Goal: Transaction & Acquisition: Subscribe to service/newsletter

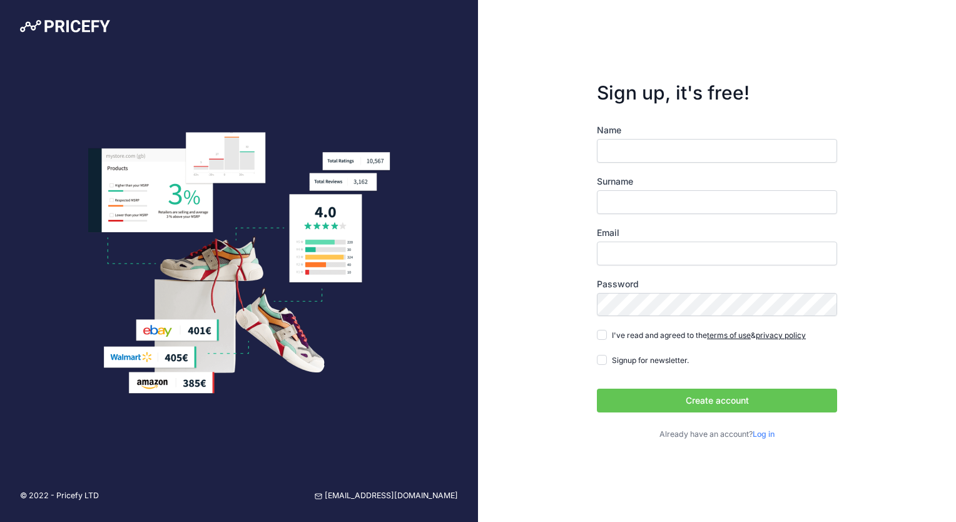
click at [742, 139] on input "Name" at bounding box center [717, 151] width 240 height 24
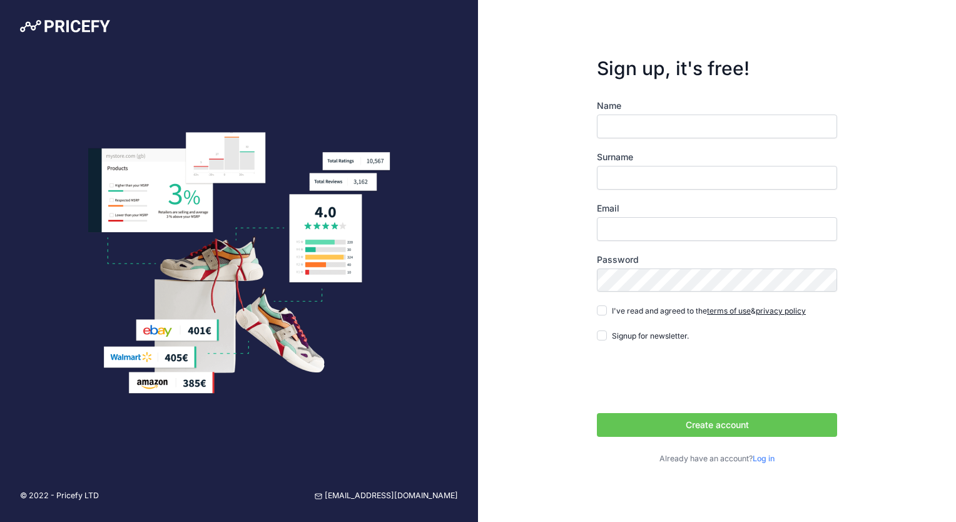
click at [647, 121] on input "Name" at bounding box center [717, 126] width 240 height 24
type input "[PERSON_NAME]"
type input "[PERSON_NAME][EMAIL_ADDRESS][PERSON_NAME][DOMAIN_NAME]"
click at [605, 315] on div "I've read and agreed to the terms of use & privacy policy" at bounding box center [701, 310] width 209 height 13
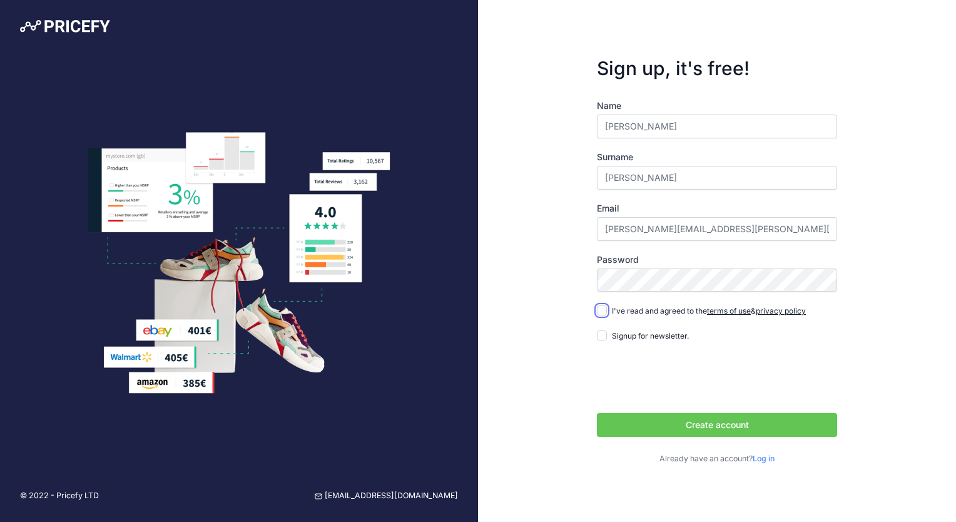
click at [602, 313] on input "I've read and agreed to the terms of use & privacy policy" at bounding box center [602, 310] width 10 height 10
checkbox input "true"
click at [689, 420] on button "Create account" at bounding box center [717, 425] width 240 height 24
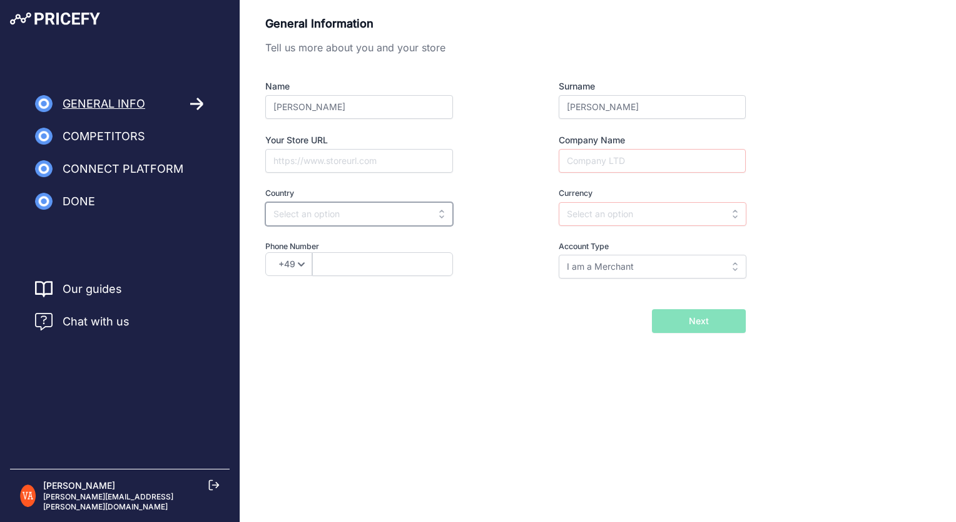
click at [389, 215] on input "text" at bounding box center [359, 214] width 188 height 24
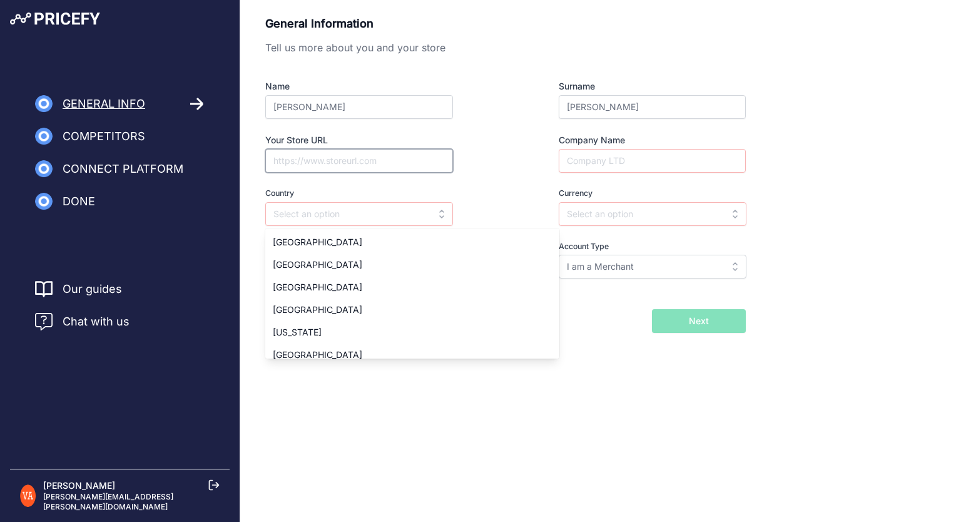
click at [386, 149] on input "Your Store URL" at bounding box center [359, 161] width 188 height 24
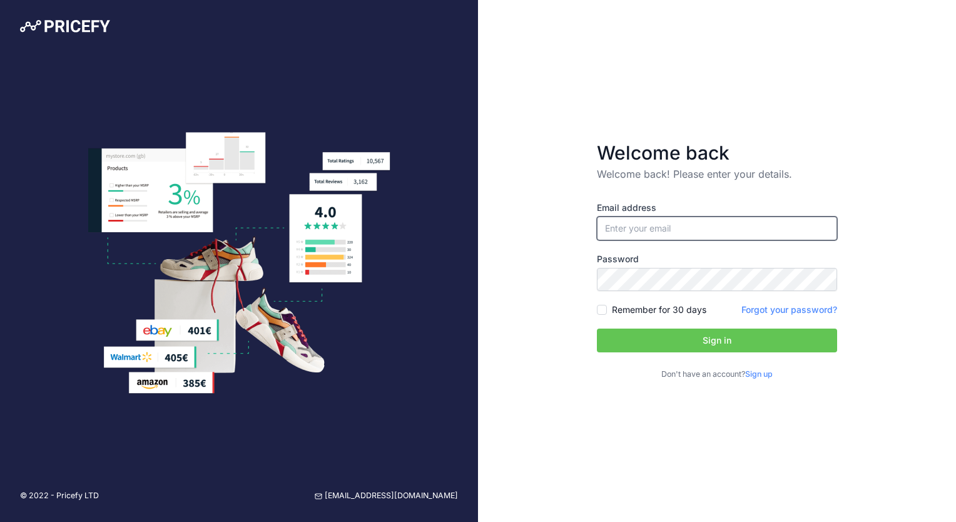
click at [636, 235] on input "email" at bounding box center [717, 228] width 240 height 24
type input "[PERSON_NAME][EMAIL_ADDRESS][PERSON_NAME][DOMAIN_NAME]"
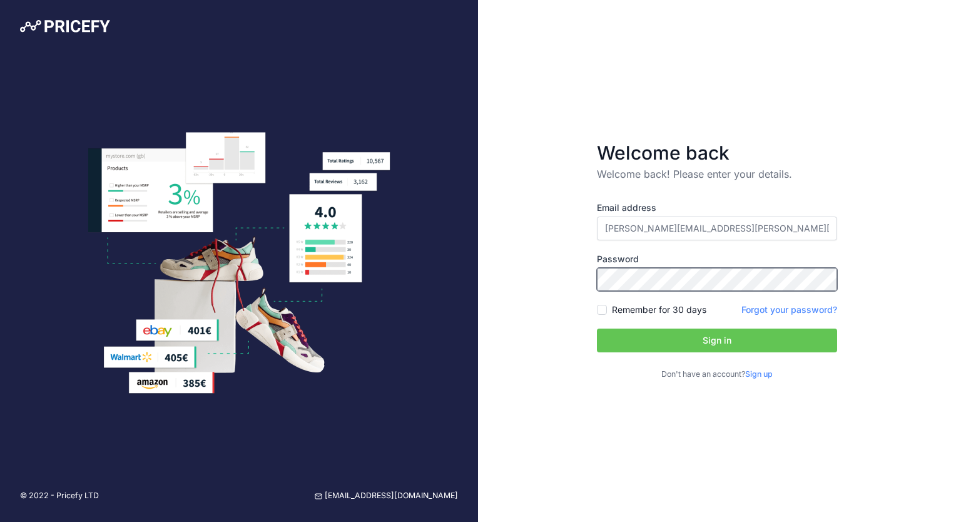
click at [597, 328] on button "Sign in" at bounding box center [717, 340] width 240 height 24
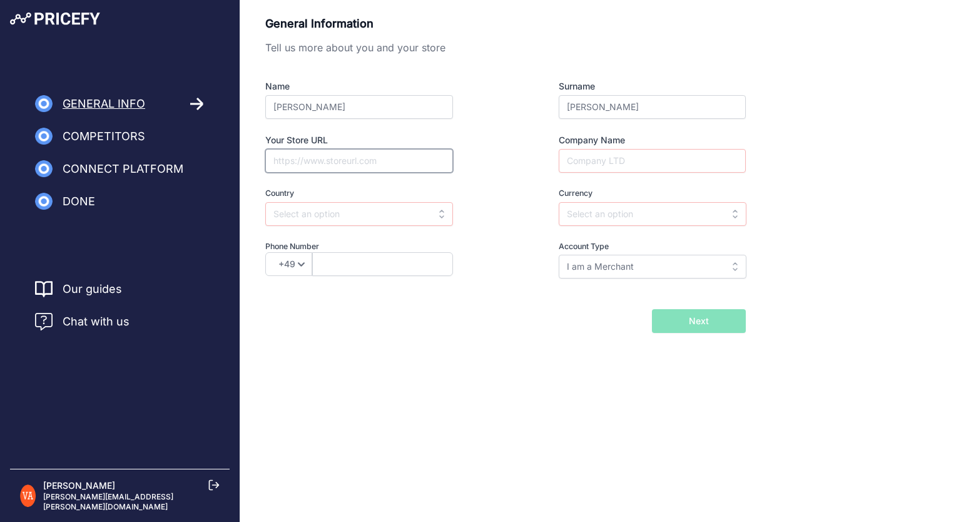
click at [334, 149] on input "Your Store URL" at bounding box center [359, 161] width 188 height 24
paste input "https://arpin.ae2agence.ovh/"
type input "https://arpin.ae2agence.ovh/"
click at [358, 225] on div "Name VALENTIN Surname ARPIN Your Store URL https://arpin.ae2agence.ovh/ Company…" at bounding box center [505, 179] width 480 height 198
click at [373, 219] on input "text" at bounding box center [359, 214] width 188 height 24
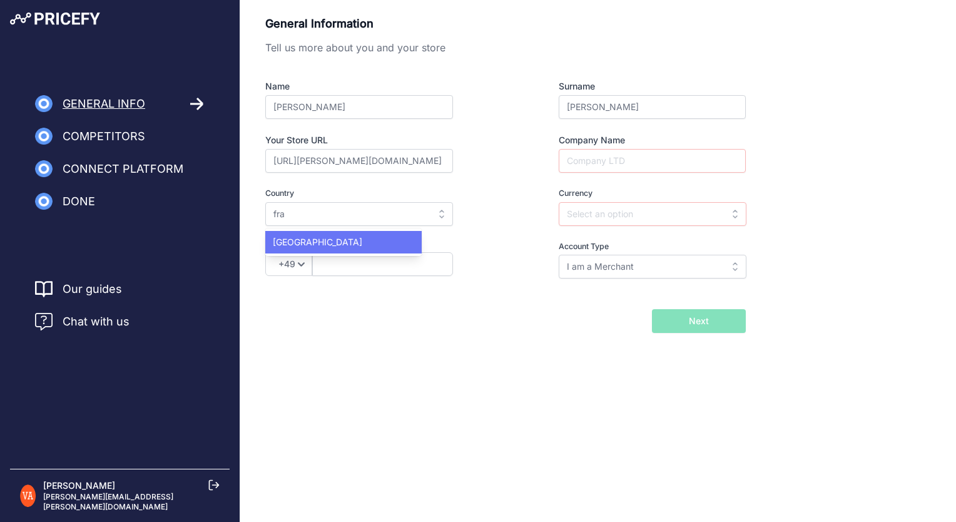
click at [360, 239] on div "France" at bounding box center [343, 242] width 156 height 23
type input "France"
type input "EUR"
select select "33"
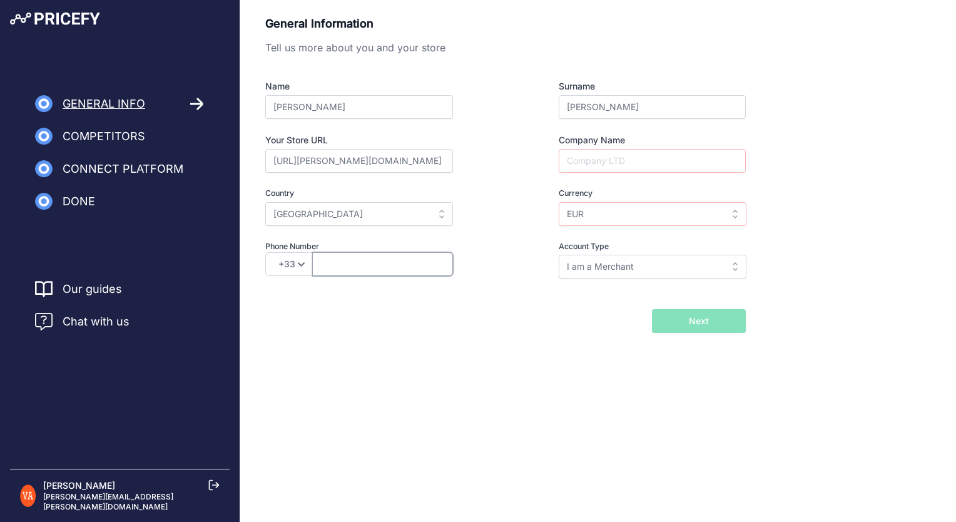
click at [357, 255] on input "text" at bounding box center [382, 264] width 141 height 24
type input "646697403"
click at [580, 261] on input "I am a Merchant" at bounding box center [653, 267] width 188 height 24
click at [580, 261] on input "text" at bounding box center [653, 267] width 188 height 24
type input "I am a Merchant"
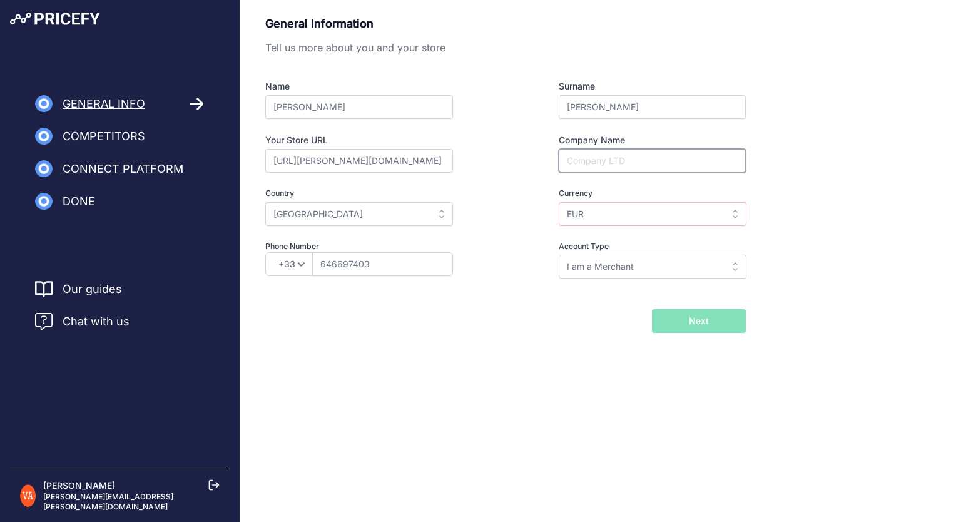
click at [585, 164] on input "Company Name" at bounding box center [652, 161] width 187 height 24
type input "ELYNOR"
click at [527, 225] on div "Name VALENTIN Surname ARPIN Your Store URL https://arpin.ae2agence.ovh/ Company…" at bounding box center [505, 179] width 480 height 198
click at [674, 310] on button "Next" at bounding box center [699, 321] width 94 height 24
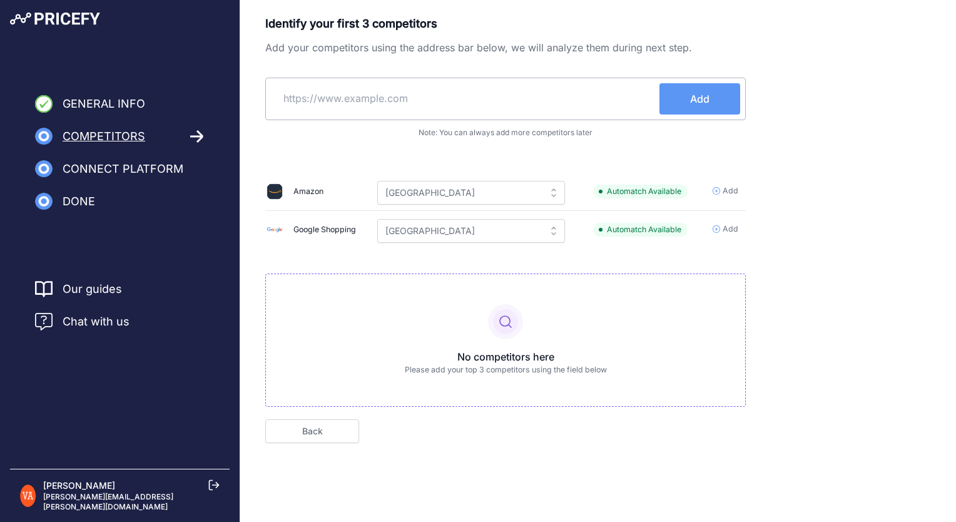
click at [412, 99] on input "text" at bounding box center [465, 98] width 388 height 30
type input "W"
type input "<"
type input "www.plusdebad.com"
click at [704, 114] on button "Add" at bounding box center [699, 98] width 81 height 31
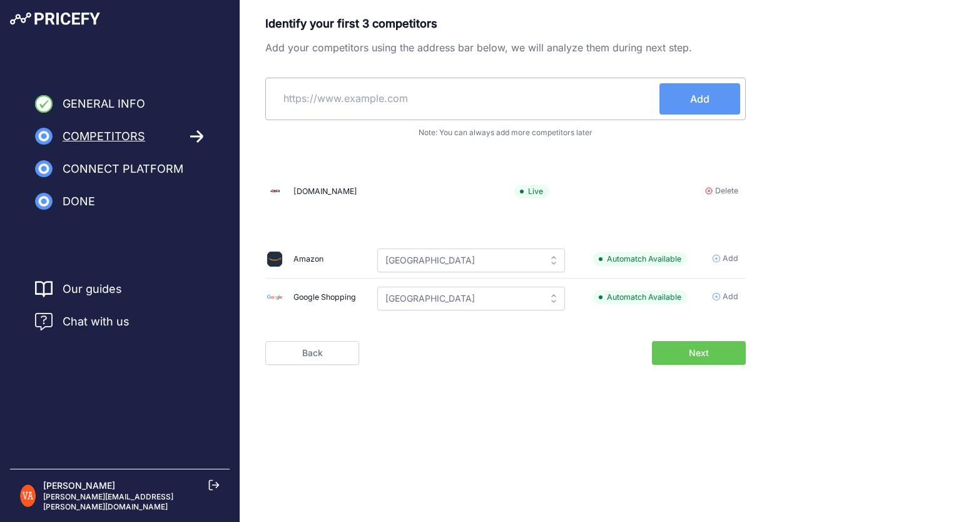
click at [464, 96] on input "text" at bounding box center [465, 98] width 388 height 30
paste input "https://badmania.fr/"
type input "https://badmania.fr/"
click at [691, 99] on span "Add" at bounding box center [699, 98] width 19 height 15
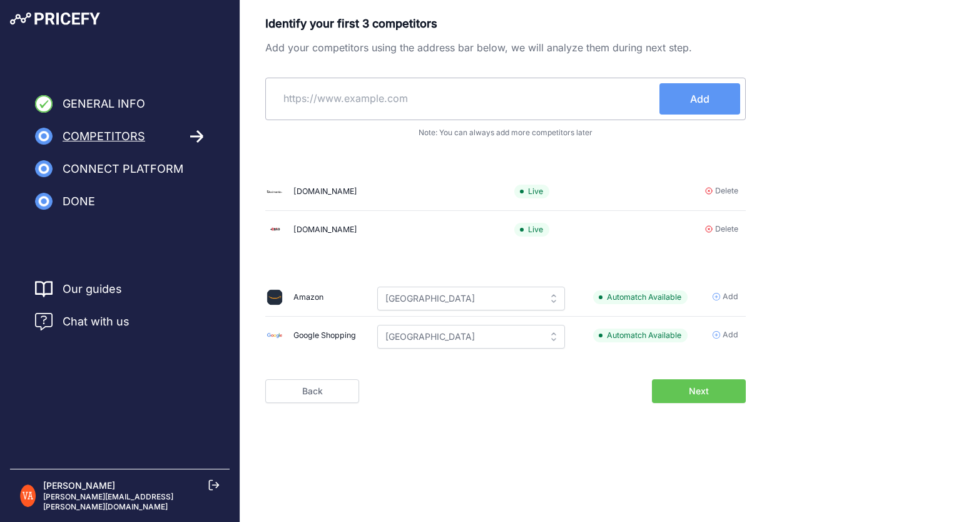
click at [557, 79] on div "Add" at bounding box center [505, 99] width 480 height 43
click at [542, 104] on input "text" at bounding box center [465, 98] width 388 height 30
paste input "https://www.lardesports.com/"
type input "https://www.lardesports.com/"
click at [681, 106] on button "Add" at bounding box center [699, 98] width 81 height 31
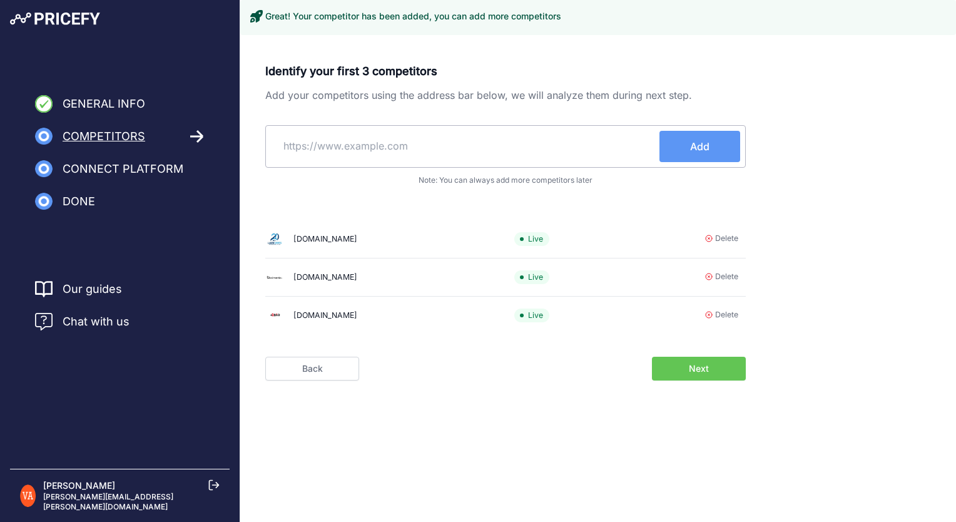
click at [698, 368] on span "Next" at bounding box center [699, 368] width 20 height 13
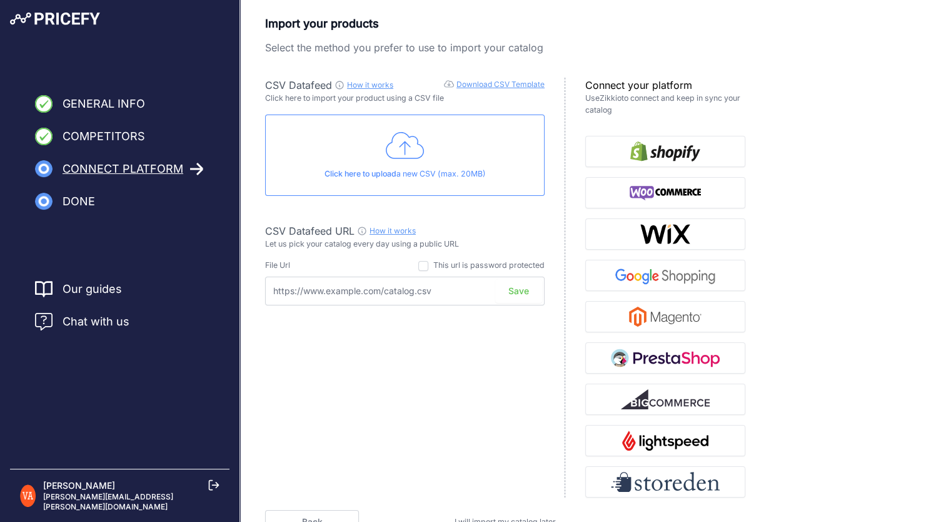
drag, startPoint x: 457, startPoint y: 106, endPoint x: 452, endPoint y: 112, distance: 7.5
click at [455, 108] on div "CSV Datafeed How it works Download CSV Template Check guide for CSV Datafeed Cl…" at bounding box center [415, 288] width 300 height 420
click at [433, 138] on div "Click here to upload a new CSV (max. 20MB)" at bounding box center [405, 154] width 280 height 81
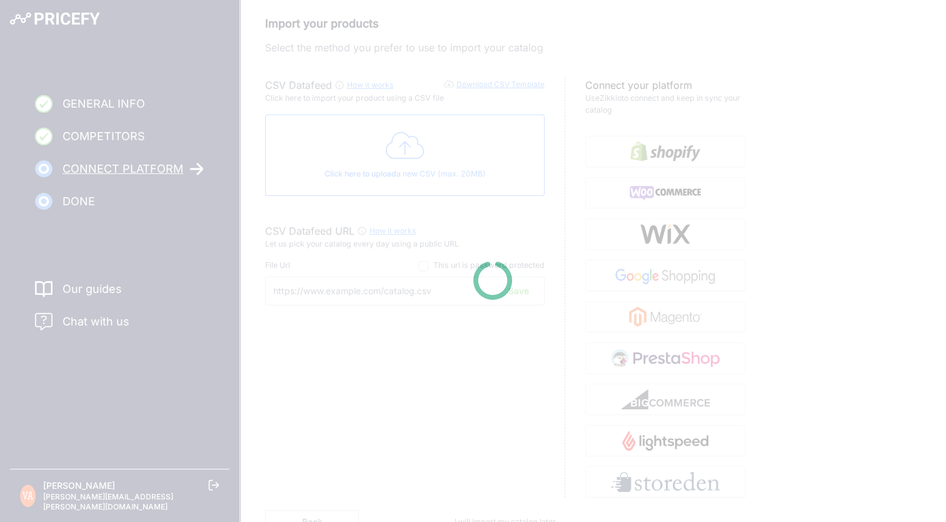
type input "[URL][DOMAIN_NAME]"
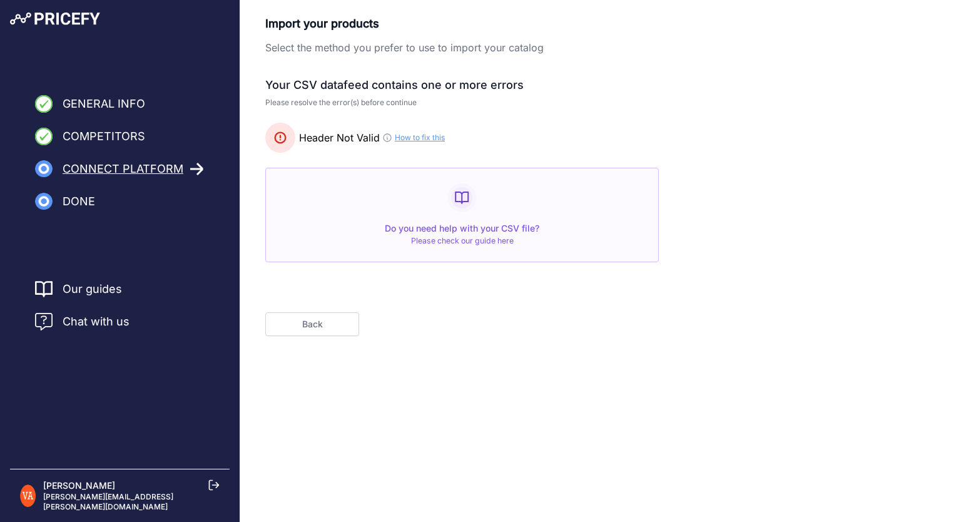
click at [298, 322] on button "Back" at bounding box center [312, 324] width 94 height 24
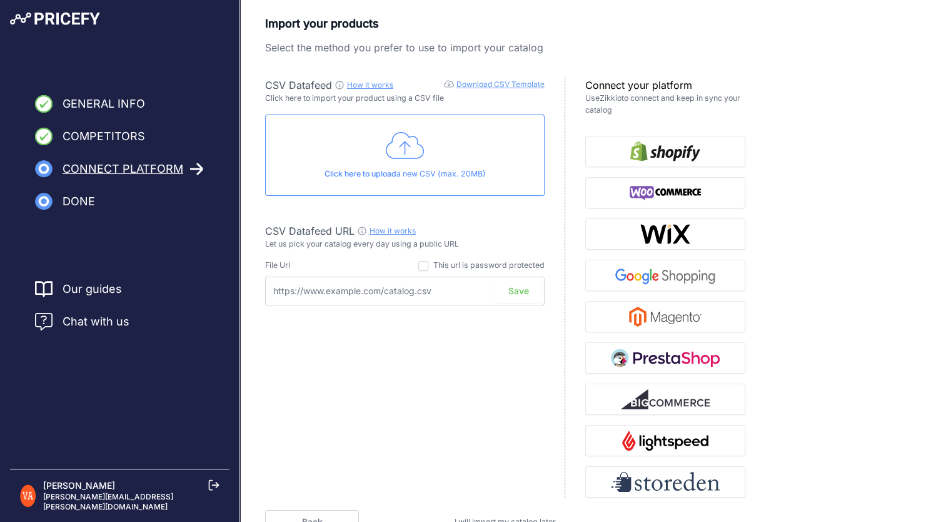
click at [484, 86] on link "Download CSV Template" at bounding box center [501, 83] width 88 height 9
click at [448, 149] on div "Click here to upload a new CSV (max. 20MB)" at bounding box center [405, 154] width 280 height 81
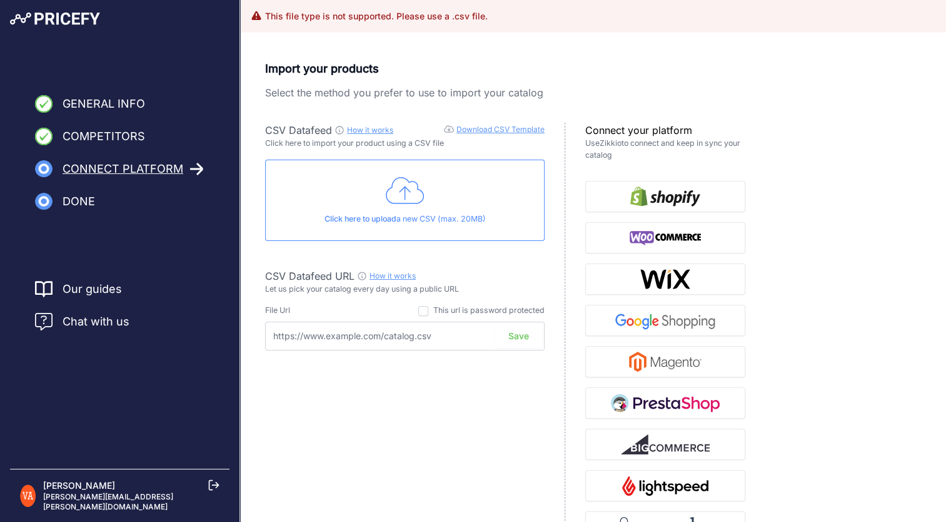
click at [402, 188] on icon at bounding box center [405, 190] width 39 height 31
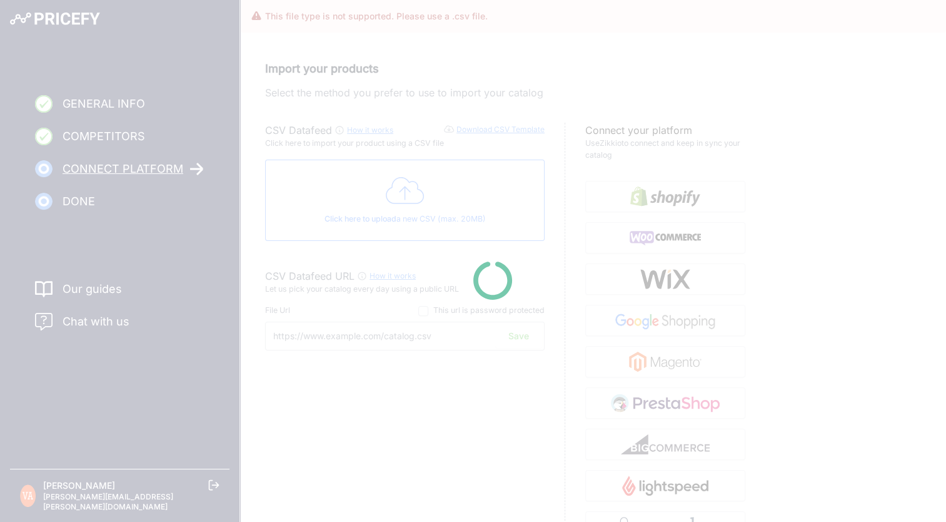
type input "[URL][DOMAIN_NAME]"
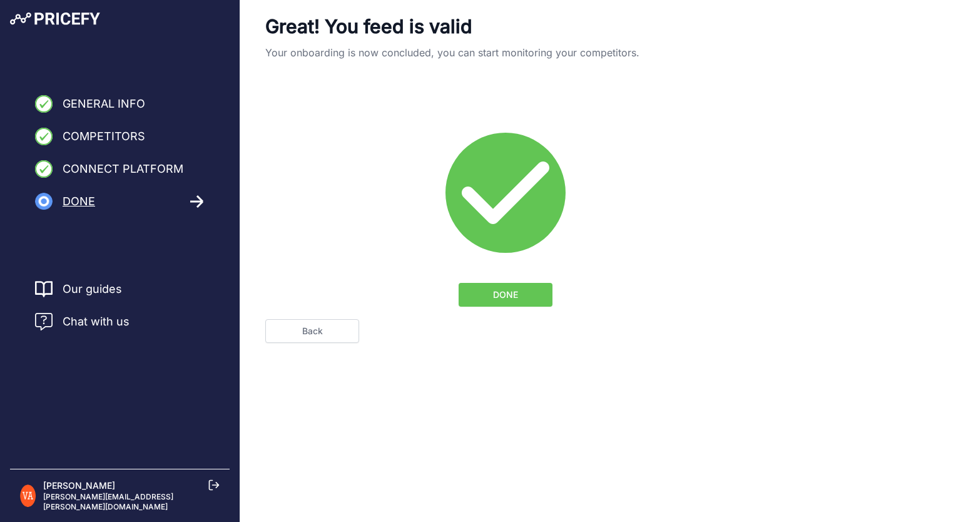
click at [497, 295] on span "DONE" at bounding box center [505, 294] width 25 height 13
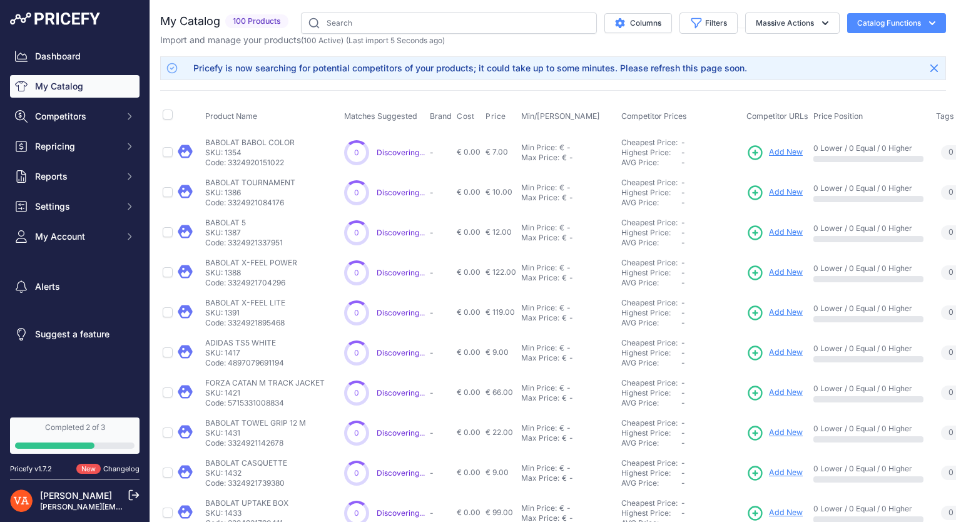
click at [83, 427] on div "Completed 2 of 3" at bounding box center [74, 427] width 119 height 10
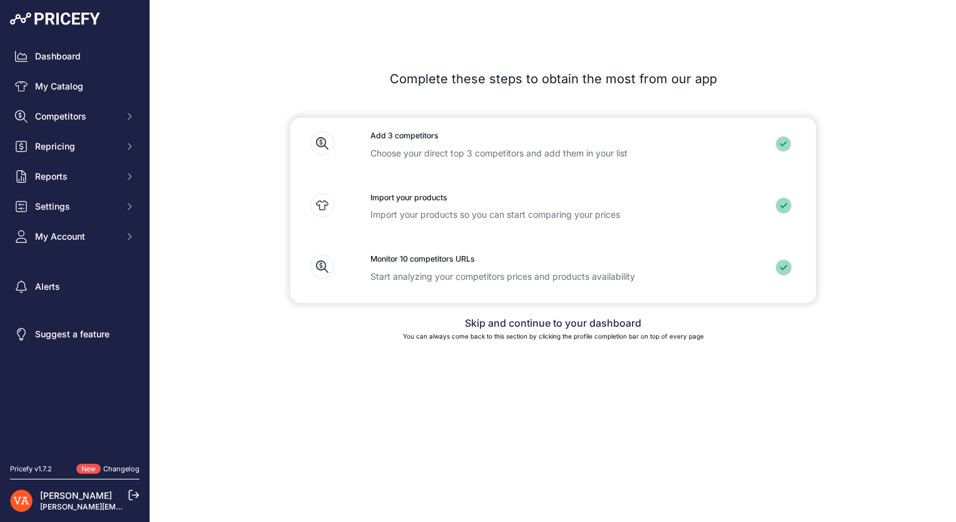
click at [518, 322] on link "Skip and continue to your dashboard" at bounding box center [553, 323] width 176 height 13
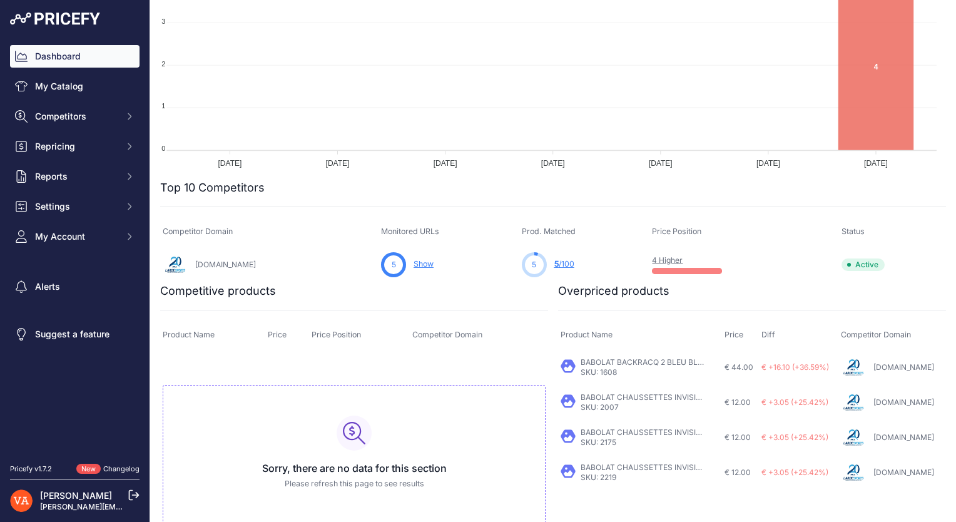
scroll to position [273, 0]
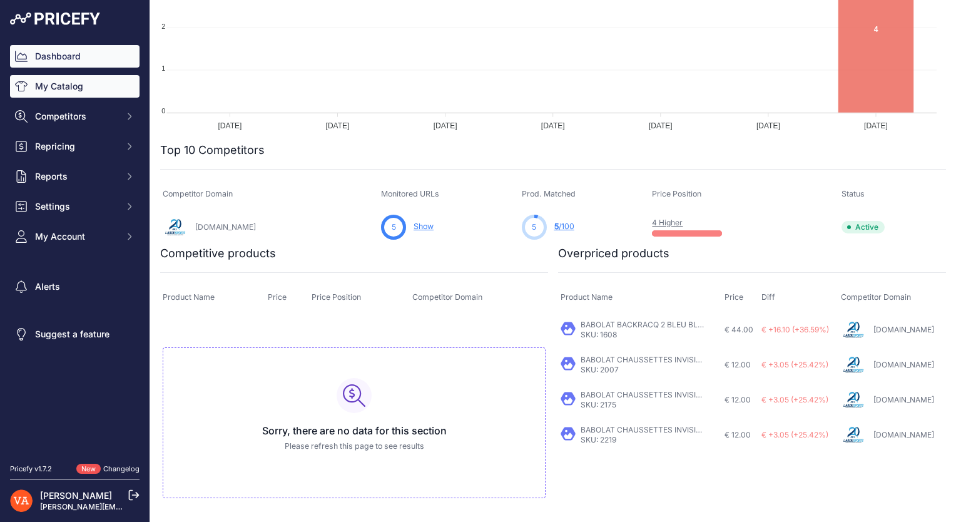
click at [78, 84] on link "My Catalog" at bounding box center [74, 86] width 129 height 23
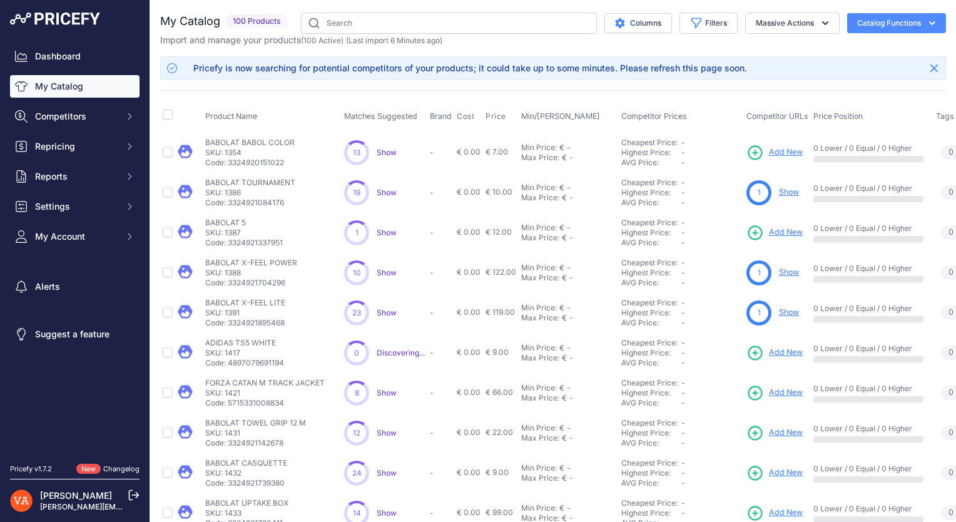
click at [791, 190] on link "Show" at bounding box center [789, 191] width 20 height 9
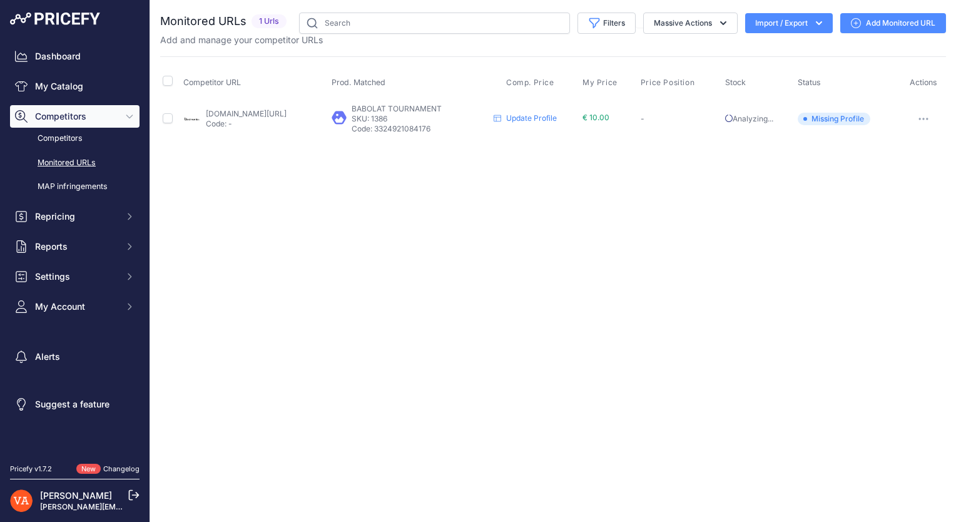
click at [96, 112] on span "Competitors" at bounding box center [76, 116] width 82 height 13
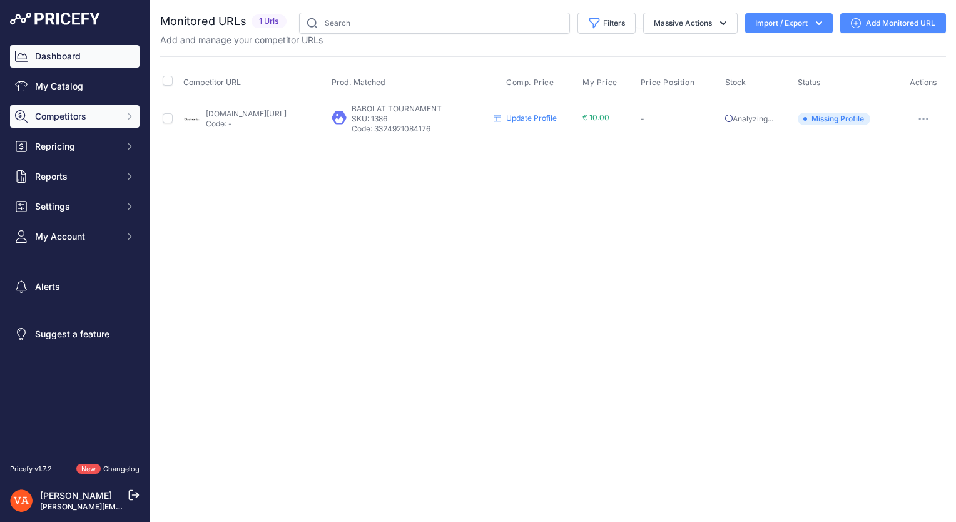
click at [115, 66] on link "Dashboard" at bounding box center [74, 56] width 129 height 23
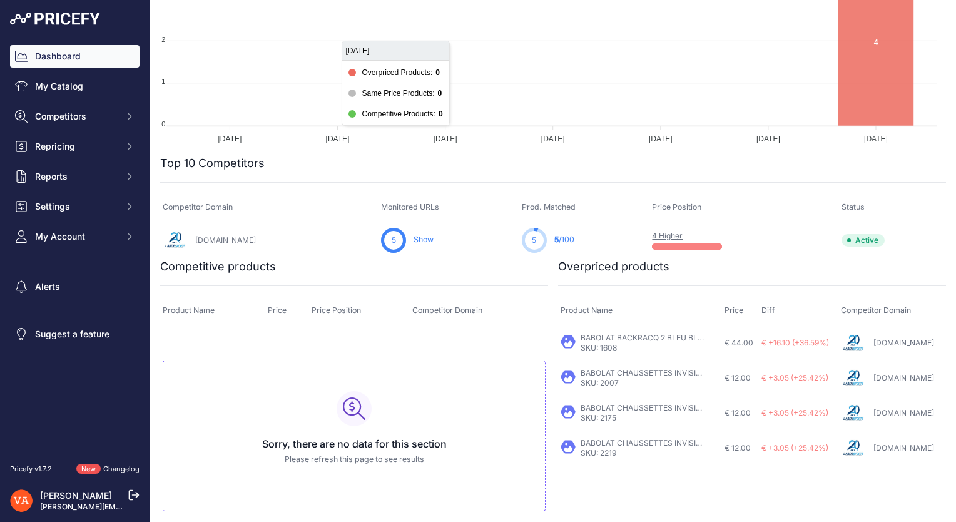
scroll to position [273, 0]
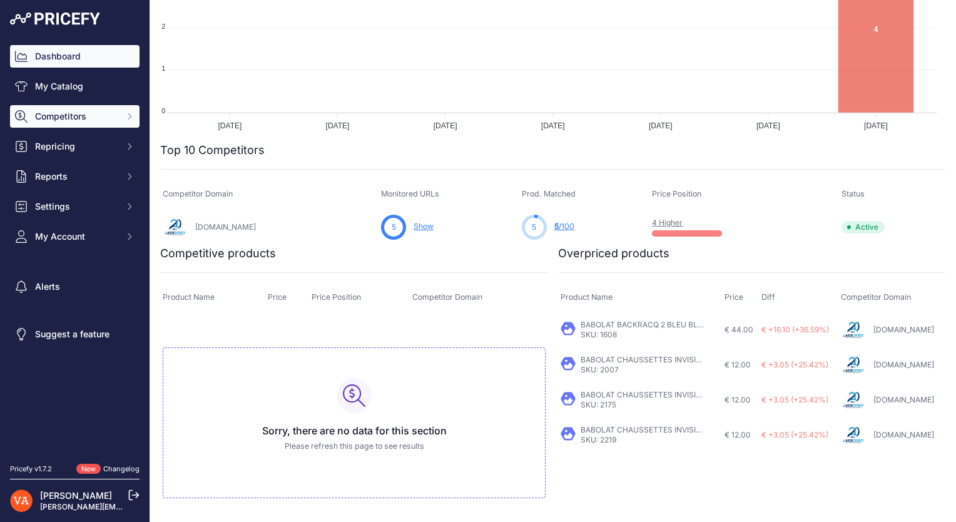
click at [93, 126] on button "Competitors" at bounding box center [74, 116] width 129 height 23
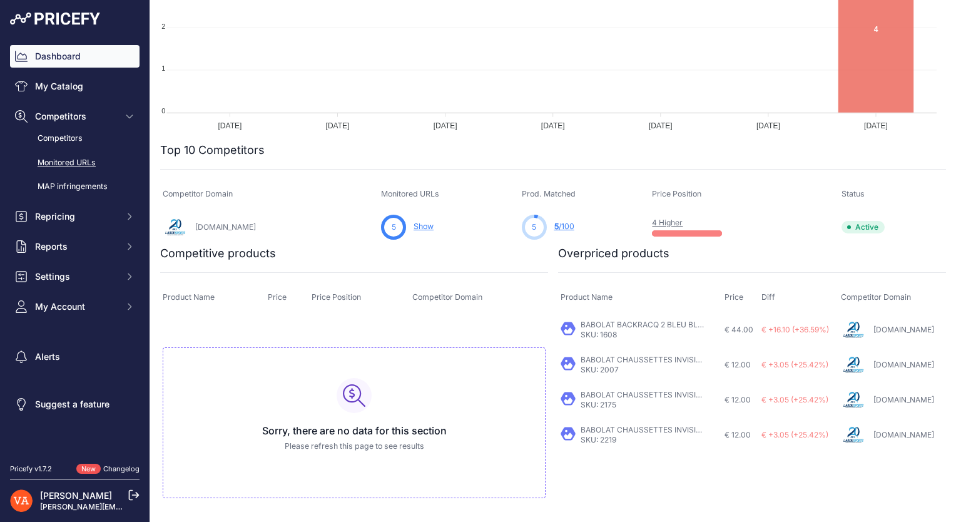
click at [95, 161] on link "Monitored URLs" at bounding box center [74, 163] width 129 height 22
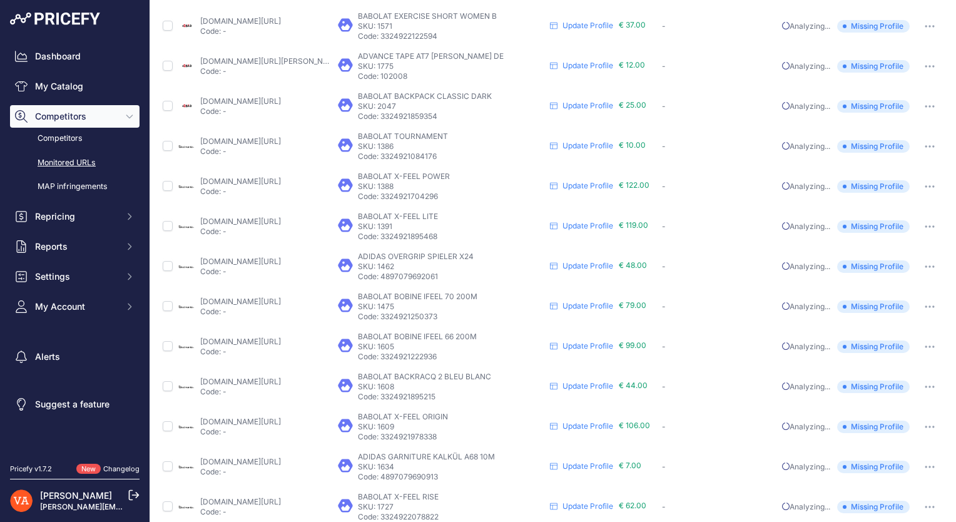
scroll to position [435, 0]
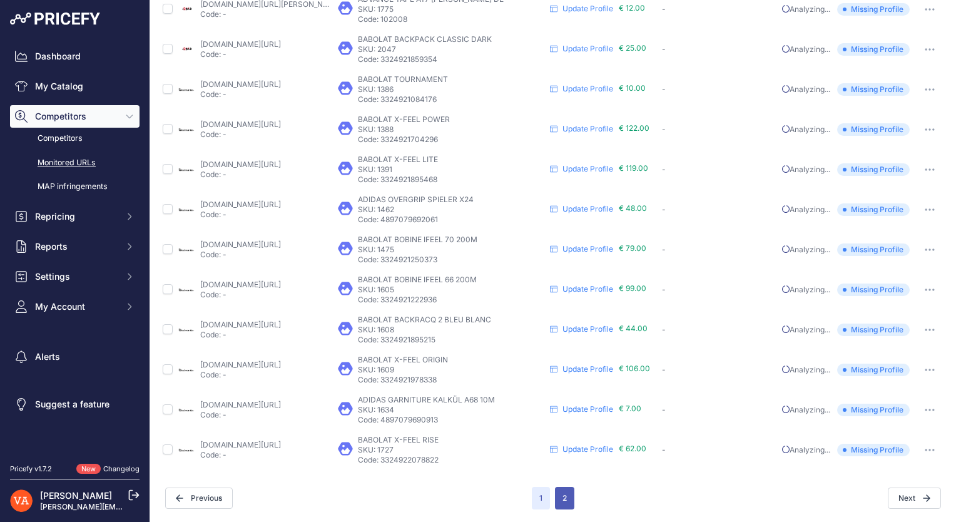
click at [560, 494] on button "2" at bounding box center [564, 498] width 19 height 23
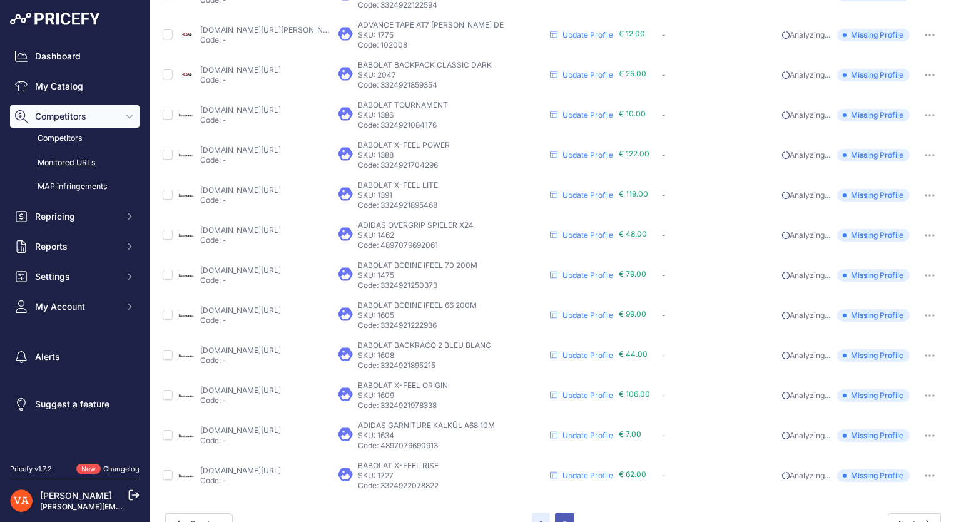
scroll to position [467, 0]
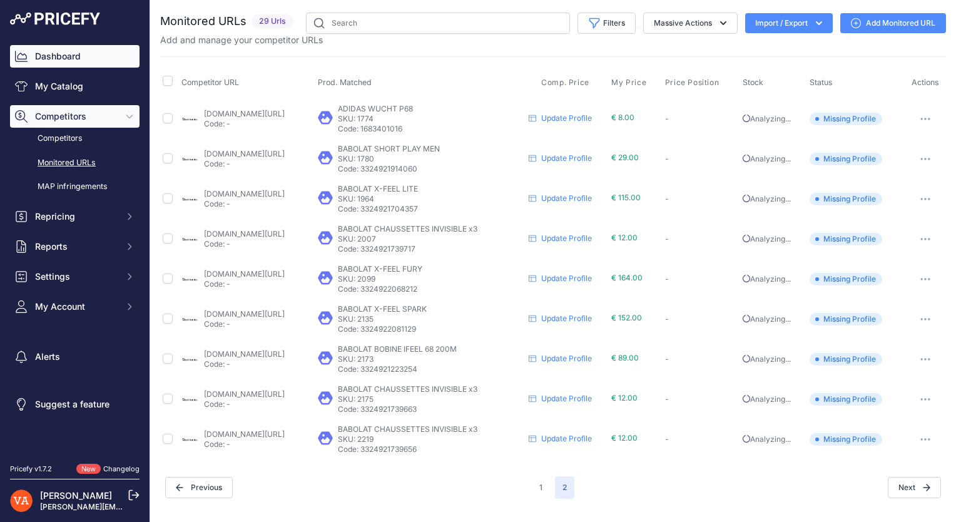
click at [43, 52] on link "Dashboard" at bounding box center [74, 56] width 129 height 23
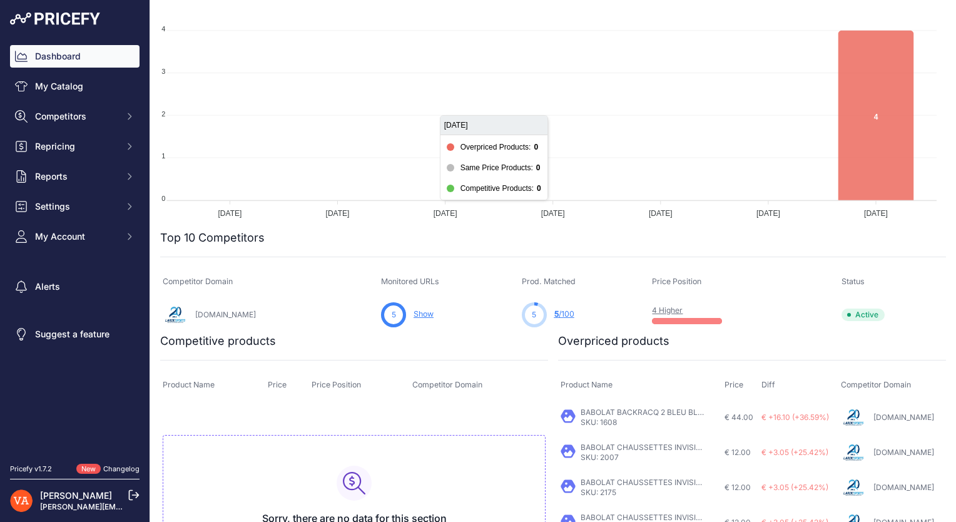
scroll to position [188, 0]
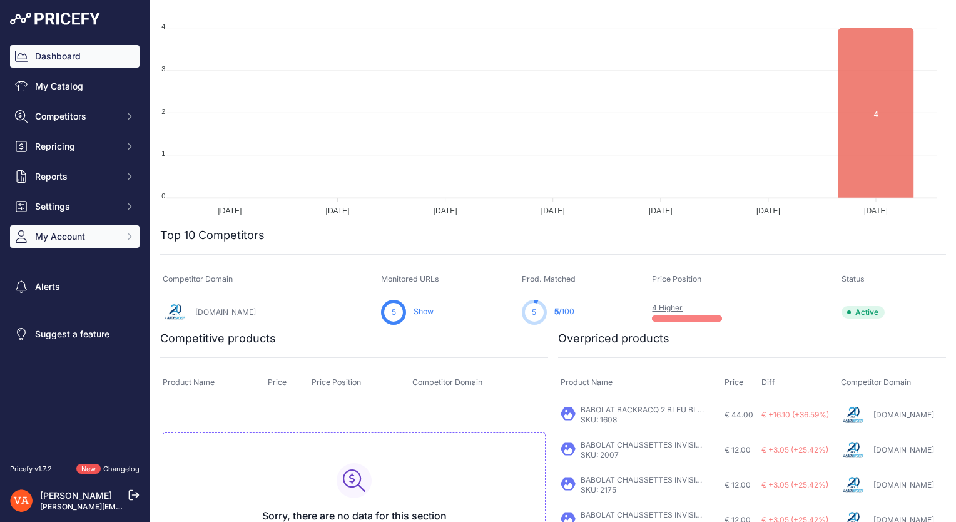
click at [110, 238] on span "My Account" at bounding box center [76, 236] width 82 height 13
click at [127, 238] on button "My Account" at bounding box center [74, 236] width 129 height 23
click at [127, 241] on icon "Sidebar" at bounding box center [129, 236] width 10 height 10
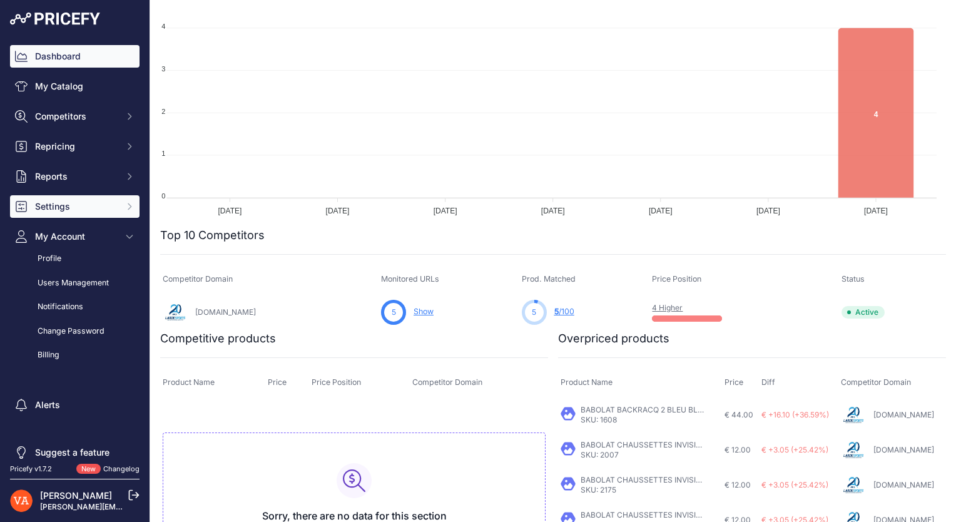
click at [80, 213] on button "Settings" at bounding box center [74, 206] width 129 height 23
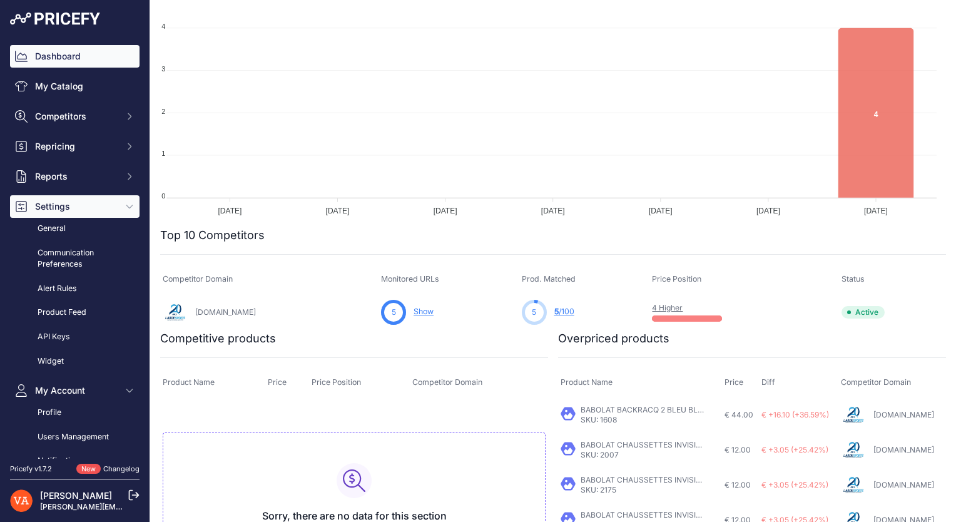
click at [80, 213] on button "Settings" at bounding box center [74, 206] width 129 height 23
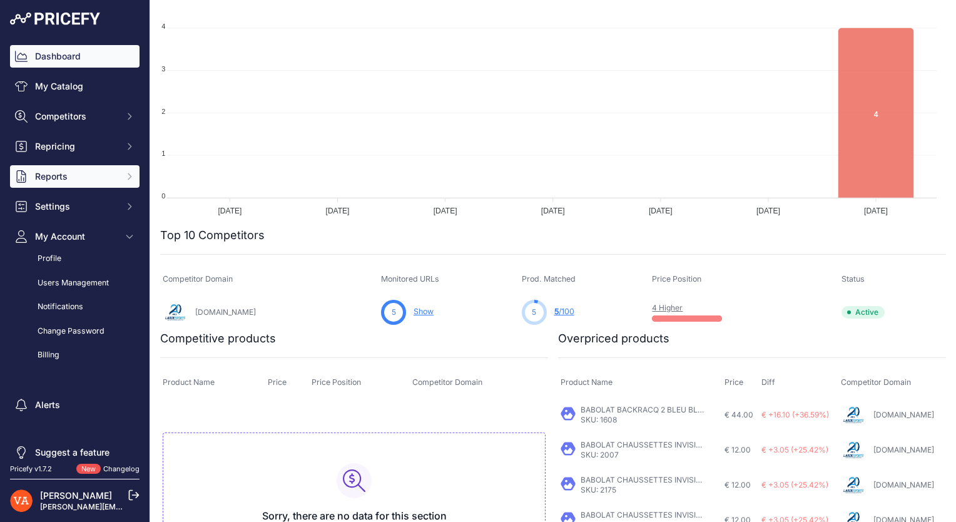
click at [89, 186] on button "Reports" at bounding box center [74, 176] width 129 height 23
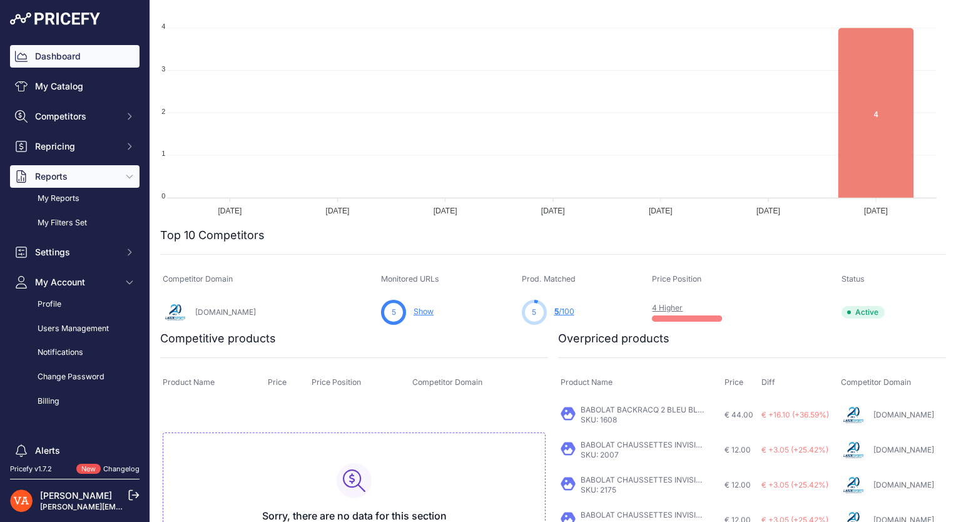
click at [89, 186] on button "Reports" at bounding box center [74, 176] width 129 height 23
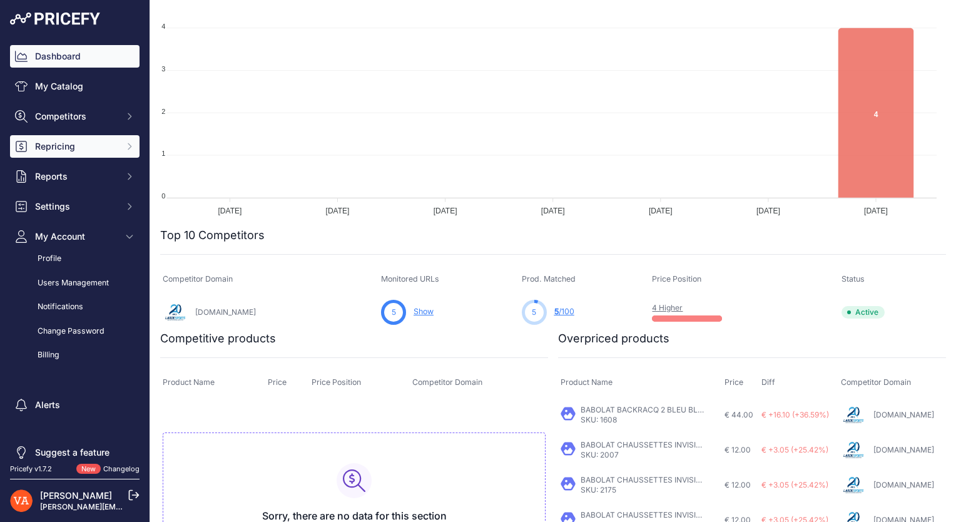
click at [89, 156] on button "Repricing" at bounding box center [74, 146] width 129 height 23
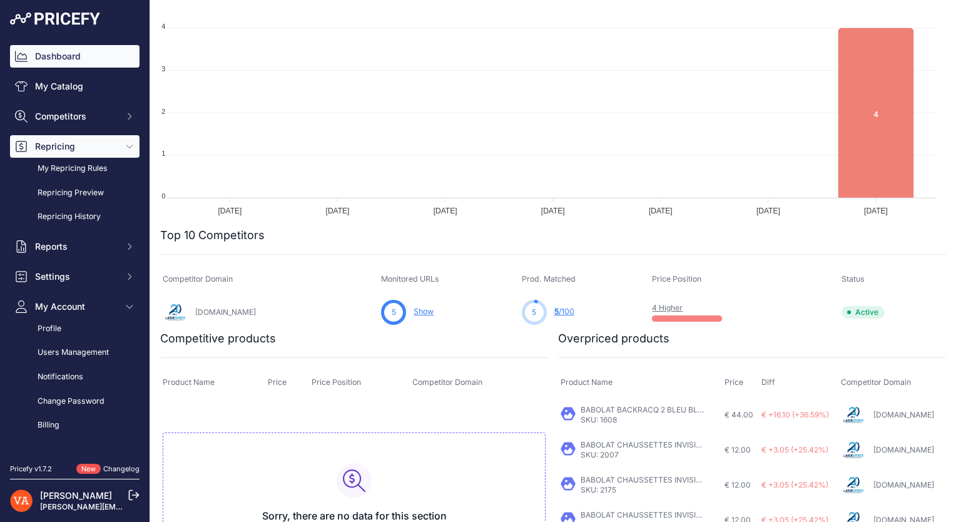
click at [100, 144] on span "Repricing" at bounding box center [76, 146] width 82 height 13
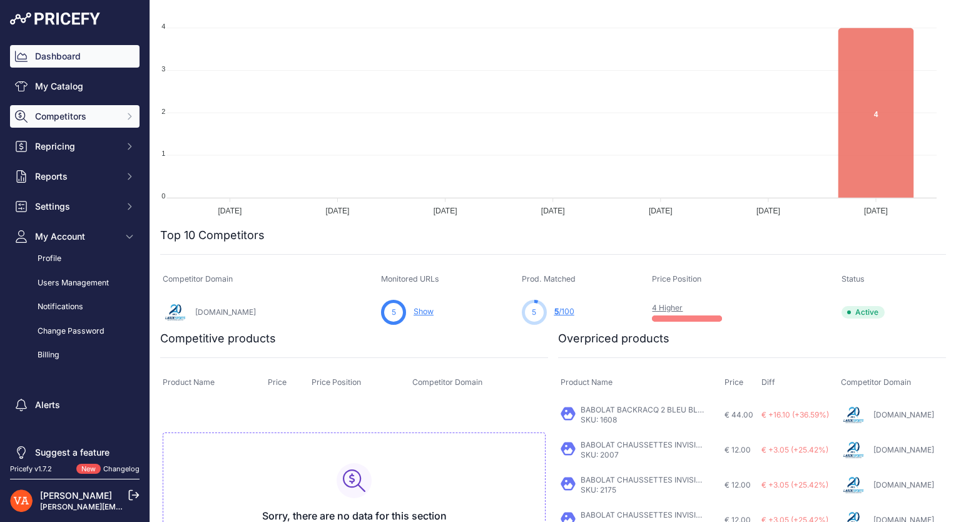
click at [111, 121] on button "Competitors" at bounding box center [74, 116] width 129 height 23
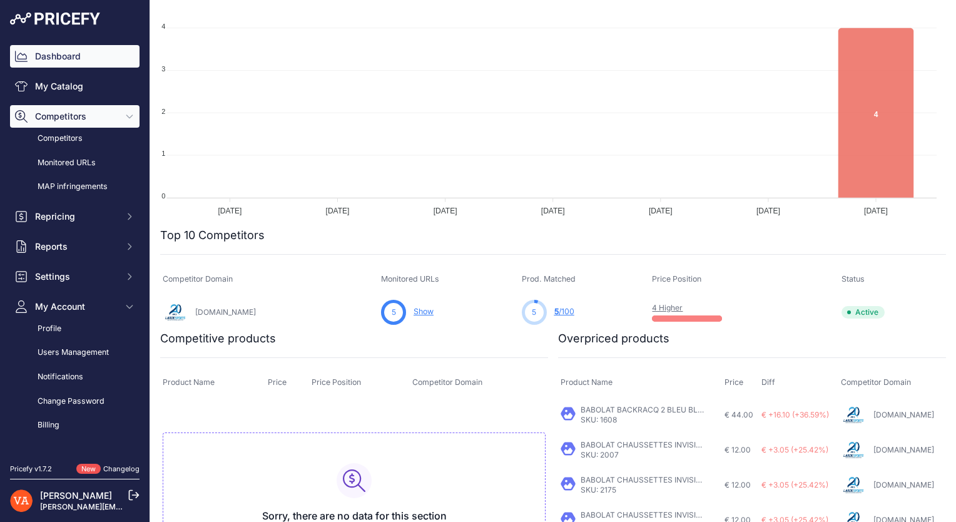
click at [111, 121] on button "Competitors" at bounding box center [74, 116] width 129 height 23
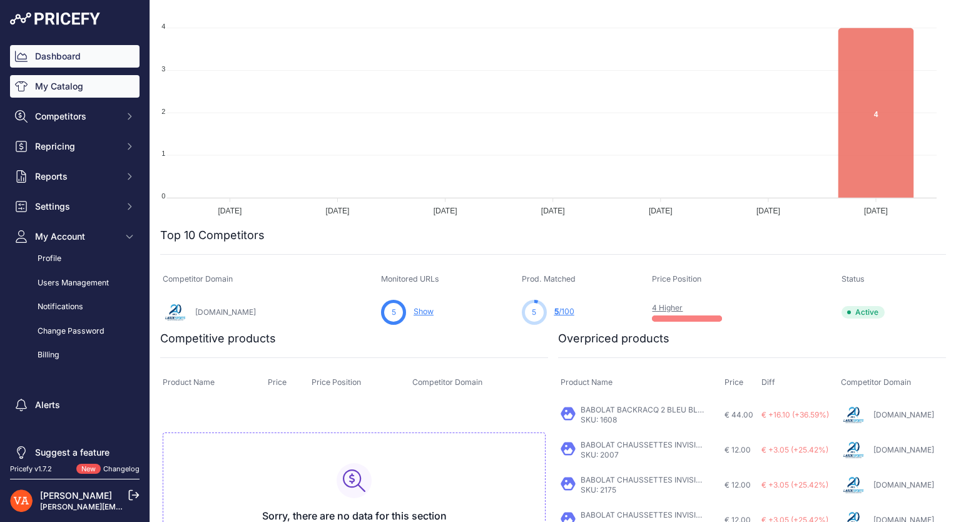
click at [113, 93] on link "My Catalog" at bounding box center [74, 86] width 129 height 23
click at [89, 504] on link "[PERSON_NAME][EMAIL_ADDRESS][PERSON_NAME][DOMAIN_NAME]" at bounding box center [167, 506] width 255 height 9
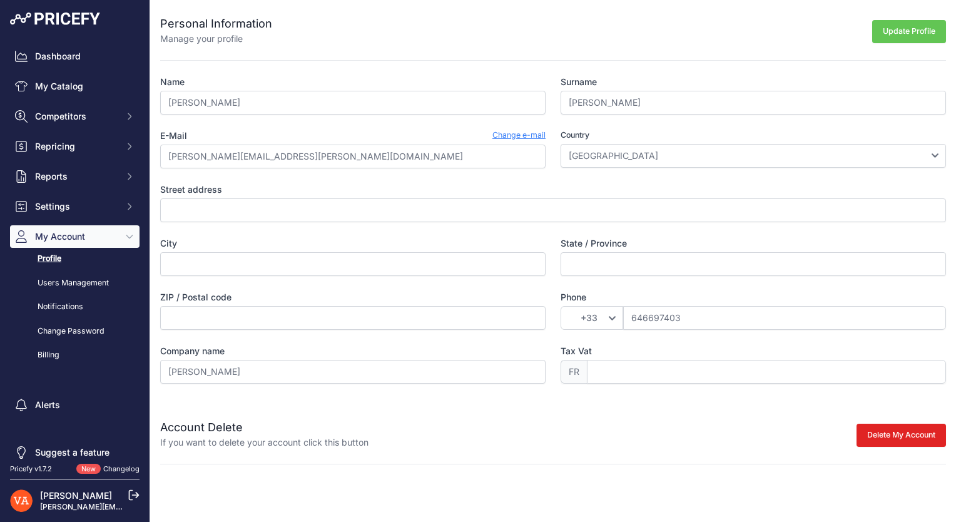
click at [892, 39] on button "Update Profile" at bounding box center [909, 31] width 74 height 23
click at [78, 55] on link "Dashboard" at bounding box center [74, 56] width 129 height 23
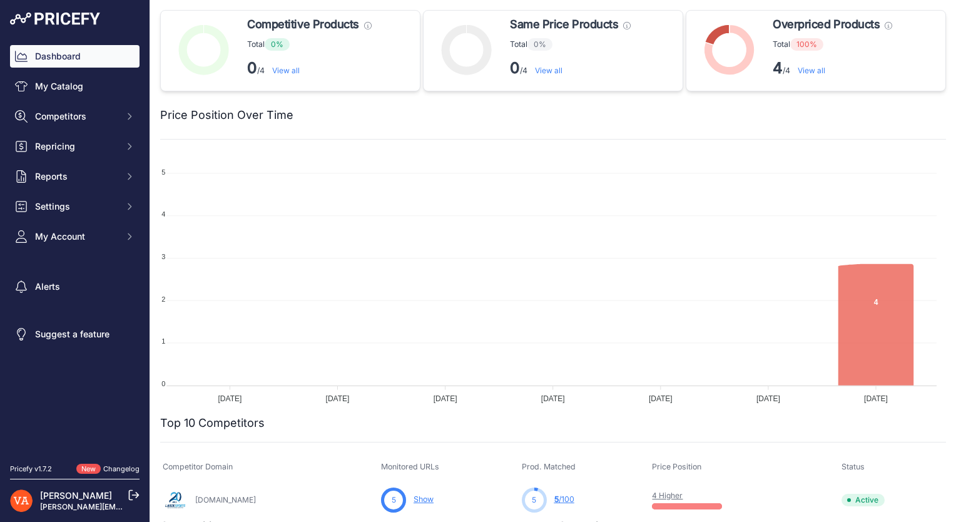
click at [96, 18] on img at bounding box center [55, 19] width 90 height 13
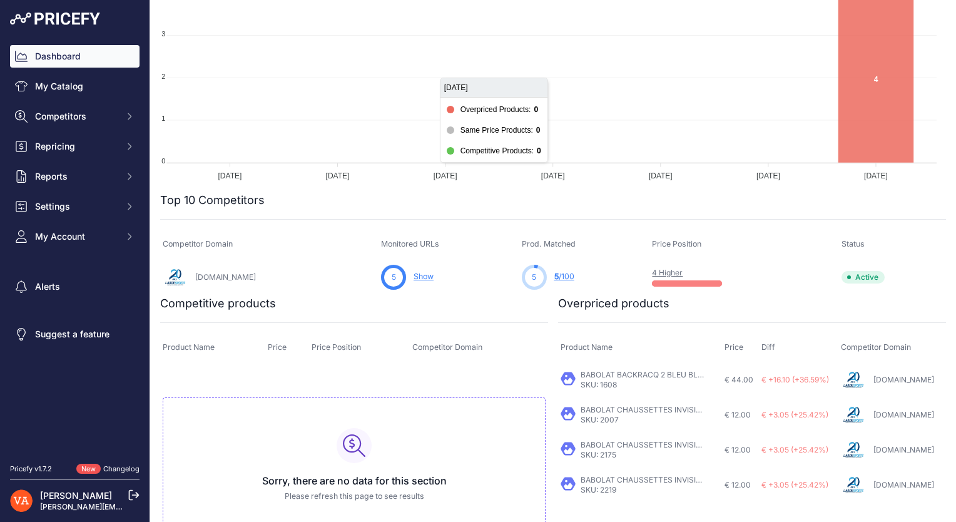
scroll to position [273, 0]
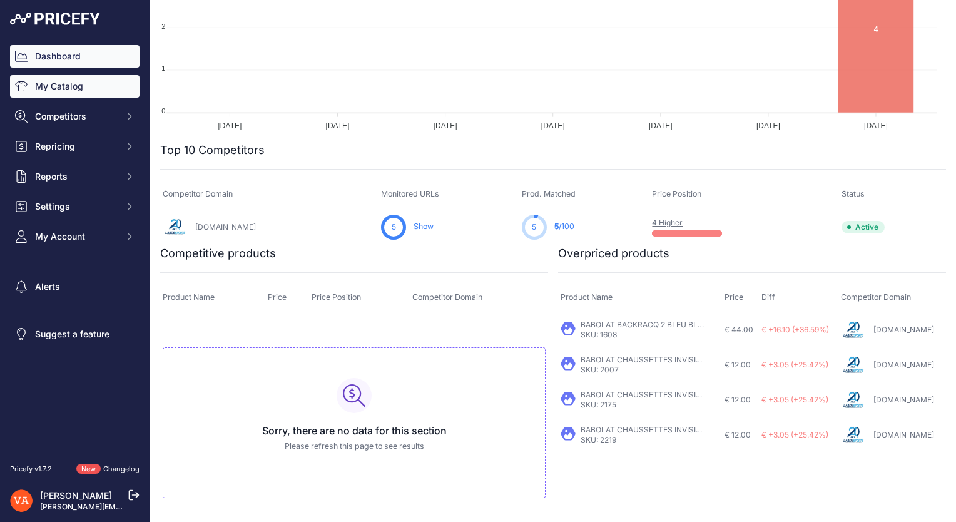
click at [98, 86] on link "My Catalog" at bounding box center [74, 86] width 129 height 23
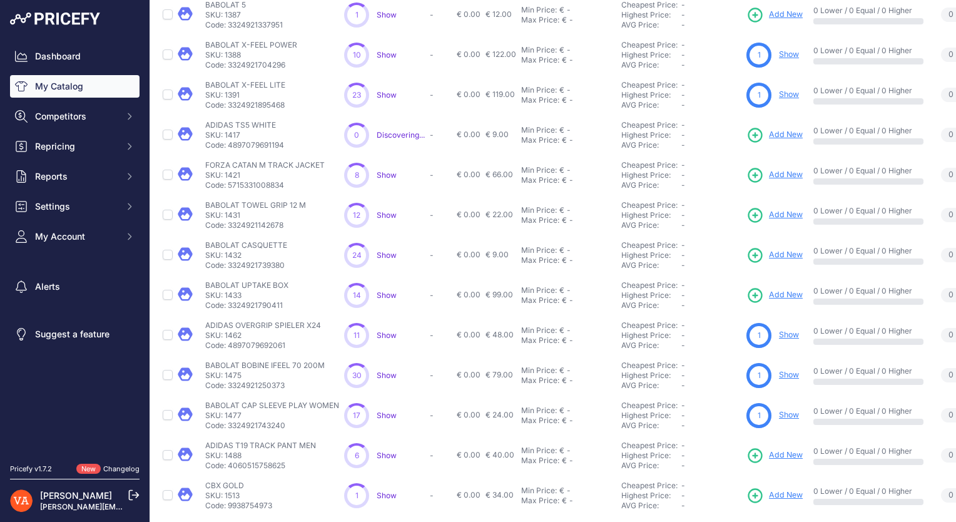
scroll to position [271, 0]
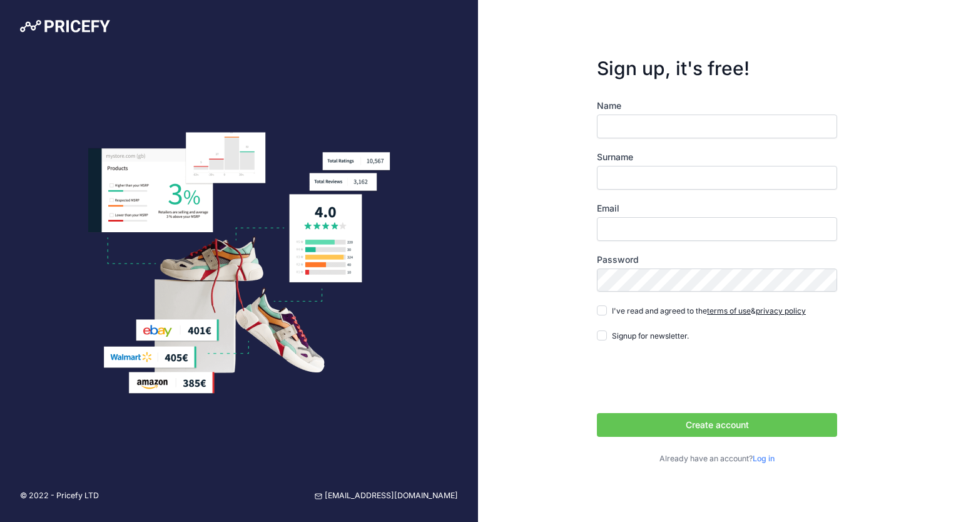
click at [610, 128] on input "Name" at bounding box center [717, 126] width 240 height 24
type input "[PERSON_NAME]"
type input "[PERSON_NAME][EMAIL_ADDRESS][PERSON_NAME][DOMAIN_NAME]"
click at [597, 413] on button "Create account" at bounding box center [717, 425] width 240 height 24
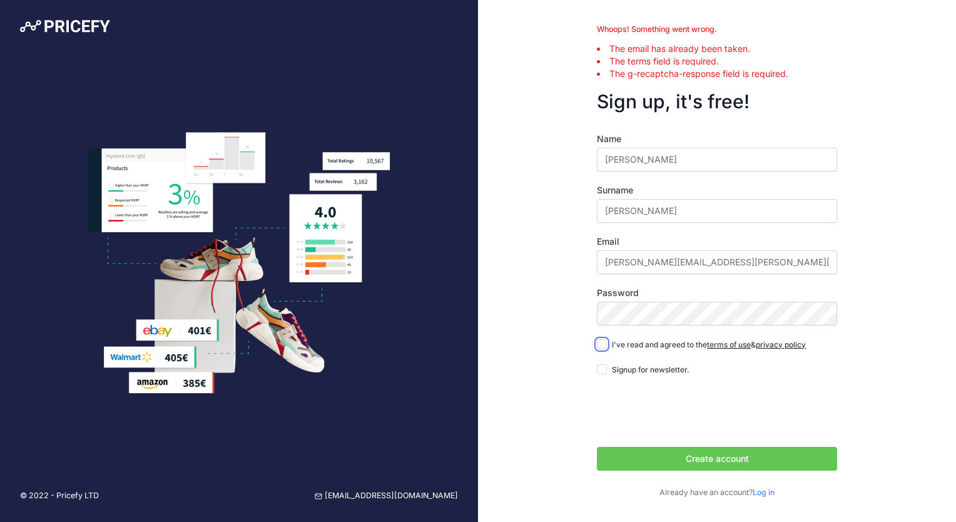
click at [604, 347] on input "I've read and agreed to the terms of use & privacy policy" at bounding box center [602, 344] width 10 height 10
checkbox input "true"
click at [601, 367] on input "Signup for newsletter." at bounding box center [602, 369] width 10 height 10
click at [608, 377] on div "Name [PERSON_NAME] Surname [GEOGRAPHIC_DATA] Email [PERSON_NAME][EMAIL_ADDRESS]…" at bounding box center [717, 315] width 240 height 365
click at [604, 372] on input "Signup for newsletter." at bounding box center [602, 369] width 10 height 10
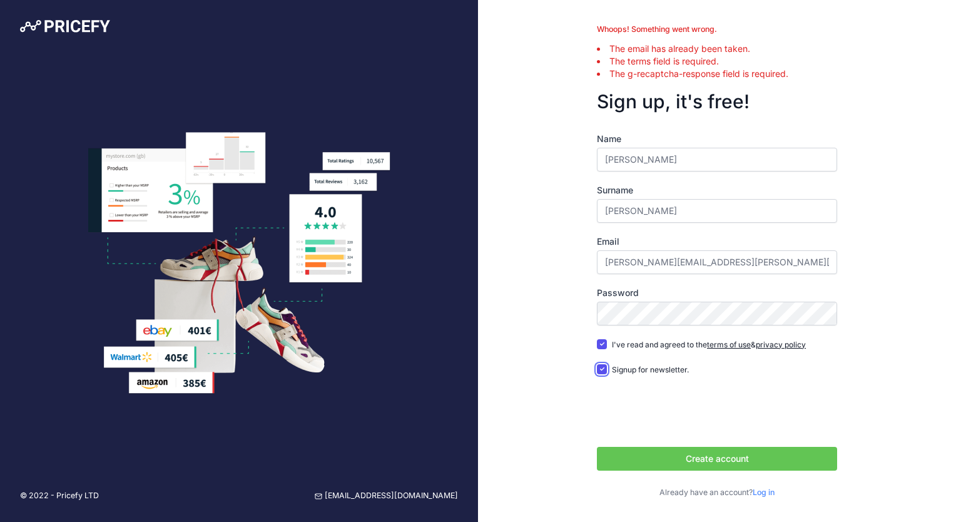
checkbox input "false"
click at [652, 447] on button "Create account" at bounding box center [717, 459] width 240 height 24
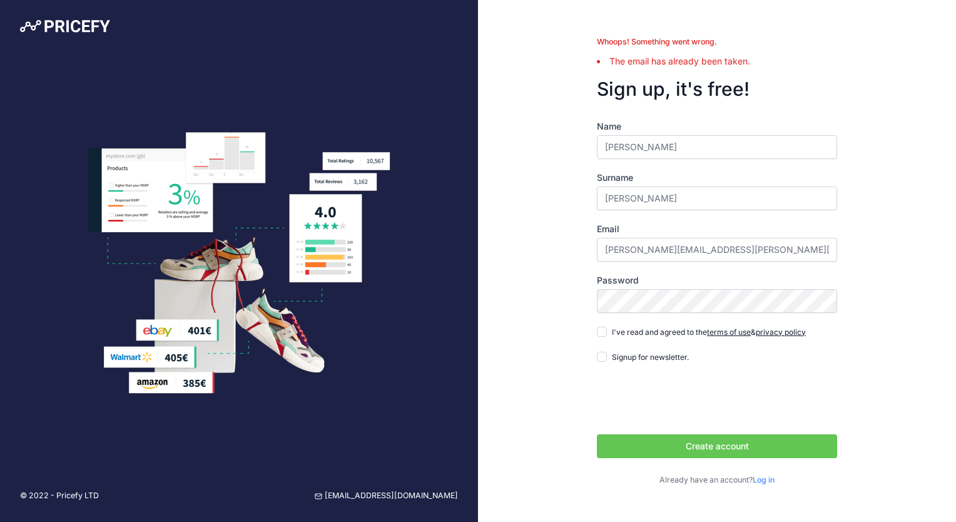
click at [761, 479] on link "Log in" at bounding box center [763, 479] width 22 height 9
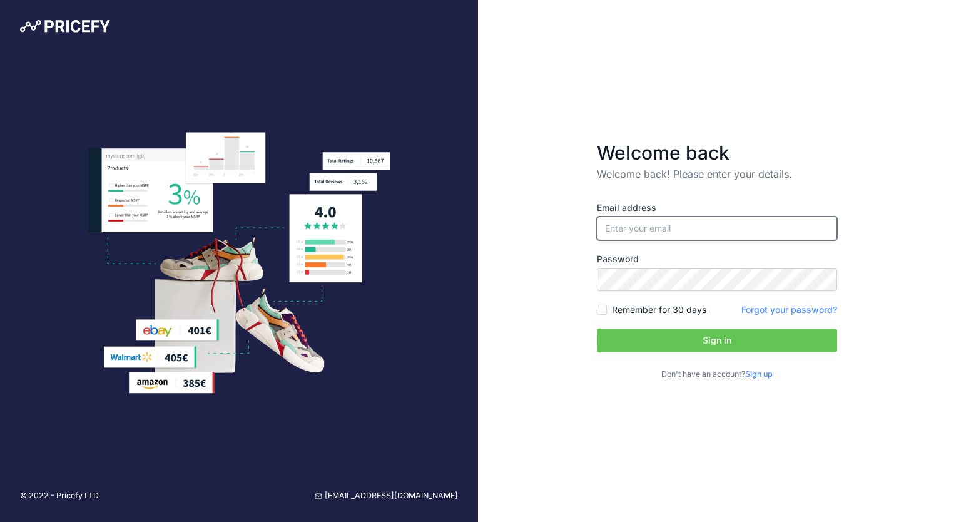
click at [678, 233] on input "email" at bounding box center [717, 228] width 240 height 24
type input "[PERSON_NAME][EMAIL_ADDRESS][PERSON_NAME][DOMAIN_NAME]"
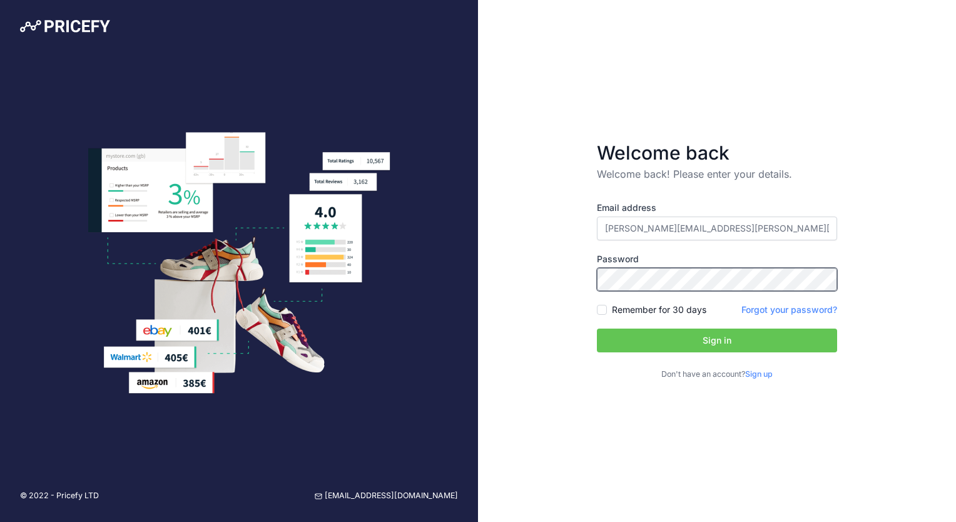
click at [597, 328] on button "Sign in" at bounding box center [717, 340] width 240 height 24
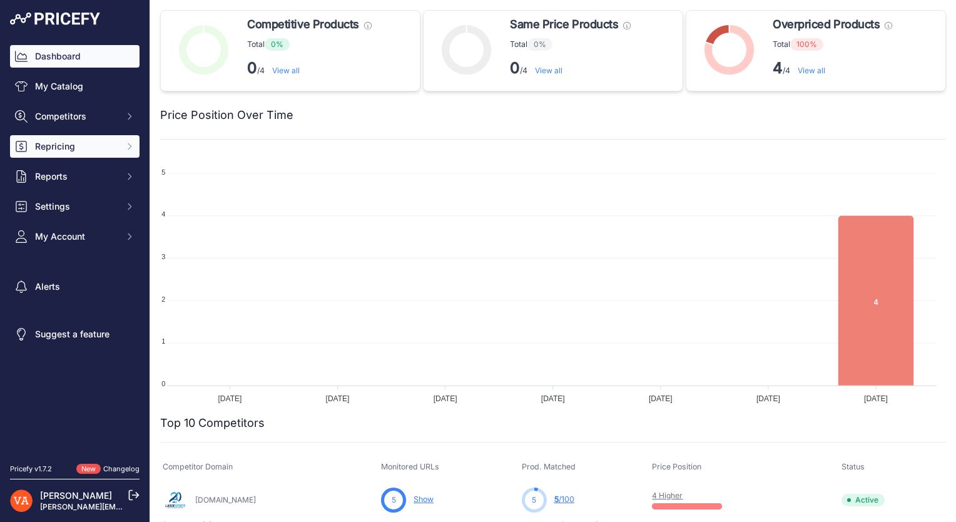
click at [93, 154] on button "Repricing" at bounding box center [74, 146] width 129 height 23
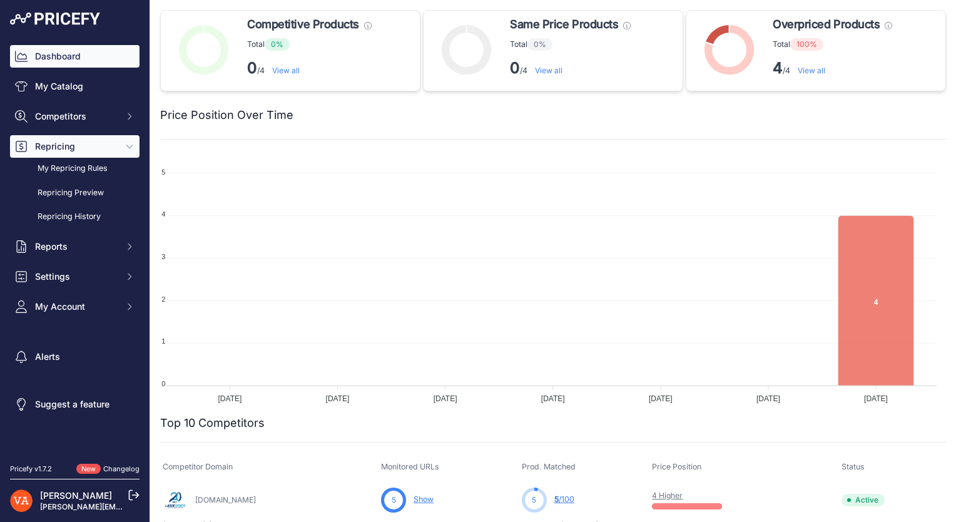
click at [103, 154] on button "Repricing" at bounding box center [74, 146] width 129 height 23
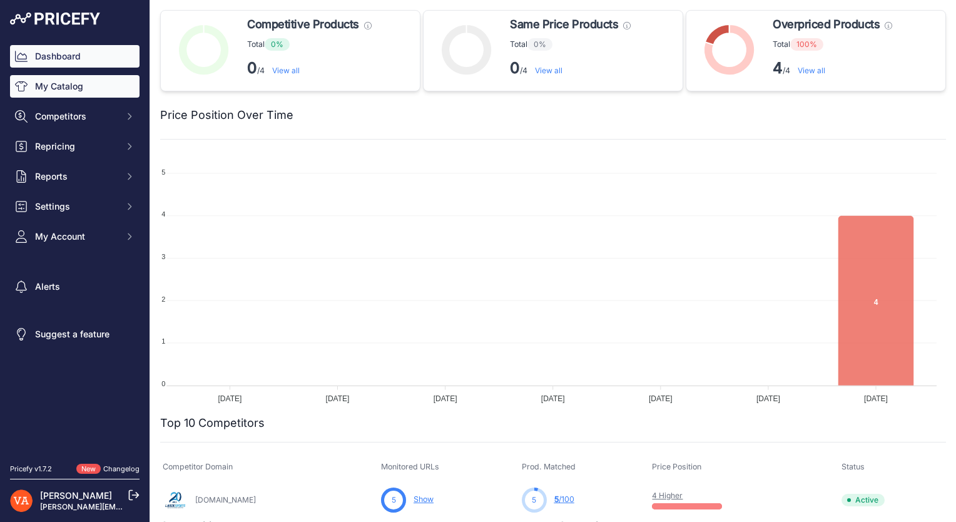
click at [84, 96] on link "My Catalog" at bounding box center [74, 86] width 129 height 23
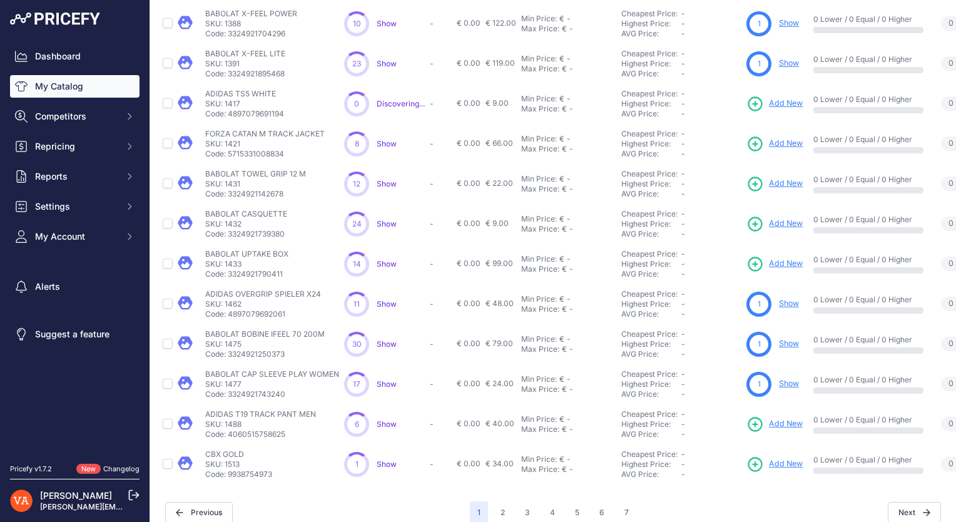
scroll to position [271, 0]
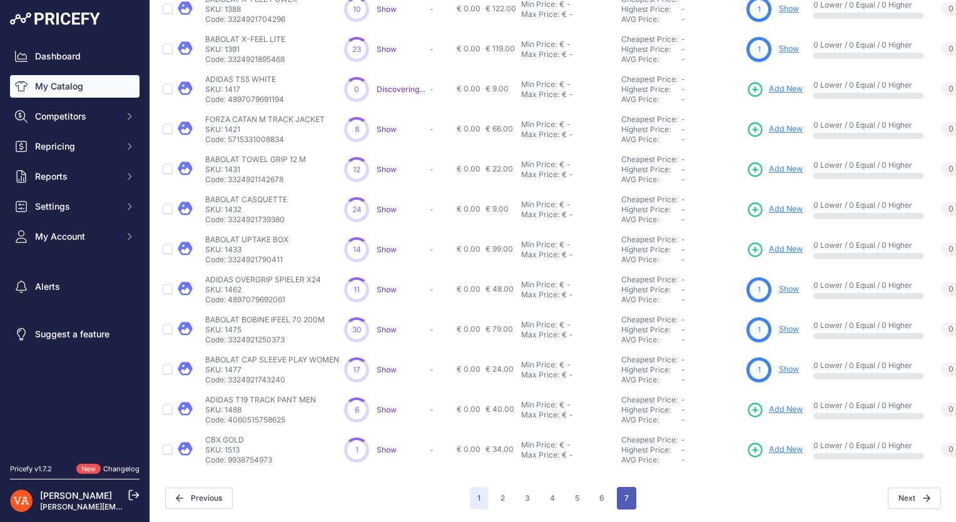
click at [617, 487] on button "7" at bounding box center [626, 498] width 19 height 23
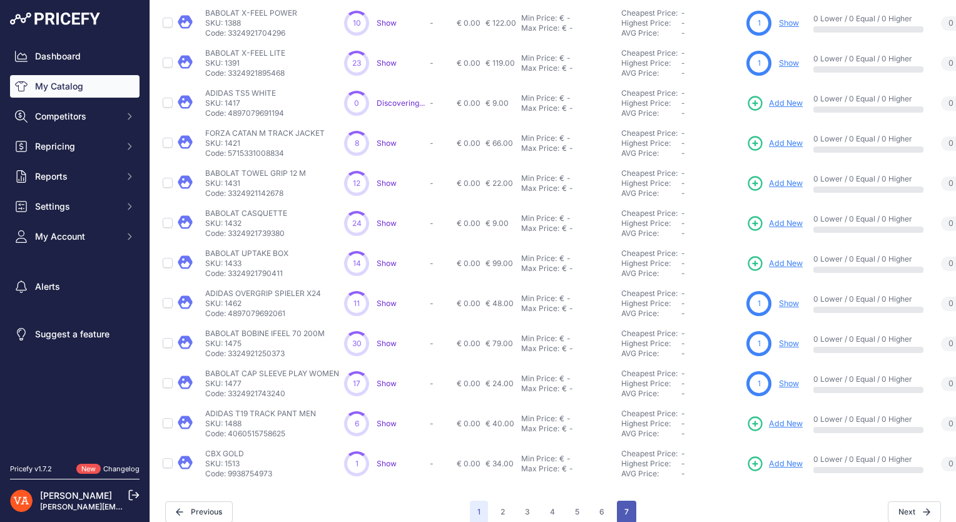
scroll to position [293, 0]
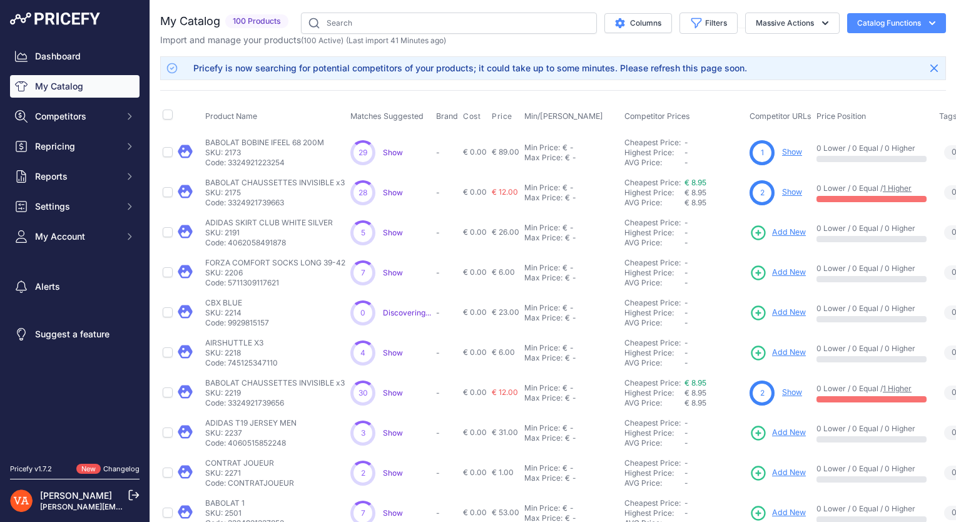
click at [253, 22] on span "100 Products" at bounding box center [256, 21] width 63 height 14
click at [750, 32] on button "Massive Actions" at bounding box center [792, 23] width 94 height 21
click at [753, 29] on button "Massive Actions" at bounding box center [792, 23] width 94 height 21
click at [851, 23] on button "Catalog Functions" at bounding box center [896, 23] width 99 height 20
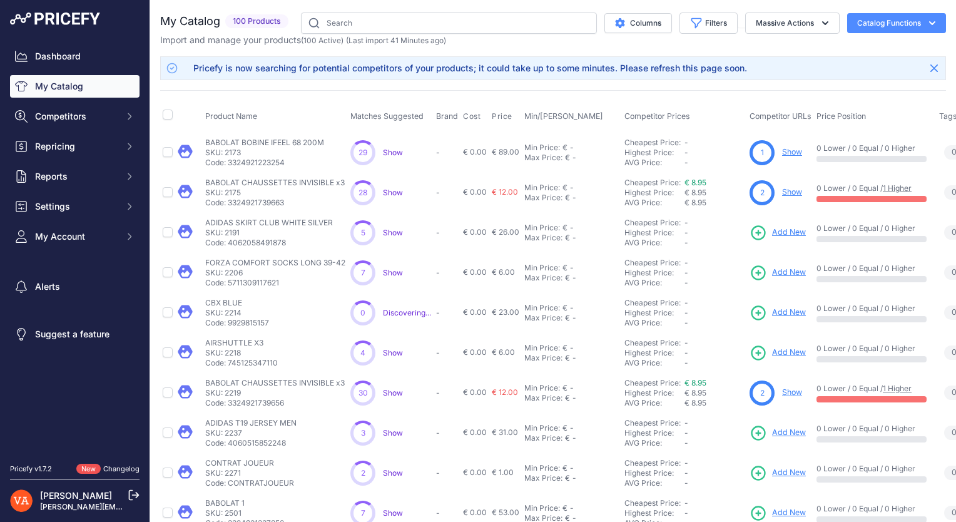
click at [74, 489] on p "[PERSON_NAME]" at bounding box center [77, 495] width 75 height 13
click at [79, 499] on link "[PERSON_NAME]" at bounding box center [76, 495] width 72 height 11
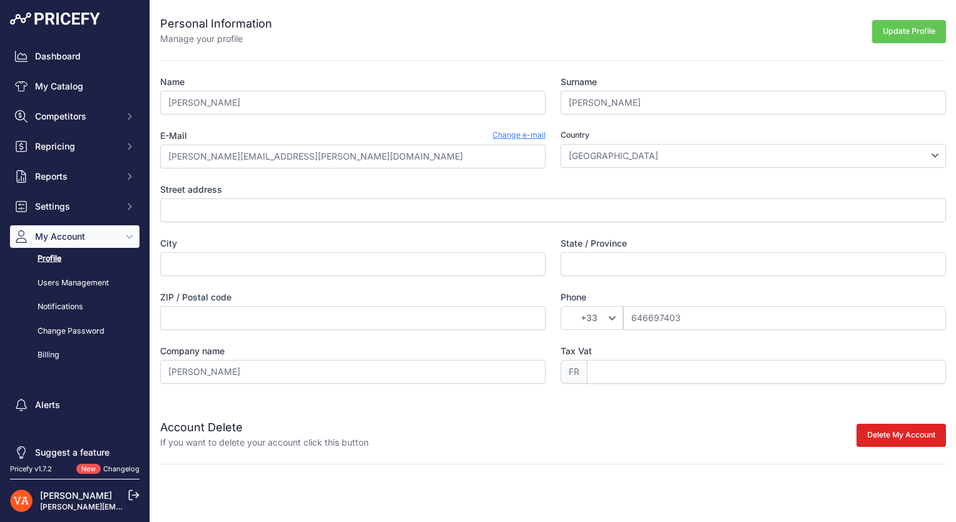
click at [118, 469] on link "Changelog" at bounding box center [121, 468] width 36 height 9
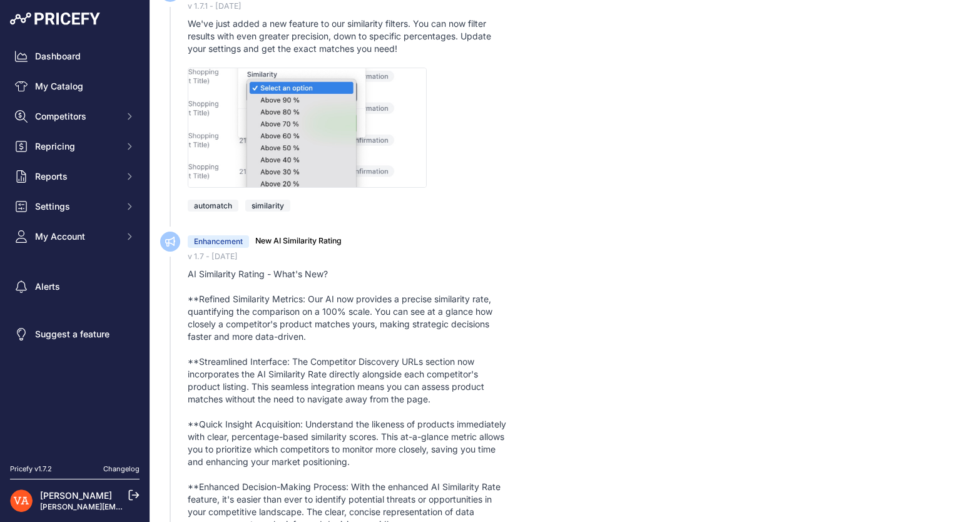
scroll to position [688, 0]
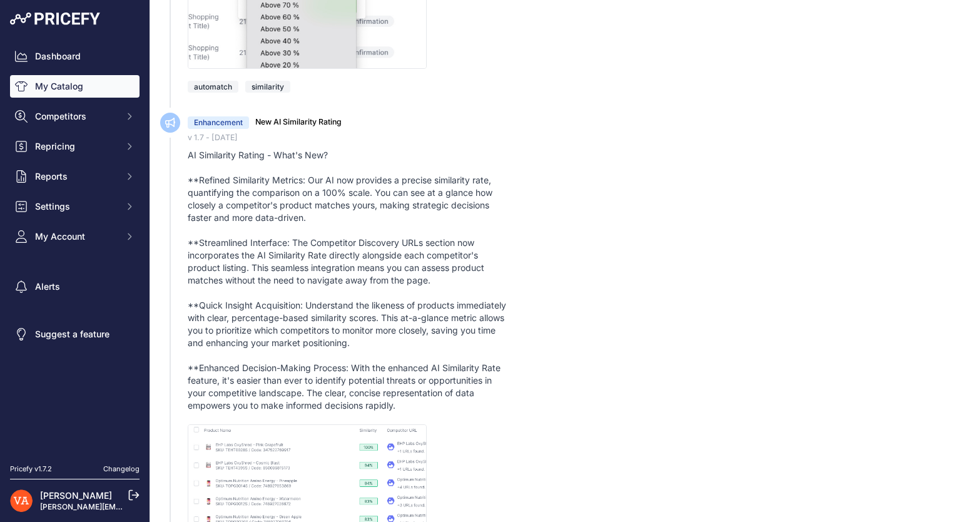
click at [88, 93] on link "My Catalog" at bounding box center [74, 86] width 129 height 23
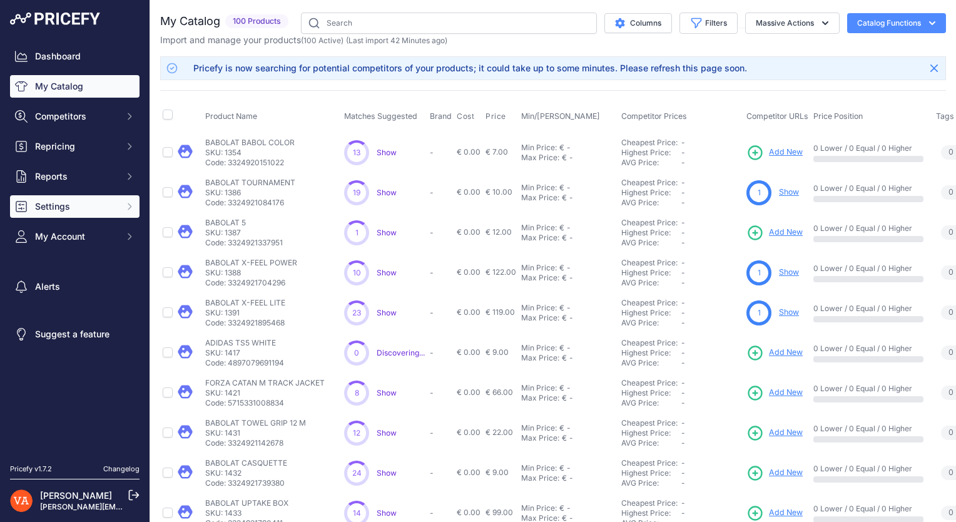
click at [82, 200] on span "Settings" at bounding box center [76, 206] width 82 height 13
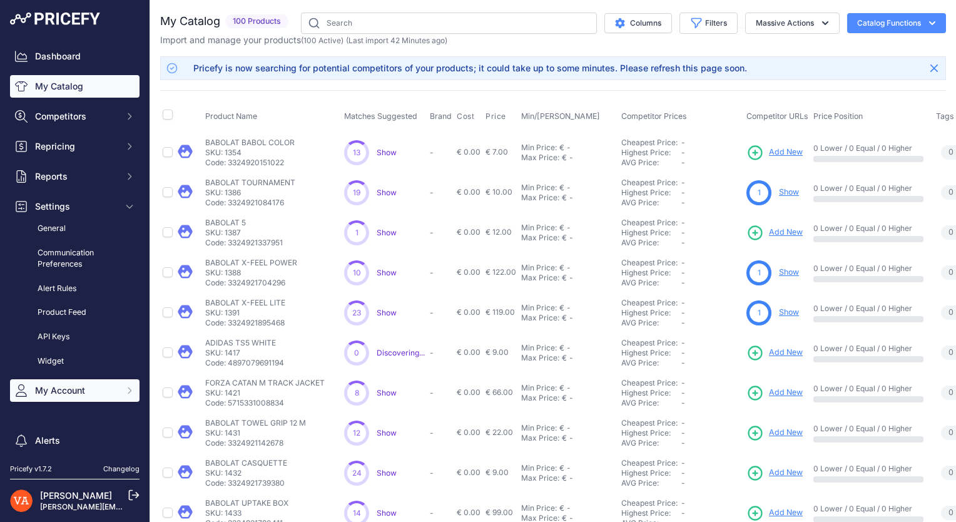
click at [87, 394] on span "My Account" at bounding box center [76, 390] width 82 height 13
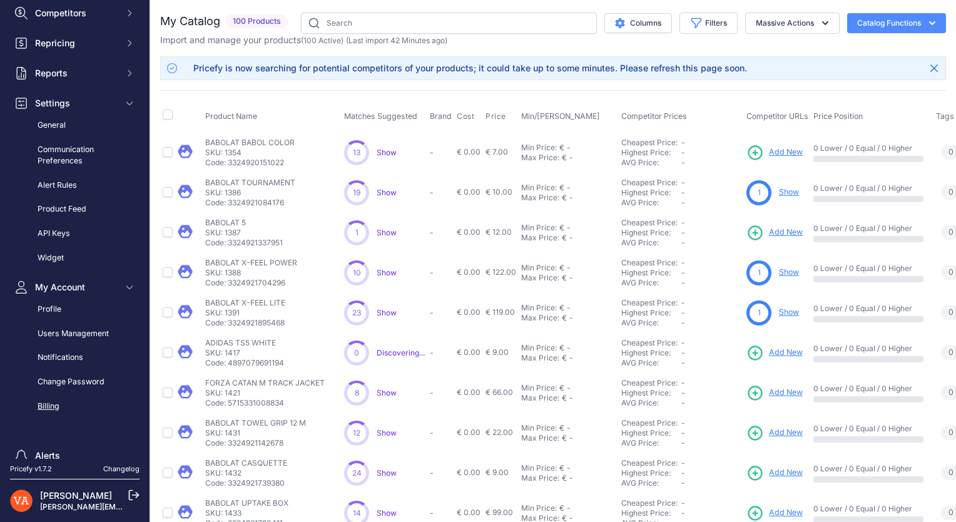
scroll to position [125, 0]
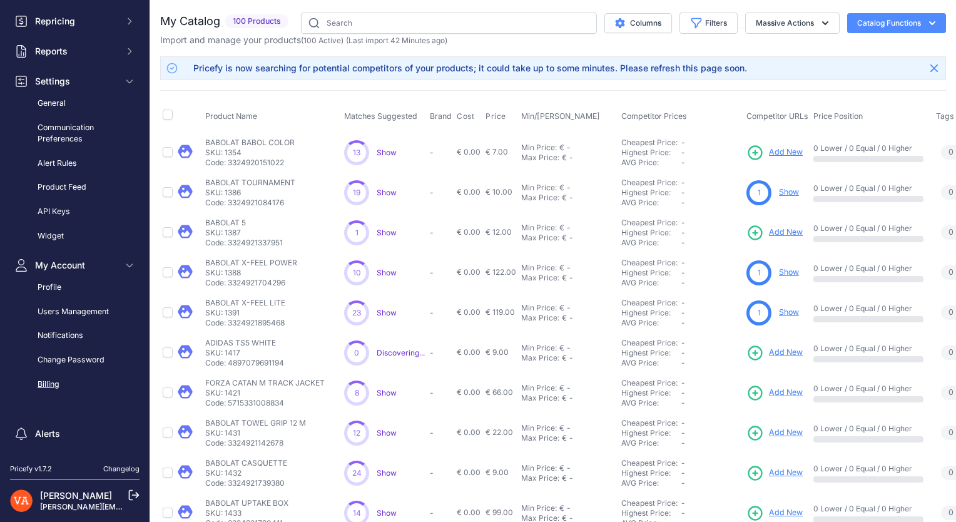
click at [91, 380] on link "Billing" at bounding box center [74, 384] width 129 height 22
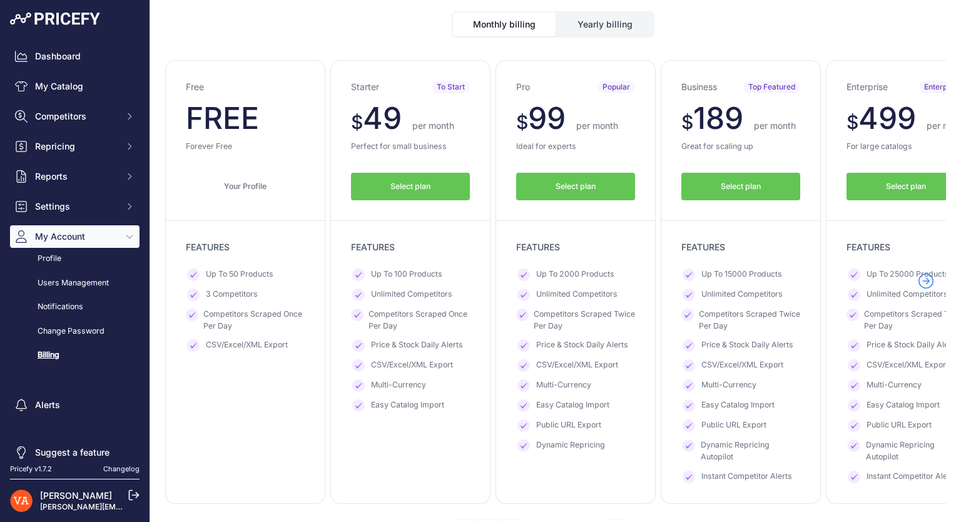
scroll to position [63, 0]
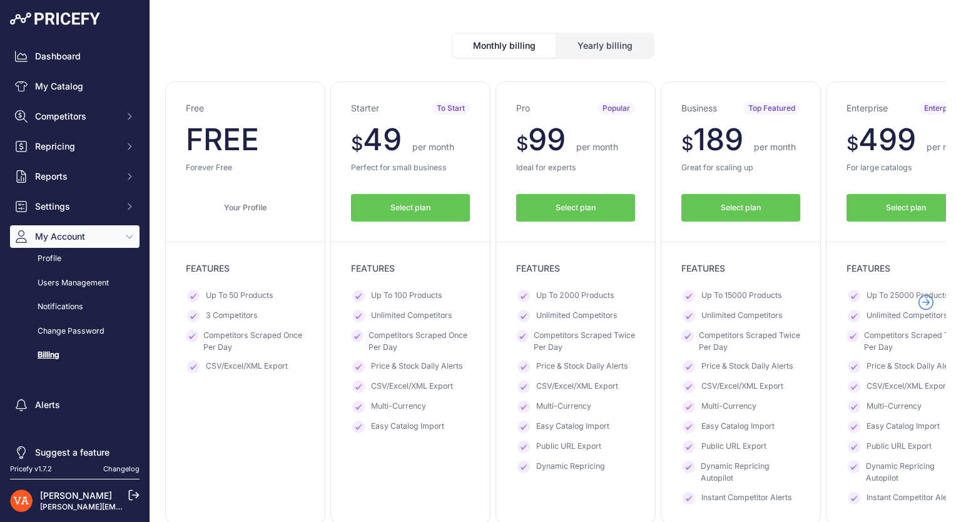
click at [600, 49] on button "Yearly billing" at bounding box center [605, 46] width 96 height 24
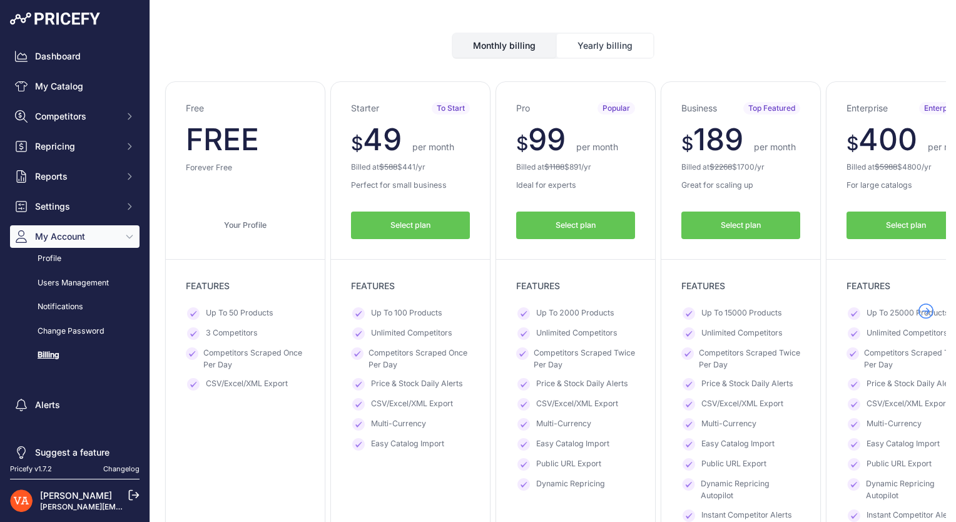
click at [536, 47] on button "Monthly billing" at bounding box center [504, 46] width 103 height 24
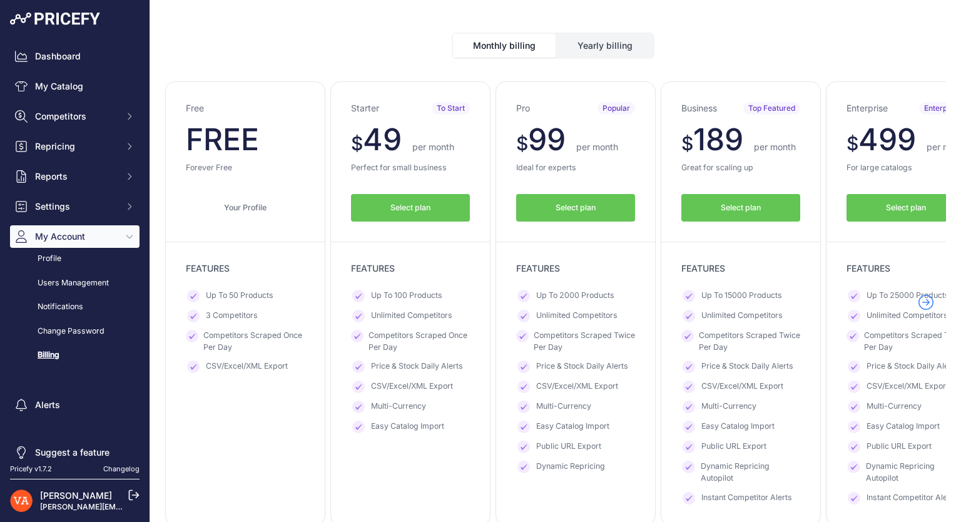
click at [542, 47] on button "Monthly billing" at bounding box center [504, 46] width 103 height 24
click at [557, 46] on button "Yearly billing" at bounding box center [605, 46] width 96 height 24
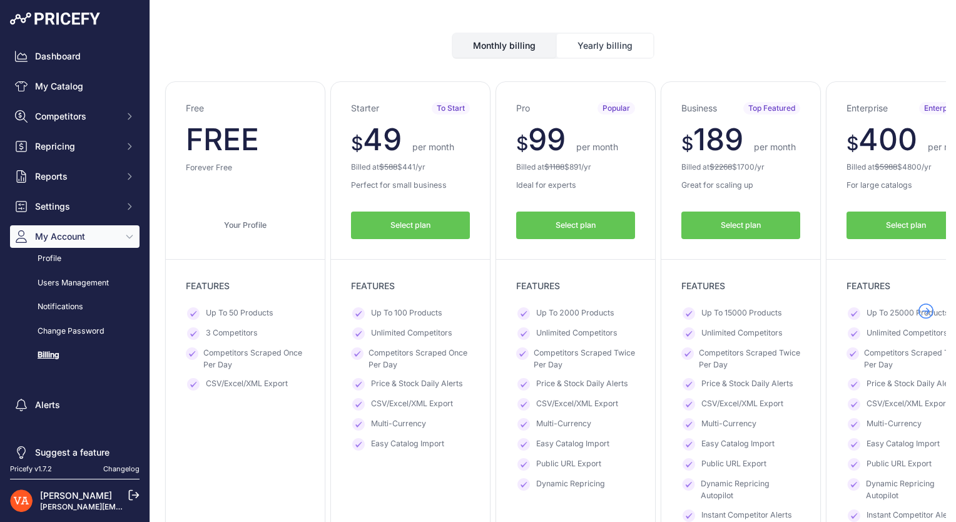
click at [564, 224] on span "Select plan" at bounding box center [575, 226] width 40 height 12
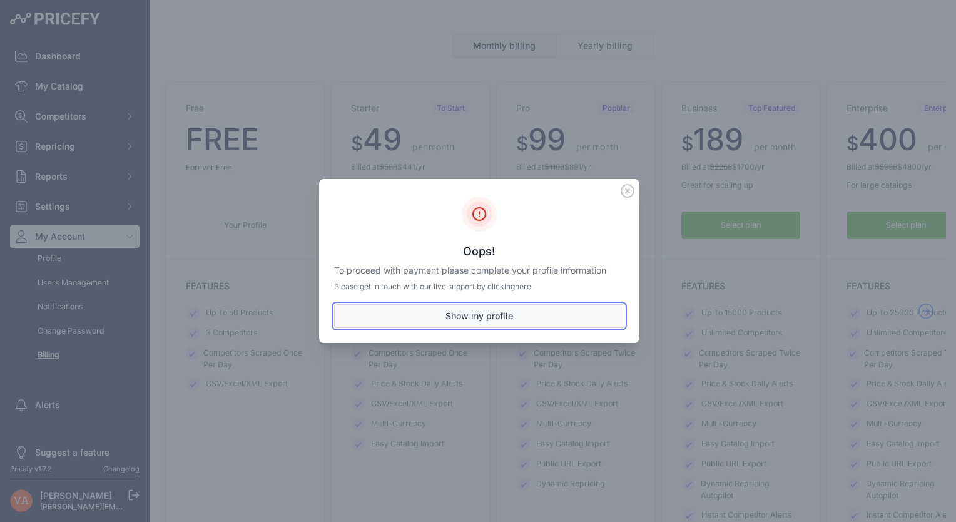
click at [499, 320] on button "Show my profile" at bounding box center [479, 316] width 290 height 24
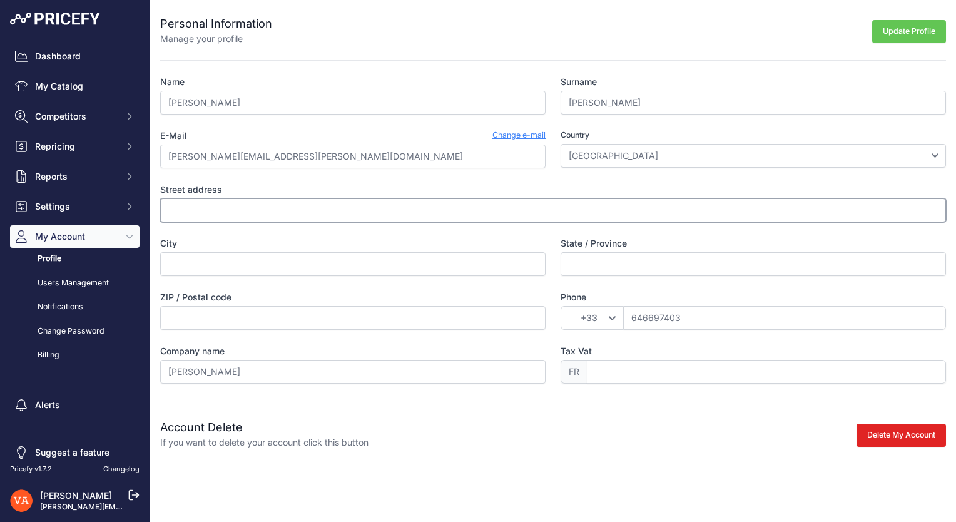
click at [348, 209] on input "Street address" at bounding box center [553, 210] width 786 height 24
type input "[STREET_ADDRESS]"
type input "[GEOGRAPHIC_DATA]"
type input "OUI"
type input "44300"
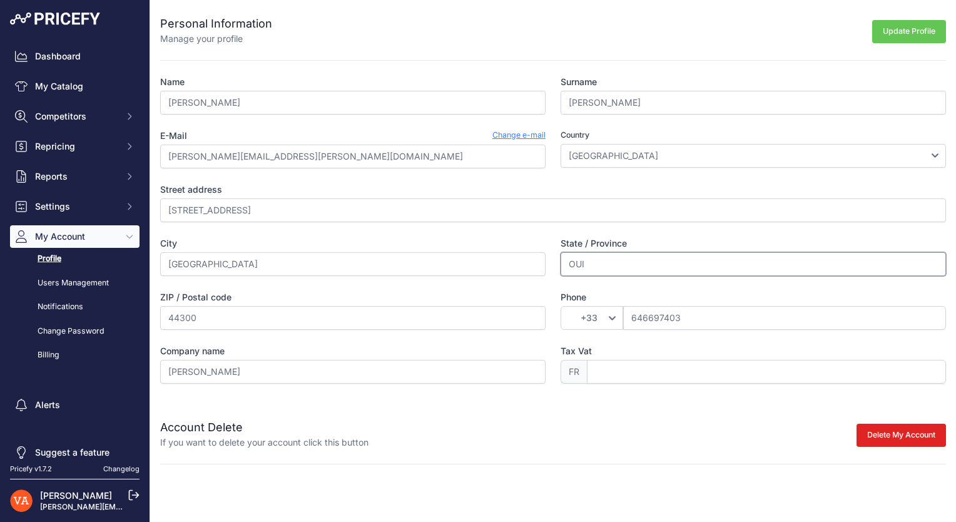
drag, startPoint x: 604, startPoint y: 270, endPoint x: 560, endPoint y: 270, distance: 43.8
click at [560, 270] on input "OUI" at bounding box center [752, 264] width 385 height 24
type input "[GEOGRAPHIC_DATA]"
click at [903, 34] on button "Update Profile" at bounding box center [909, 31] width 74 height 23
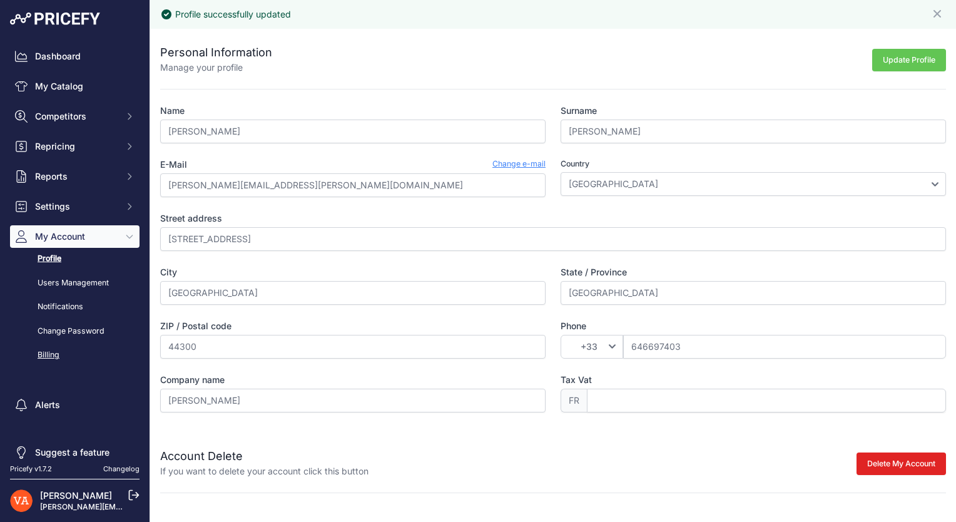
click at [107, 350] on link "Billing" at bounding box center [74, 355] width 129 height 22
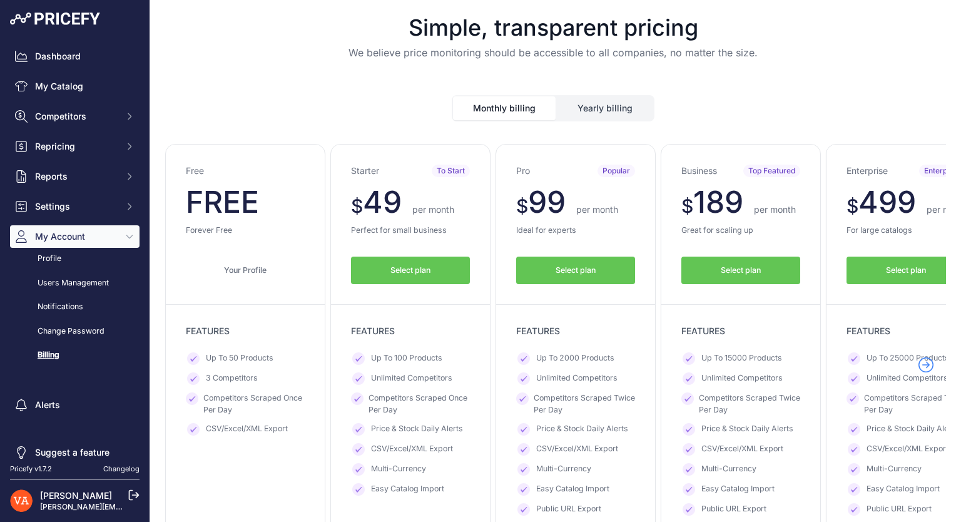
click at [585, 275] on span "Select plan" at bounding box center [575, 271] width 40 height 12
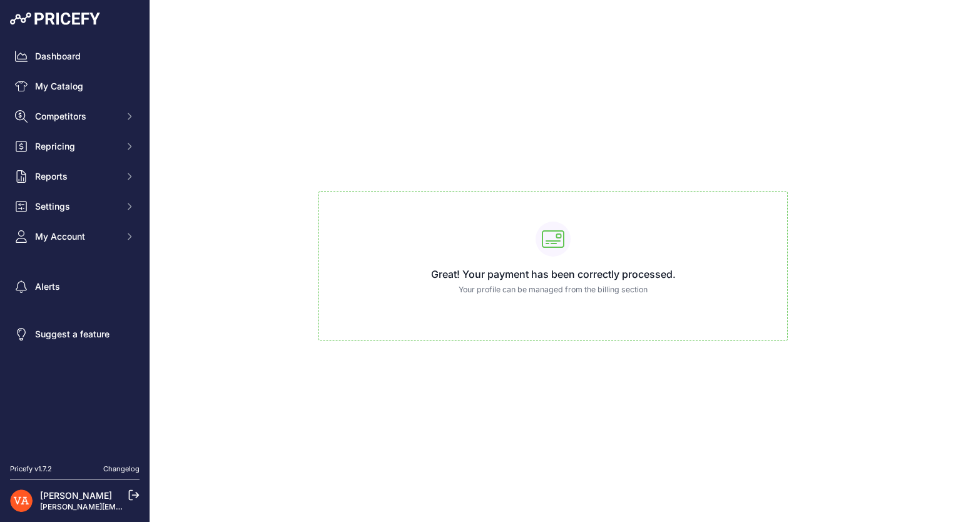
click at [609, 257] on div "Great! Your payment has been correctly processed. Your profile can be managed f…" at bounding box center [552, 266] width 469 height 151
drag, startPoint x: 609, startPoint y: 257, endPoint x: 602, endPoint y: 281, distance: 25.2
click at [602, 281] on div "Great! Your payment has been correctly processed. Your profile can be managed f…" at bounding box center [552, 266] width 469 height 151
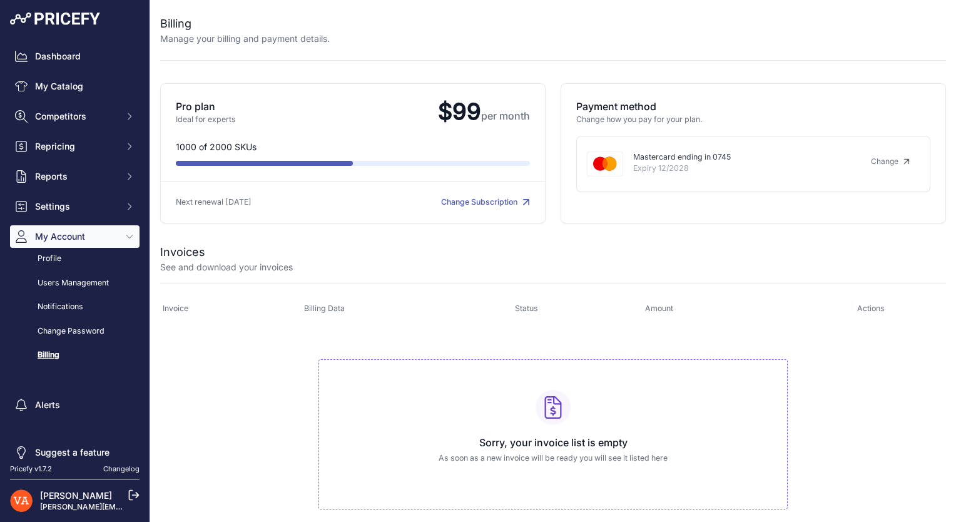
click at [98, 236] on span "My Account" at bounding box center [76, 236] width 82 height 13
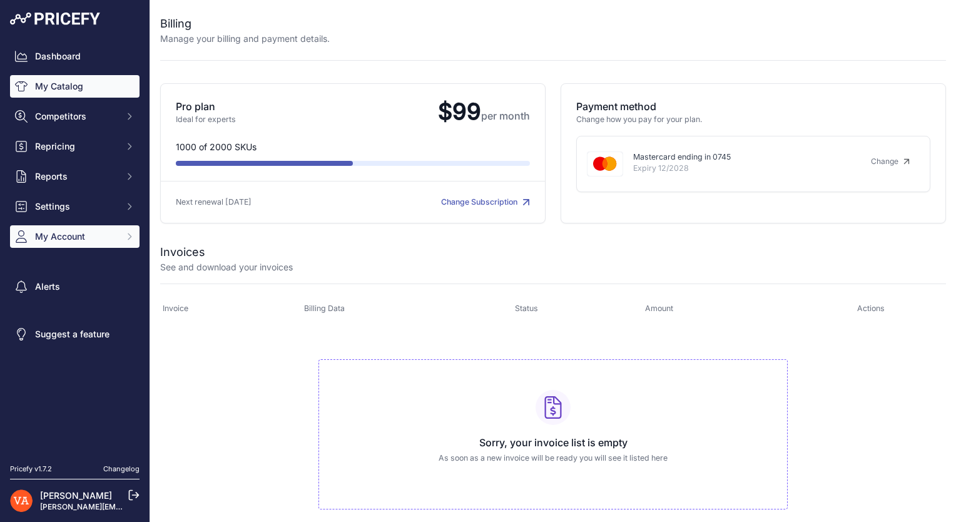
click at [91, 89] on link "My Catalog" at bounding box center [74, 86] width 129 height 23
click at [84, 68] on div "Dashboard My Catalog Competitors Competitors Monitored URLs MAP infringements R…" at bounding box center [74, 146] width 129 height 203
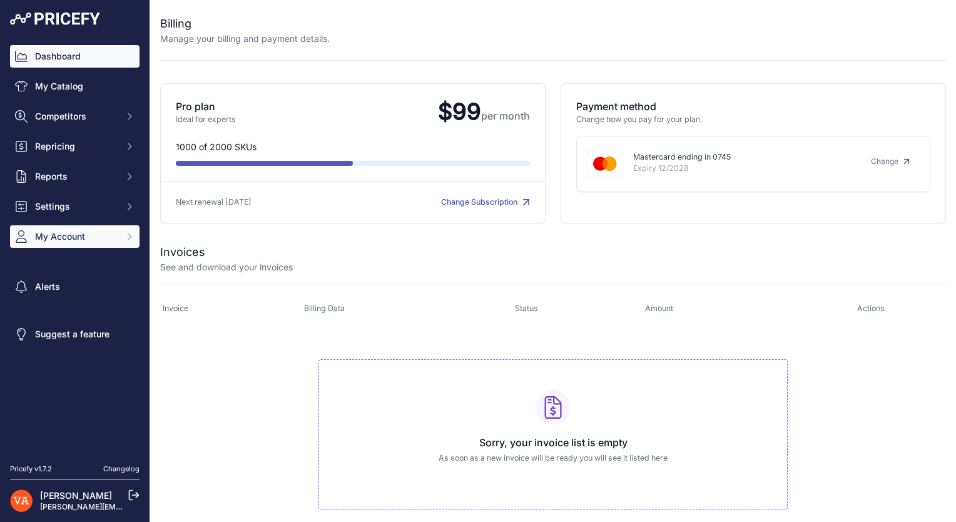
click at [88, 59] on link "Dashboard" at bounding box center [74, 56] width 129 height 23
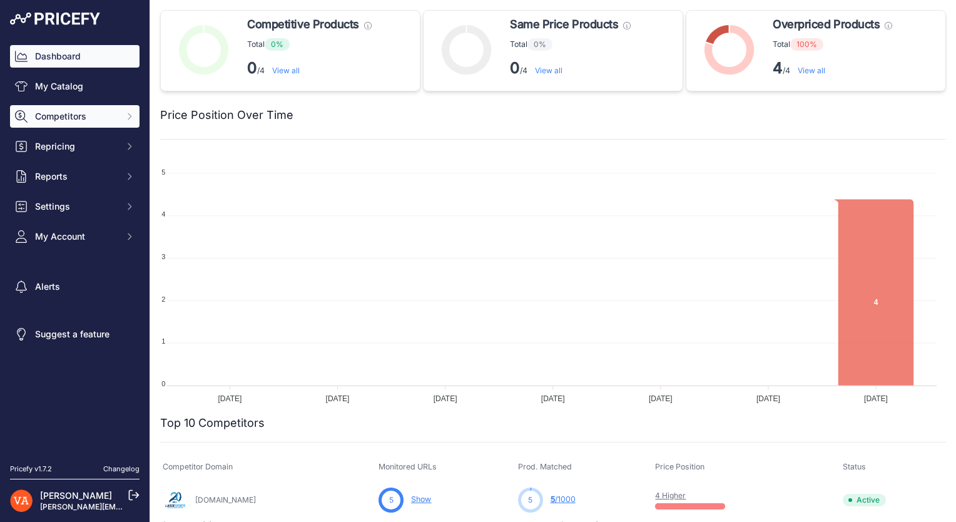
click at [80, 119] on span "Competitors" at bounding box center [76, 116] width 82 height 13
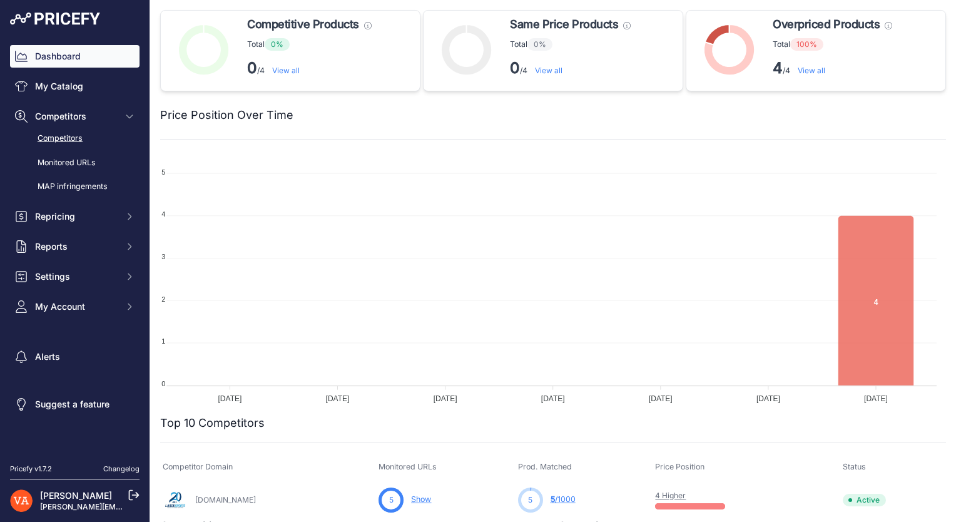
click at [84, 140] on link "Competitors" at bounding box center [74, 139] width 129 height 22
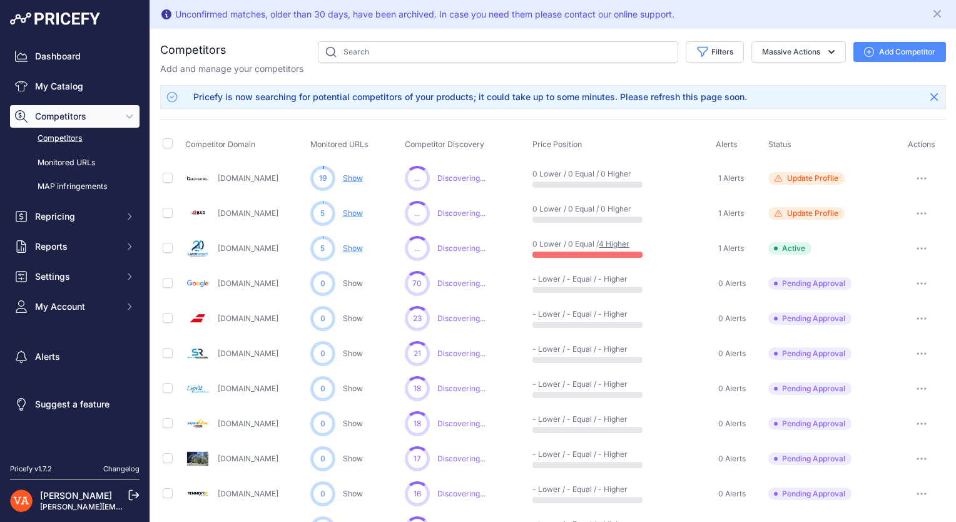
click at [175, 177] on td at bounding box center [171, 179] width 23 height 36
click at [168, 178] on input "checkbox" at bounding box center [168, 178] width 10 height 10
checkbox input "true"
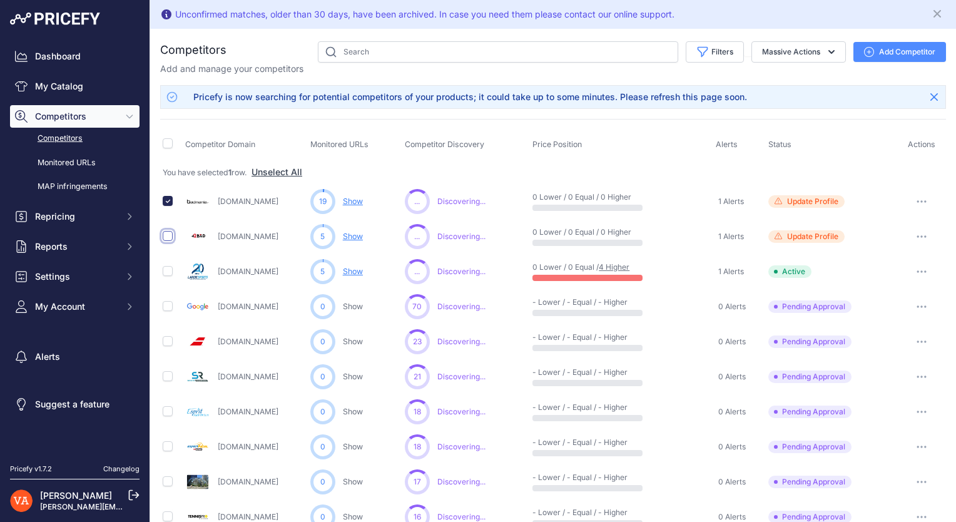
click at [170, 231] on input "checkbox" at bounding box center [168, 236] width 10 height 10
checkbox input "true"
click at [171, 278] on td at bounding box center [171, 271] width 23 height 35
click at [171, 274] on td at bounding box center [171, 271] width 23 height 35
click at [166, 271] on input "checkbox" at bounding box center [168, 271] width 10 height 10
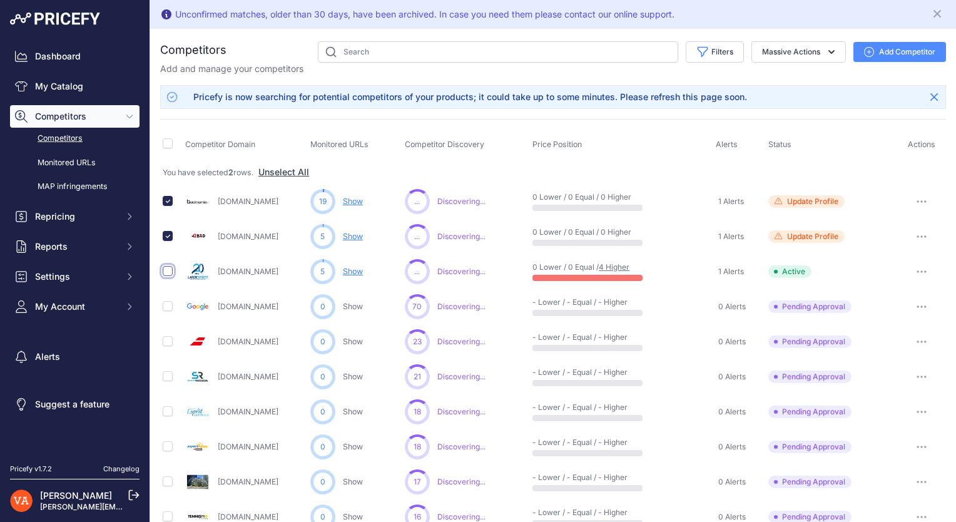
checkbox input "true"
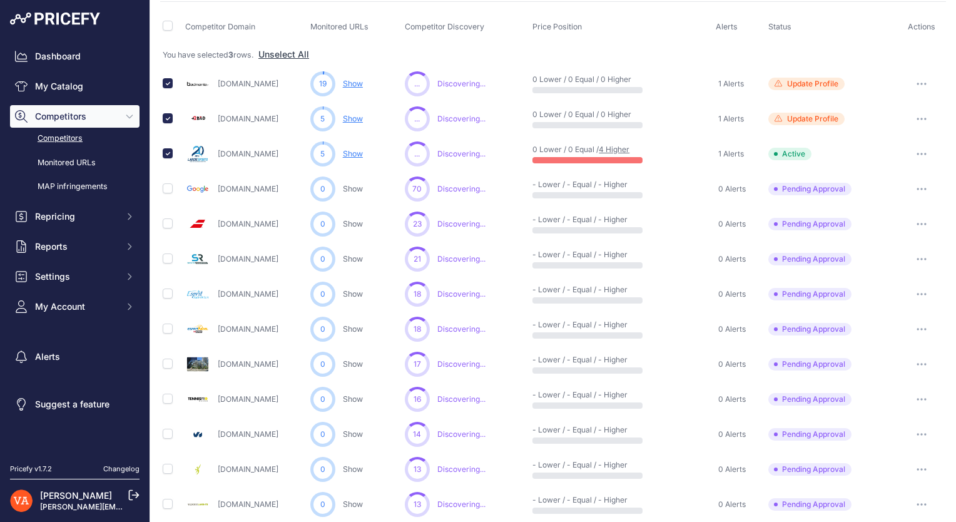
scroll to position [103, 0]
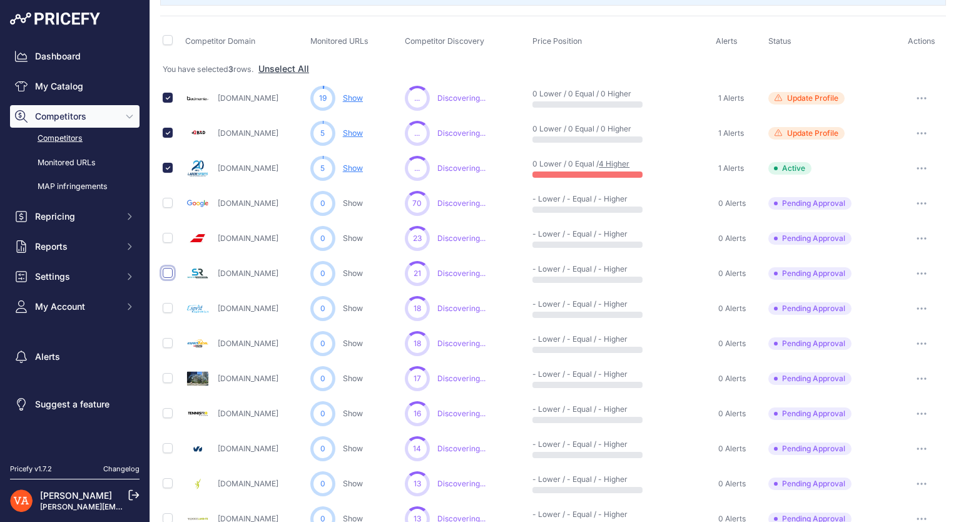
click at [168, 274] on input "checkbox" at bounding box center [168, 273] width 10 height 10
checkbox input "true"
click at [165, 306] on input "checkbox" at bounding box center [168, 308] width 10 height 10
checkbox input "true"
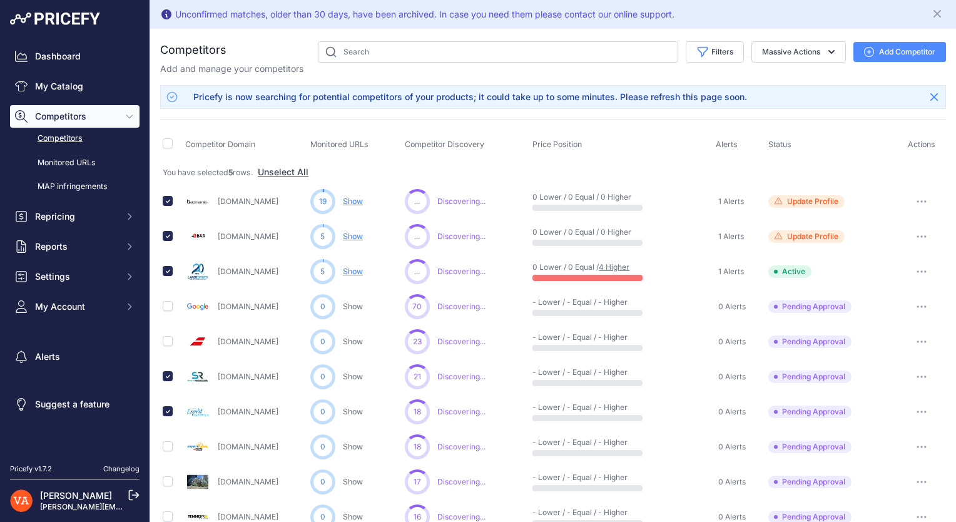
scroll to position [0, 0]
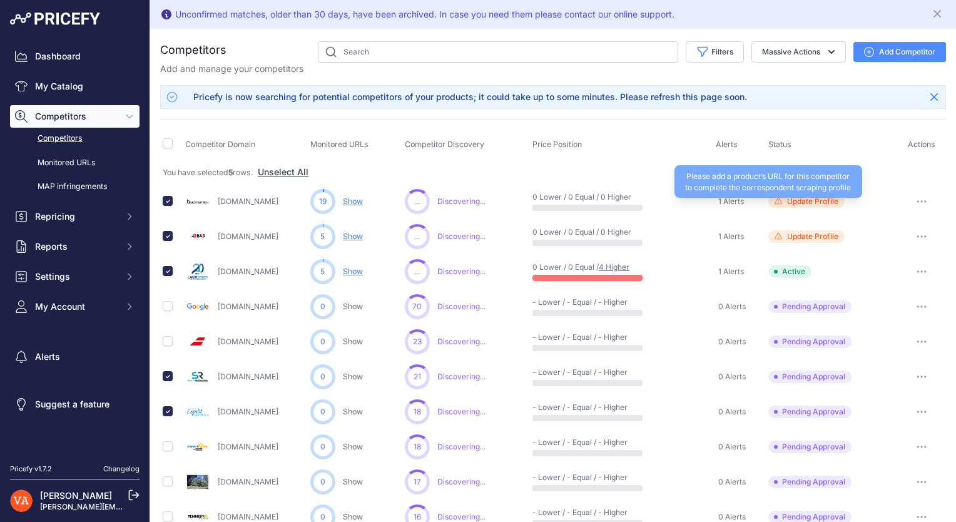
click at [792, 202] on span "Update Profile" at bounding box center [812, 201] width 51 height 10
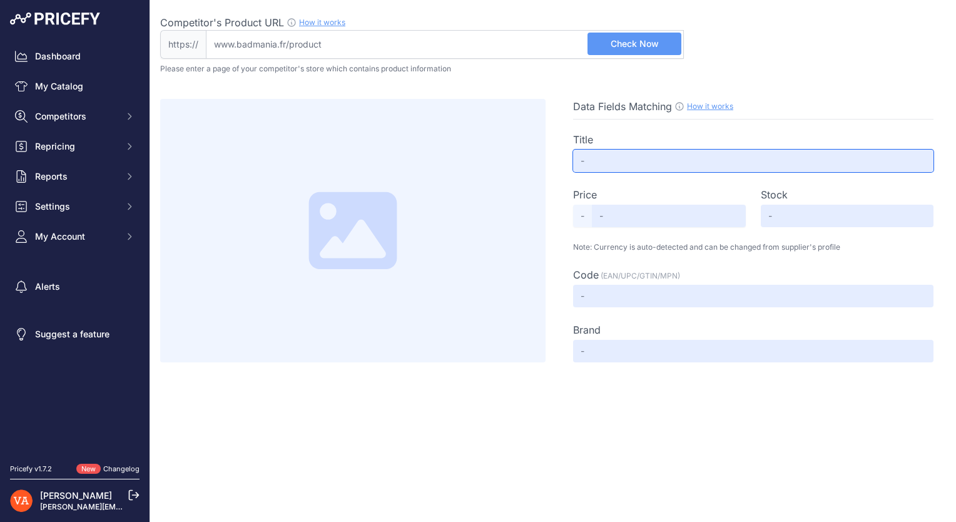
click at [641, 165] on input "text" at bounding box center [753, 160] width 360 height 23
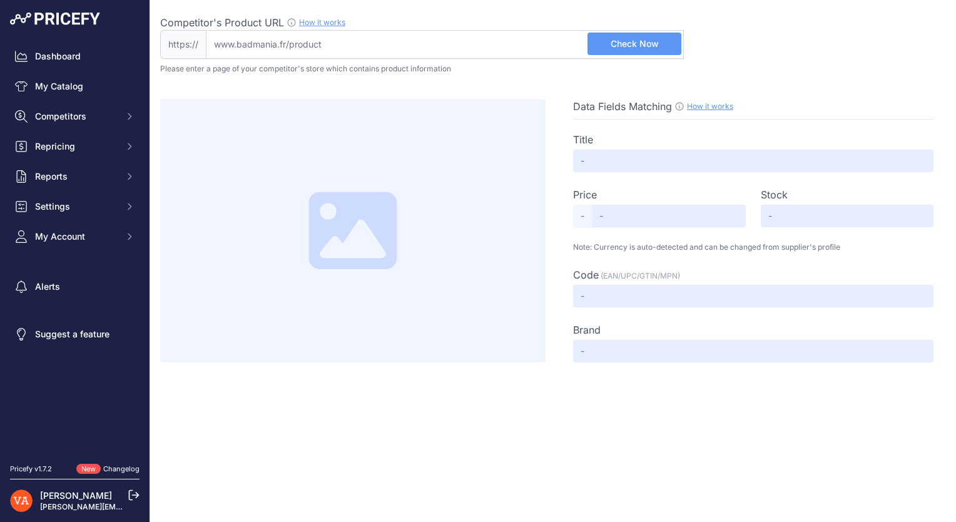
click at [654, 49] on span "Check Now" at bounding box center [634, 44] width 48 height 13
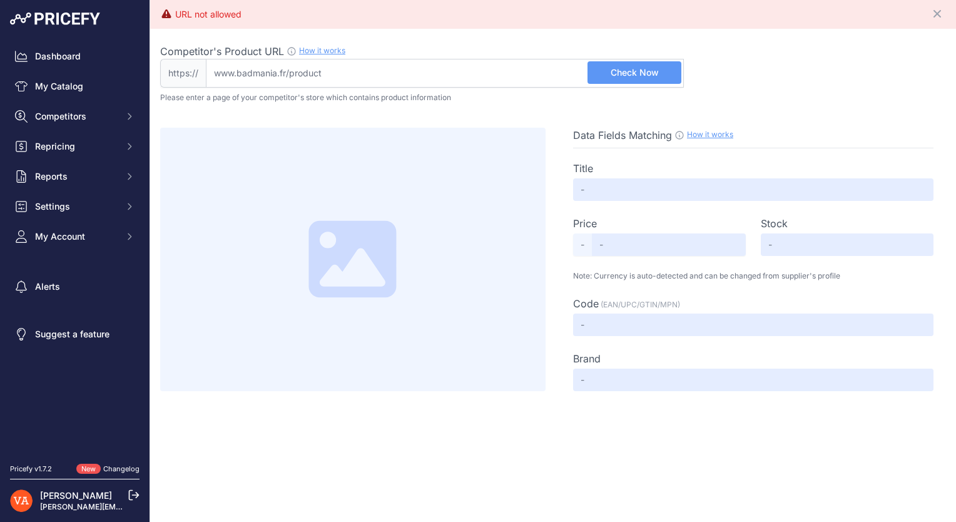
click at [395, 88] on div "Competitor's Product URL How it works In order to create your competitor's extr…" at bounding box center [553, 210] width 786 height 362
click at [396, 78] on input "Competitor's Product URL How it works In order to create your competitor's extr…" at bounding box center [445, 73] width 478 height 29
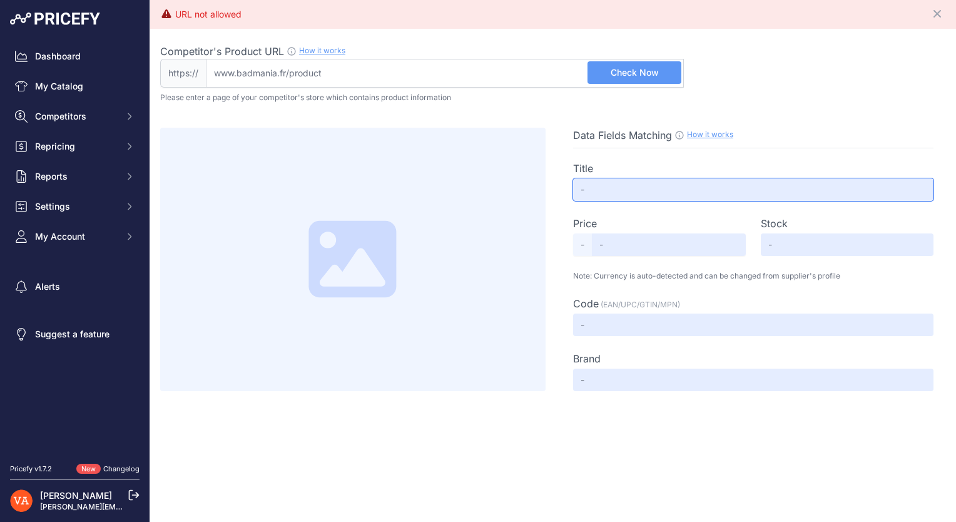
click at [603, 190] on input "text" at bounding box center [753, 189] width 360 height 23
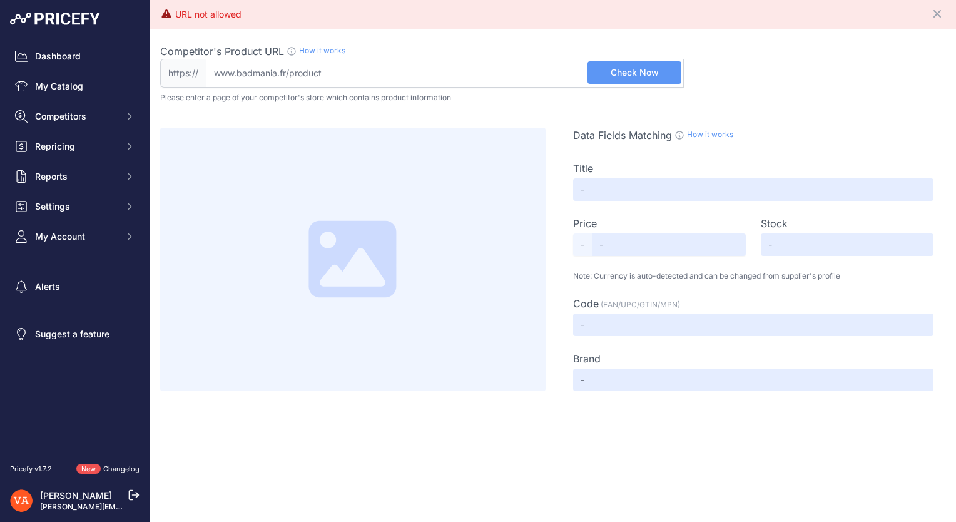
click at [358, 79] on input "Competitor's Product URL How it works In order to create your competitor's extr…" at bounding box center [445, 73] width 478 height 29
paste input "https://badmania.fr/boutique.html"
drag, startPoint x: 245, startPoint y: 71, endPoint x: 160, endPoint y: 72, distance: 85.1
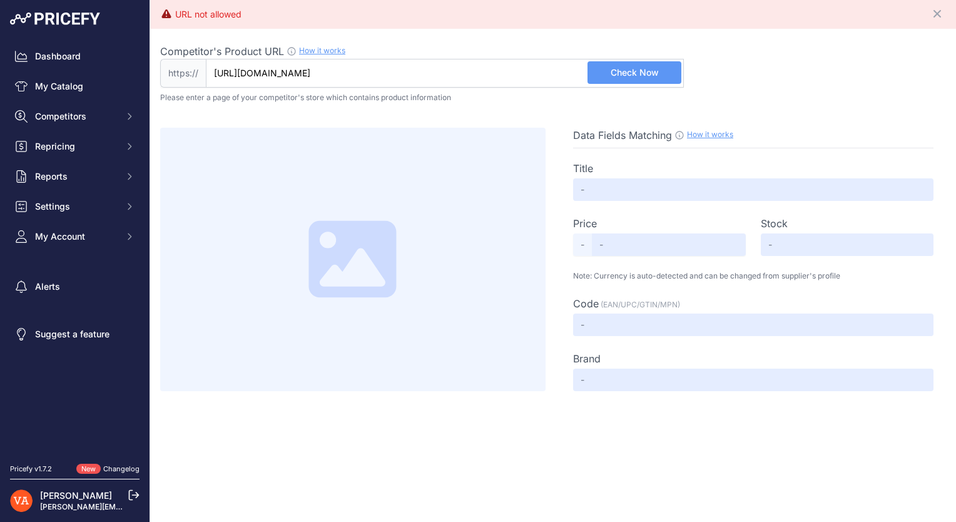
click at [160, 72] on div "https:// https://badmania.fr/boutique.html Valid Not A Product URL" at bounding box center [422, 73] width 524 height 29
click at [656, 72] on span "Check Now" at bounding box center [634, 72] width 48 height 13
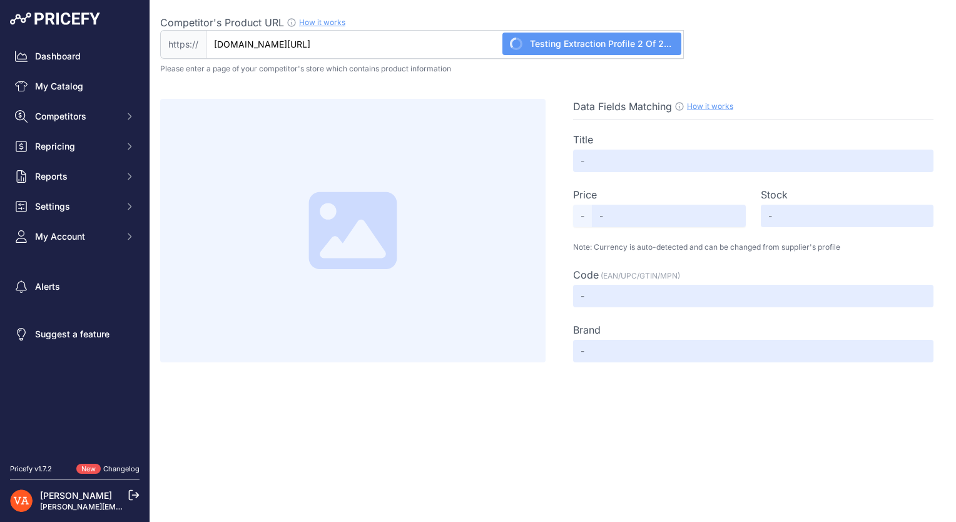
click at [270, 36] on input "badmania.fr/boutique.html" at bounding box center [445, 44] width 478 height 29
paste input "https://badmania.fr/badminton-astrox-99-tour-noir-vert-9fp2694"
type input "badmania.fr/badminton-astrox-99-tour-noir-vert-9fp2694.html"
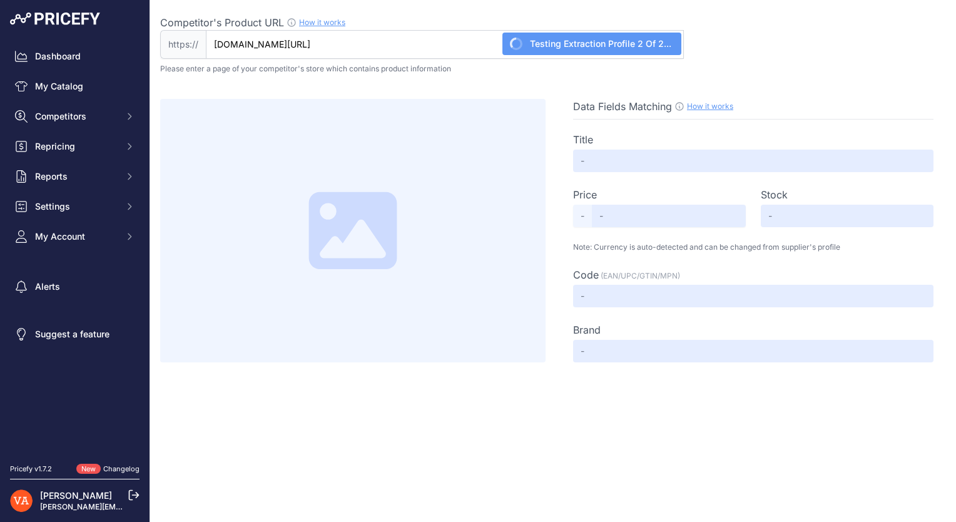
drag, startPoint x: 310, startPoint y: 52, endPoint x: 298, endPoint y: 54, distance: 12.8
click at [307, 54] on input "badmania.fr/badminton-astrox-99-tour-noir-vert-9fp2694.html" at bounding box center [445, 44] width 478 height 29
click at [250, 53] on input "badmania.fr/badminton-astrox-99-tour-noir-vert-9fp2694.html" at bounding box center [445, 44] width 478 height 29
click at [214, 54] on input "badmania.fr/badminton-astrox-99-tour-noir-vert-9fp2694.html" at bounding box center [445, 44] width 478 height 29
drag, startPoint x: 200, startPoint y: 51, endPoint x: 151, endPoint y: 53, distance: 48.8
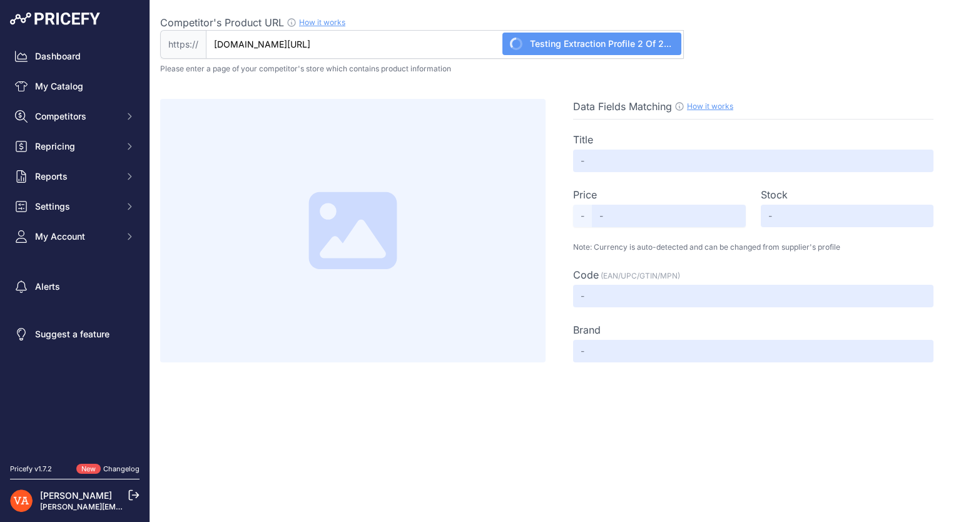
click at [151, 53] on div "Competitor's Product URL How it works In order to create your competitor's extr…" at bounding box center [553, 181] width 806 height 362
drag, startPoint x: 151, startPoint y: 53, endPoint x: 205, endPoint y: 50, distance: 53.2
click at [203, 51] on span "https://" at bounding box center [183, 44] width 46 height 29
click at [214, 46] on input "badmania.fr/badminton-astrox-99-tour-noir-vert-9fp2694.html" at bounding box center [445, 44] width 478 height 29
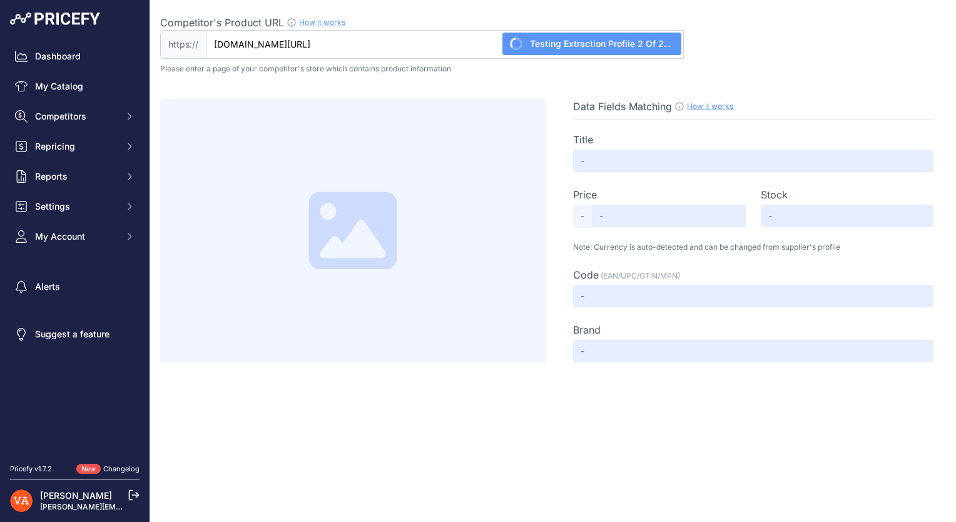
drag, startPoint x: 214, startPoint y: 46, endPoint x: 186, endPoint y: 45, distance: 27.6
click at [186, 45] on div "https:// badmania.fr/badminton-astrox-99-tour-noir-vert-9fp2694.html Valid Not …" at bounding box center [422, 44] width 524 height 29
click at [99, 63] on link "Dashboard" at bounding box center [74, 56] width 129 height 23
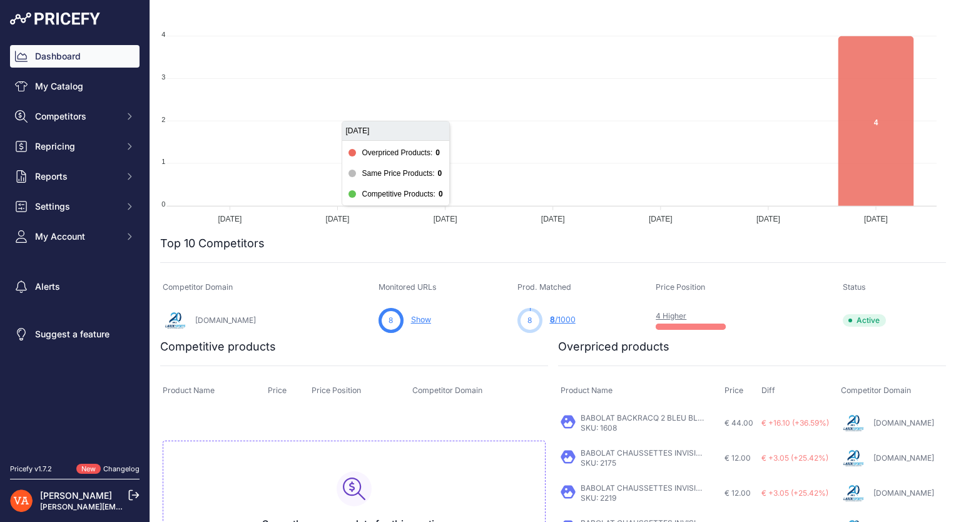
scroll to position [188, 0]
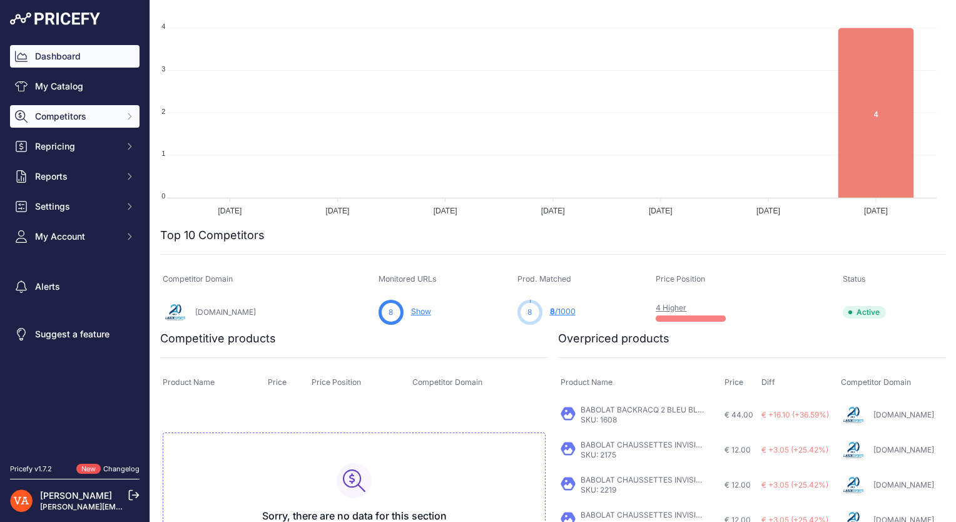
click at [98, 117] on span "Competitors" at bounding box center [76, 116] width 82 height 13
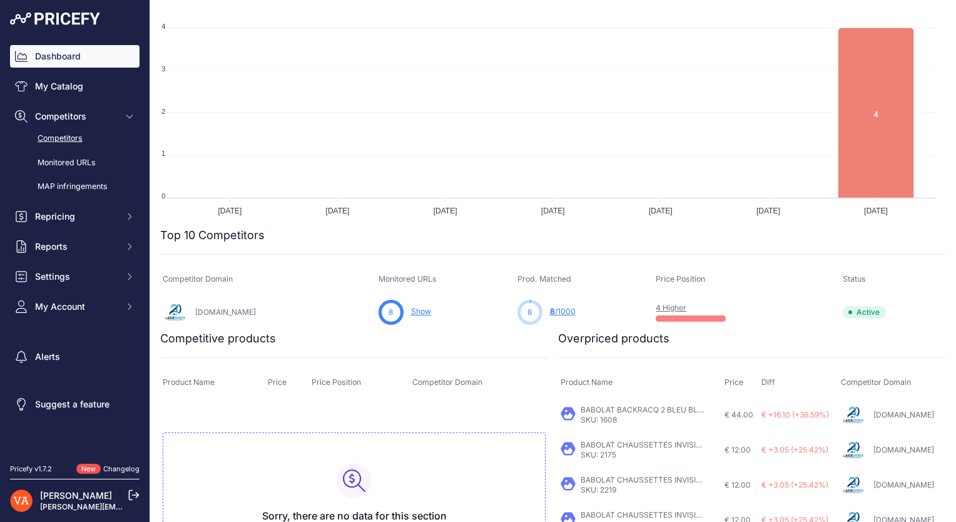
click at [101, 136] on link "Competitors" at bounding box center [74, 139] width 129 height 22
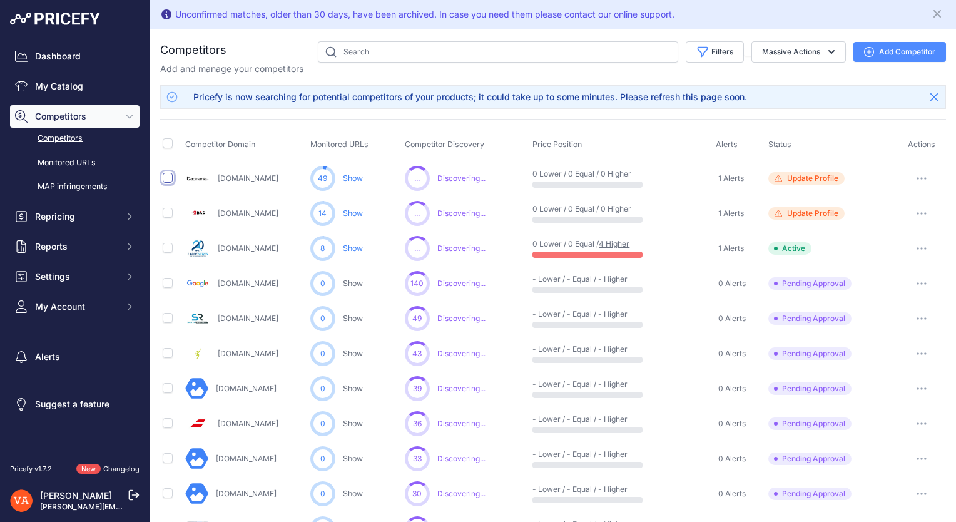
click at [165, 179] on input "checkbox" at bounding box center [168, 178] width 10 height 10
checkbox input "true"
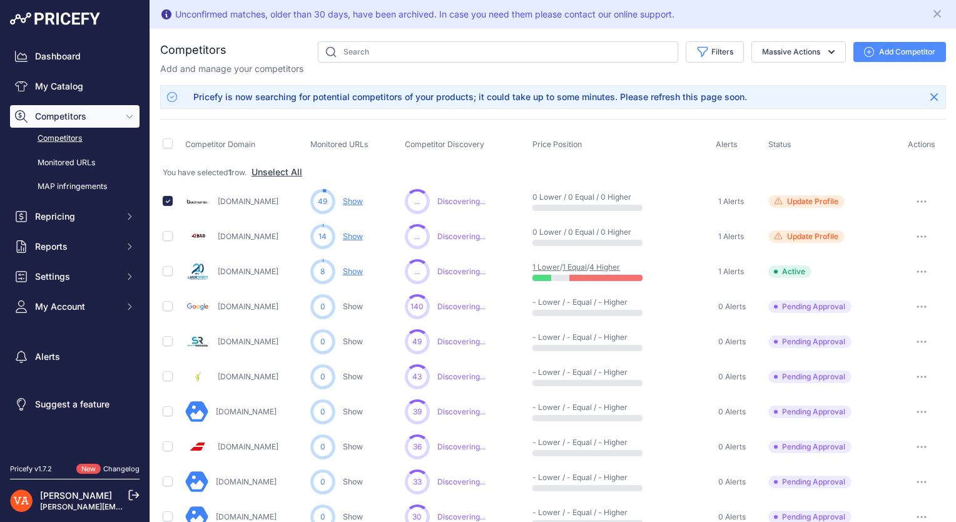
click at [85, 138] on link "Competitors" at bounding box center [74, 139] width 129 height 22
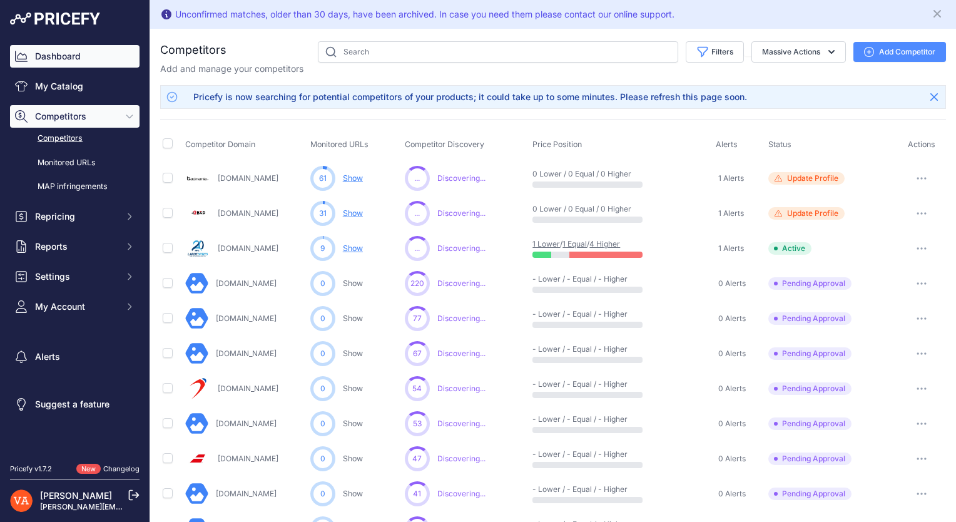
click at [78, 56] on link "Dashboard" at bounding box center [74, 56] width 129 height 23
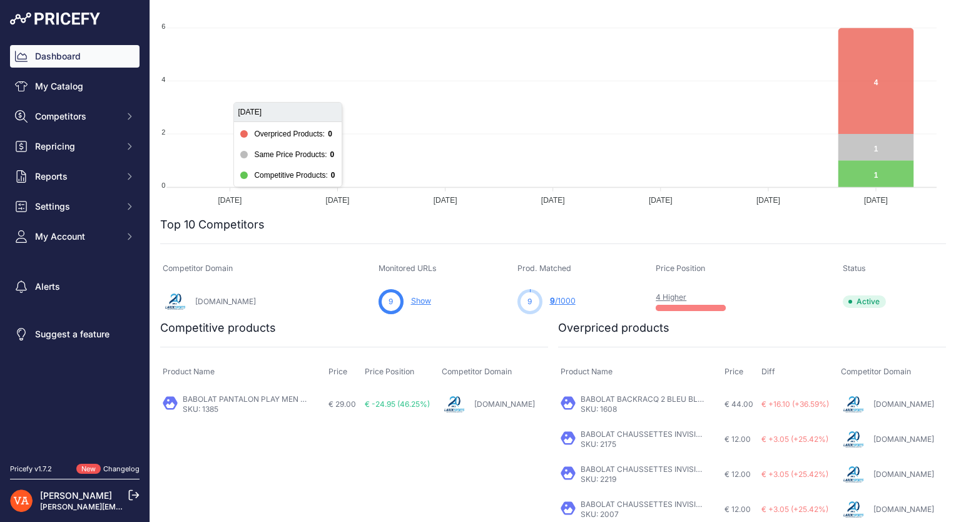
scroll to position [202, 0]
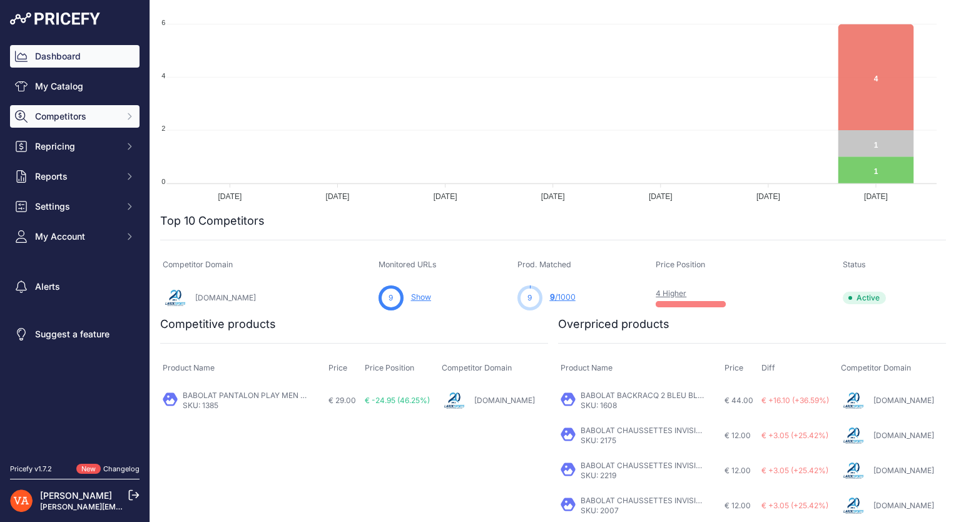
click at [101, 124] on button "Competitors" at bounding box center [74, 116] width 129 height 23
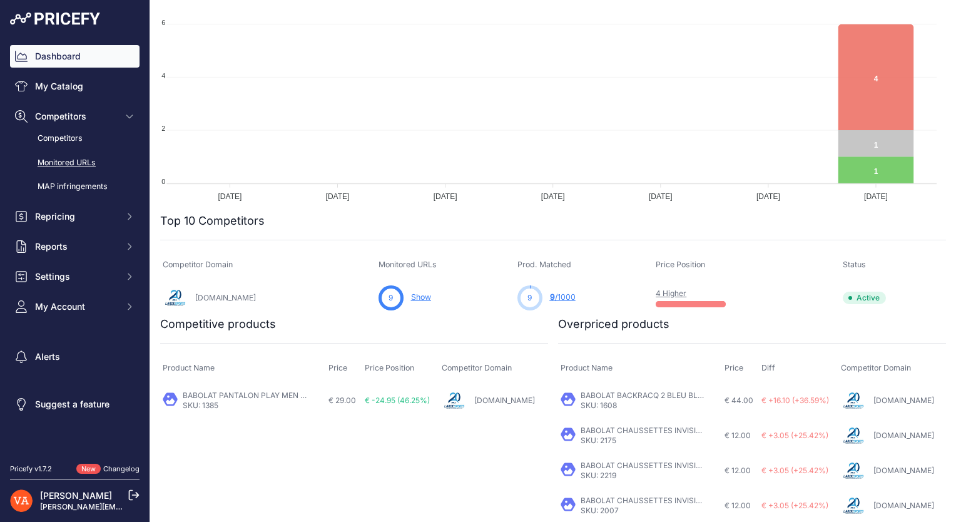
click at [96, 159] on link "Monitored URLs" at bounding box center [74, 163] width 129 height 22
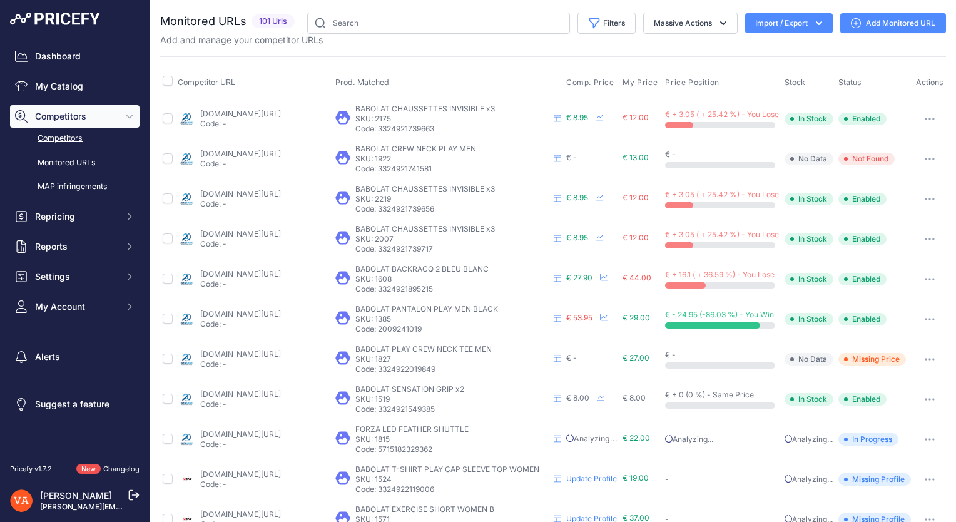
click at [89, 143] on link "Competitors" at bounding box center [74, 139] width 129 height 22
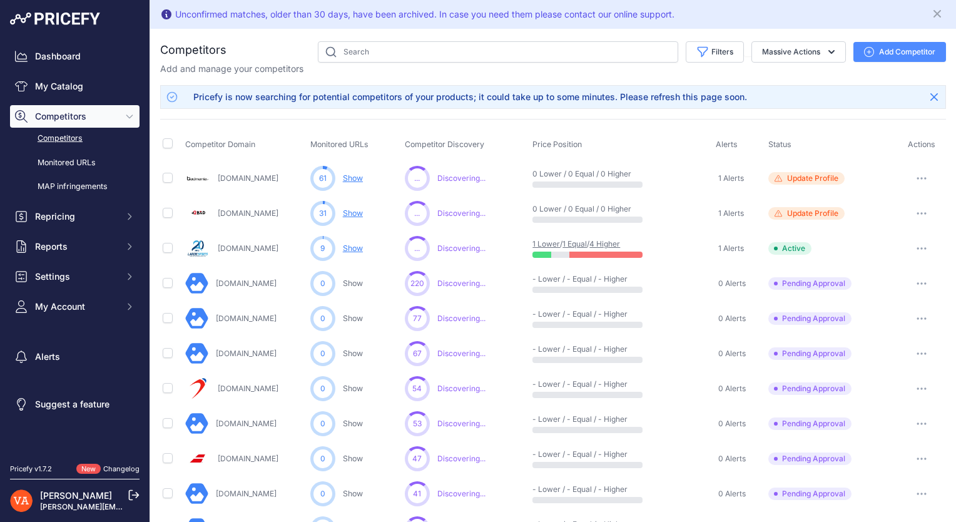
click at [162, 176] on td at bounding box center [171, 179] width 23 height 36
click at [166, 180] on input "checkbox" at bounding box center [168, 178] width 10 height 10
checkbox input "true"
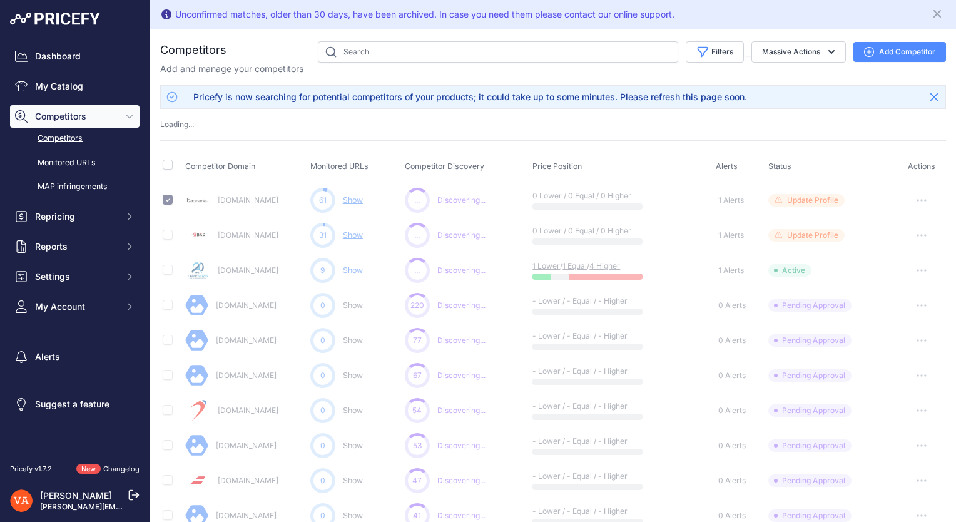
click at [171, 231] on td at bounding box center [171, 235] width 23 height 35
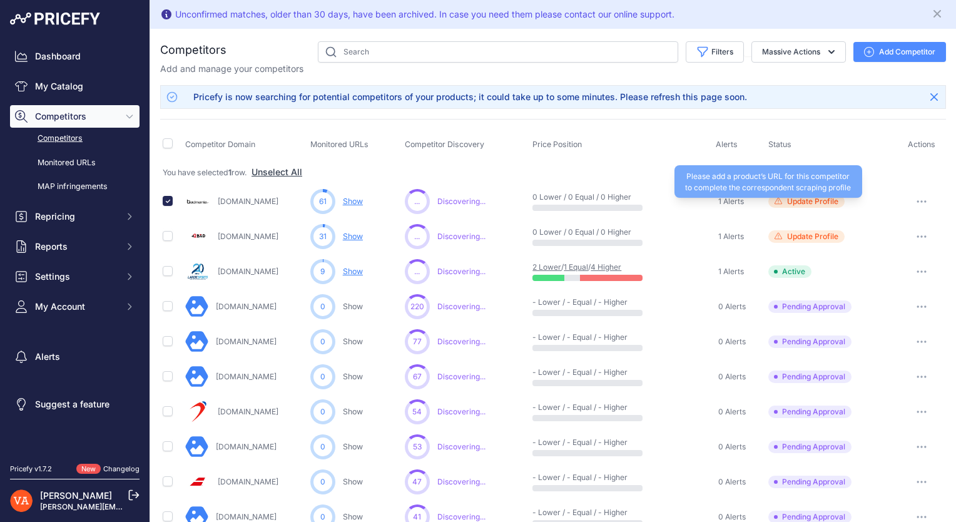
click at [798, 201] on span "Update Profile" at bounding box center [812, 201] width 51 height 10
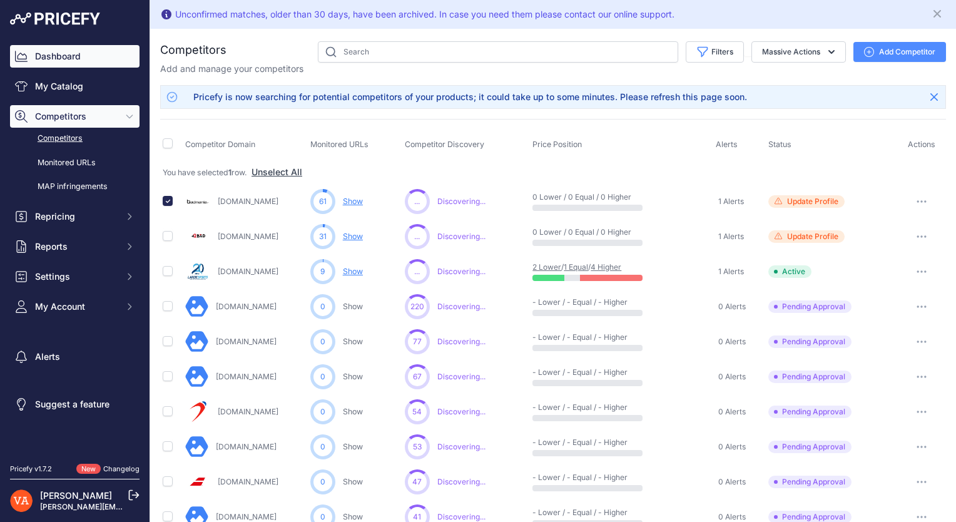
click at [69, 57] on link "Dashboard" at bounding box center [74, 56] width 129 height 23
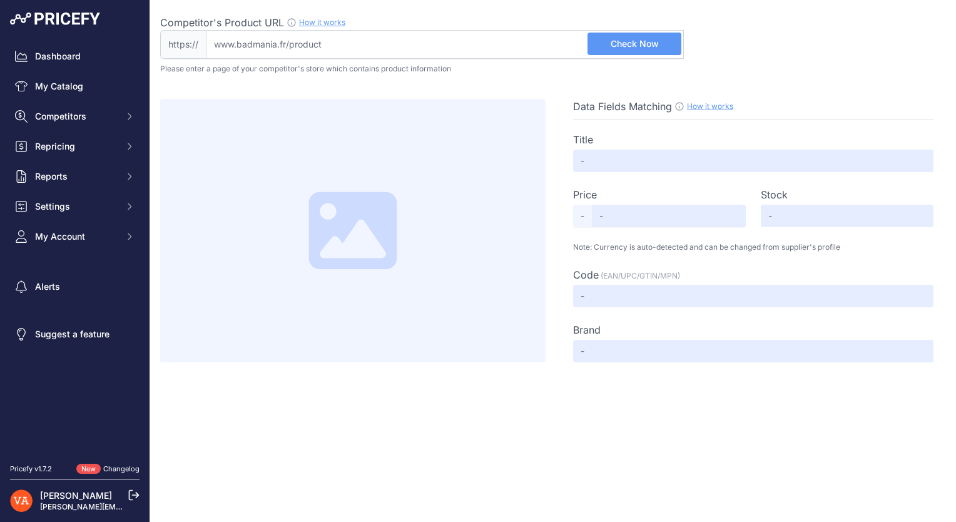
click at [420, 58] on input "Competitor's Product URL How it works In order to create your competitor's extr…" at bounding box center [445, 44] width 478 height 29
click at [418, 58] on input "Competitor's Product URL How it works In order to create your competitor's extr…" at bounding box center [445, 44] width 478 height 29
click at [415, 59] on div "Competitor's Product URL How it works In order to create your competitor's extr…" at bounding box center [553, 181] width 786 height 362
paste input "[URL][DOMAIN_NAME]"
drag, startPoint x: 245, startPoint y: 41, endPoint x: 188, endPoint y: 41, distance: 56.3
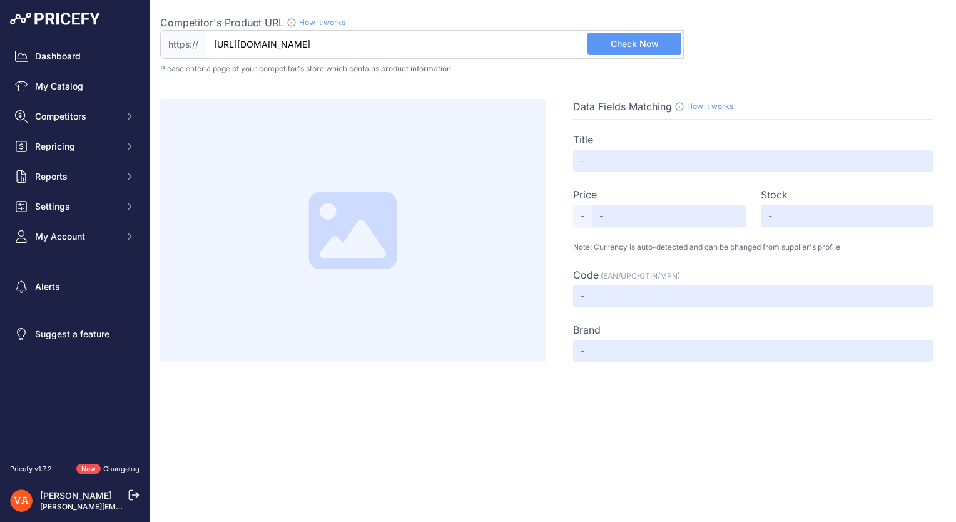
click at [188, 41] on div "https:// [URL][DOMAIN_NAME] Valid Not A Product URL" at bounding box center [422, 44] width 524 height 29
type input "[DOMAIN_NAME][URL]"
click at [623, 40] on span "Check Now" at bounding box center [634, 44] width 48 height 13
type input "Astrox 99 Tour noir/vert"
type input "189"
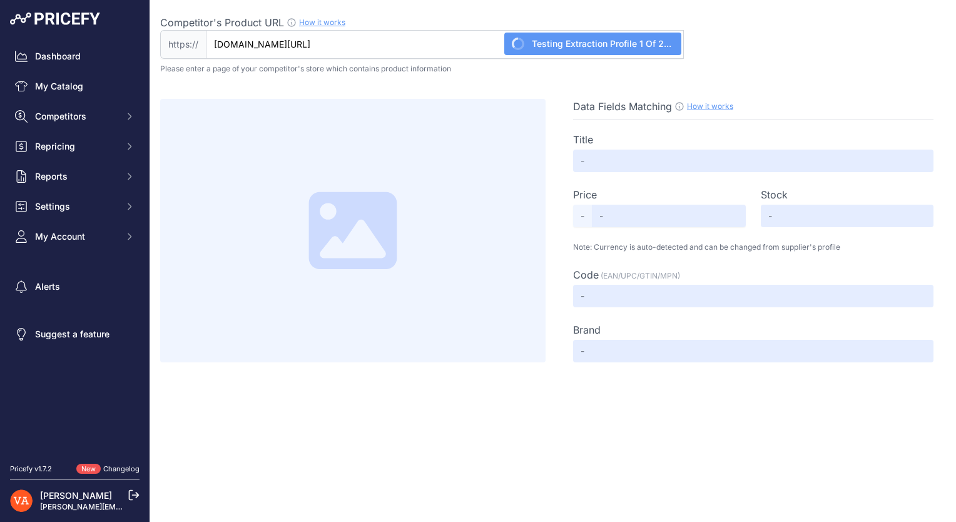
type input "Available"
type input "9_2694"
type input "yonex"
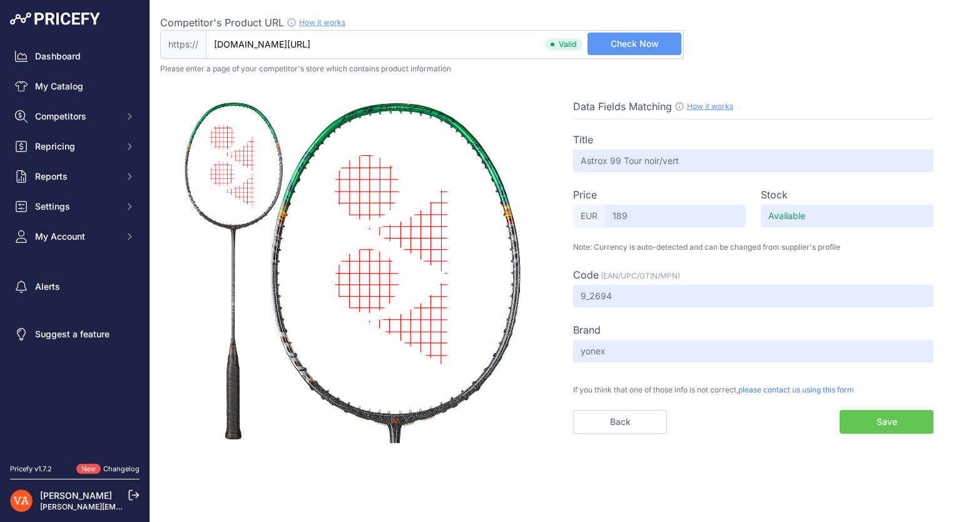
click at [666, 313] on div "Title Astrox 99 Tour noir/vert Price Select Info EUR 189 Stock Available Code" at bounding box center [753, 276] width 360 height 314
click at [868, 422] on button "Save" at bounding box center [886, 422] width 94 height 24
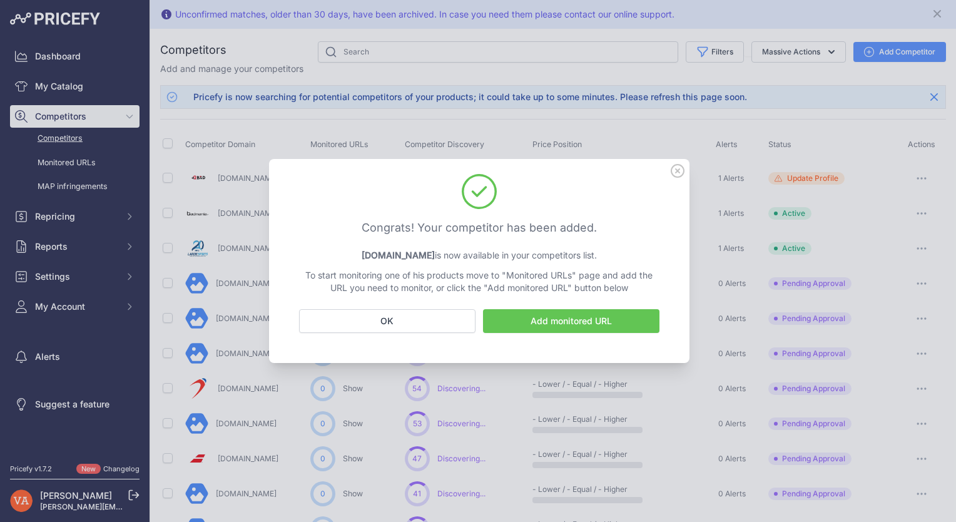
click at [592, 316] on link "Add monitored URL" at bounding box center [571, 321] width 176 height 24
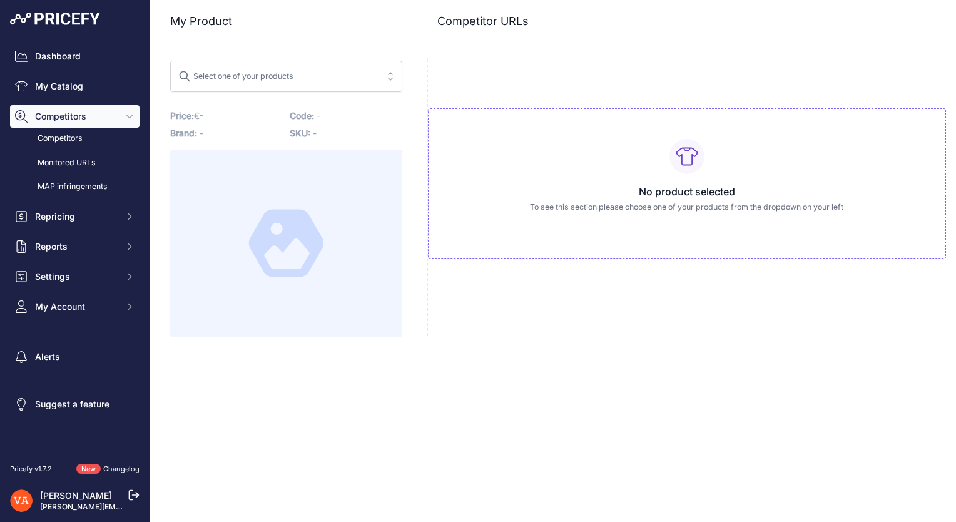
click at [337, 80] on span "Select one of your products" at bounding box center [277, 76] width 198 height 20
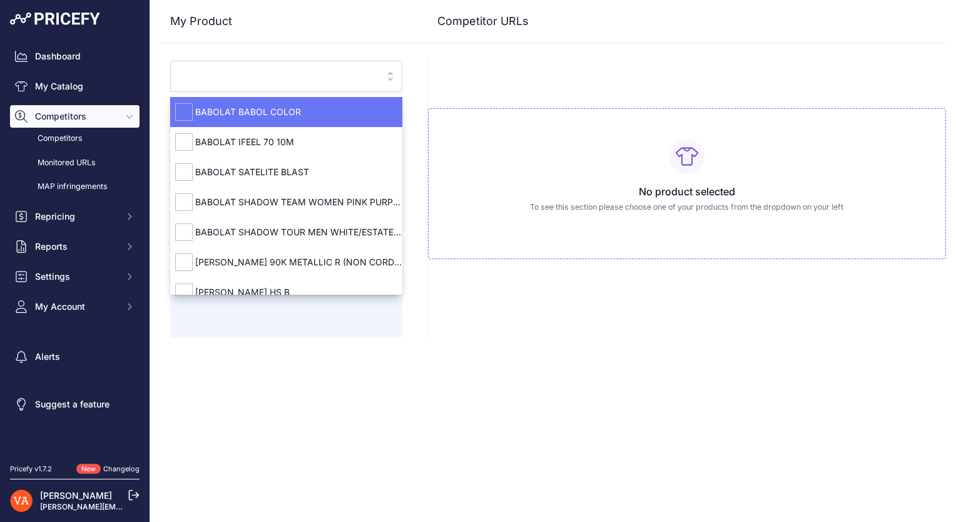
click at [338, 80] on input "search" at bounding box center [277, 76] width 198 height 20
click at [454, 69] on div "No product selected To see this section please choose one of your products from…" at bounding box center [686, 197] width 519 height 279
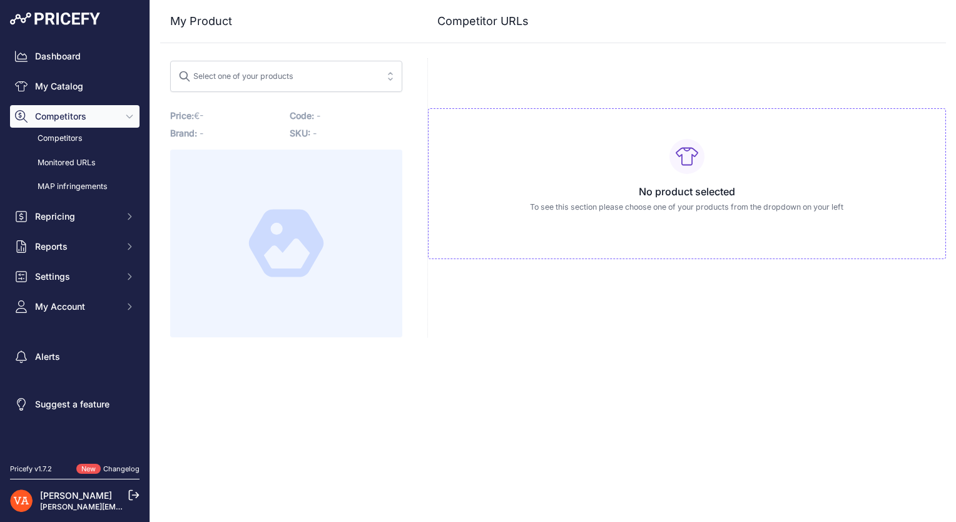
click at [370, 84] on span "Select one of your products" at bounding box center [277, 76] width 198 height 20
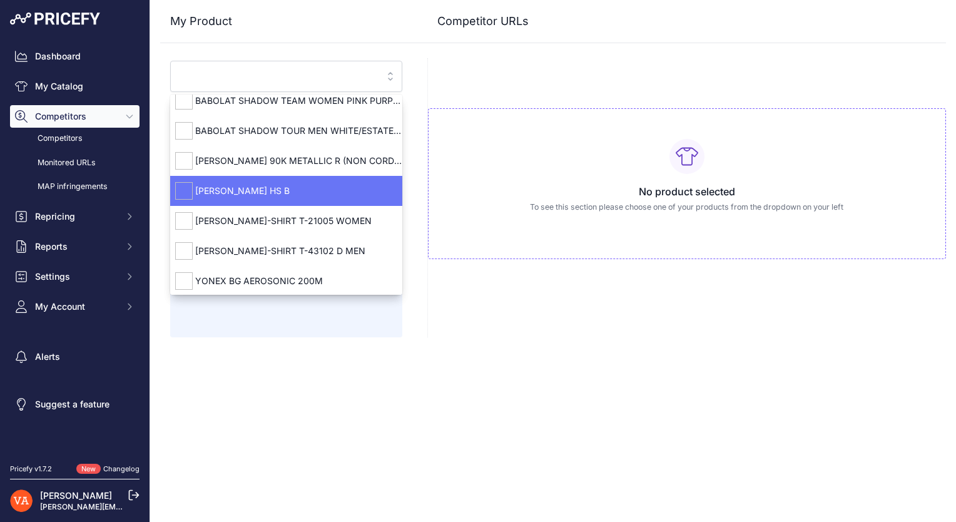
scroll to position [105, 0]
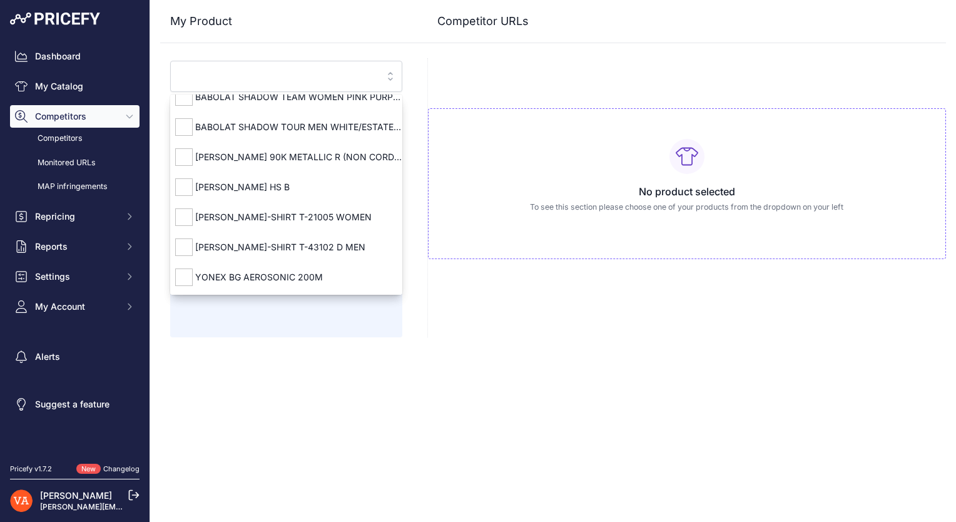
drag, startPoint x: 343, startPoint y: 186, endPoint x: 393, endPoint y: 384, distance: 204.5
click at [393, 384] on div "Close My Product Competitor URLs" at bounding box center [553, 261] width 806 height 522
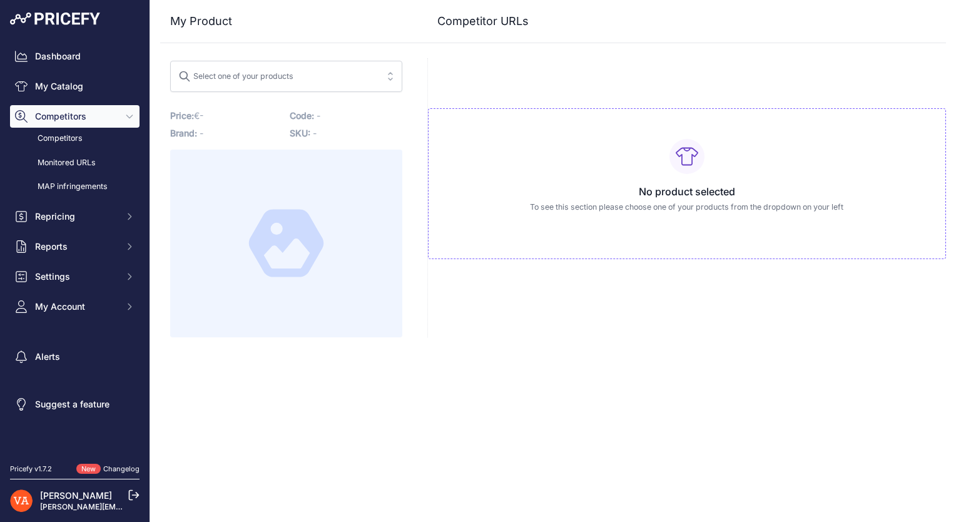
scroll to position [0, 0]
click at [337, 78] on span "Select one of your products" at bounding box center [277, 76] width 198 height 20
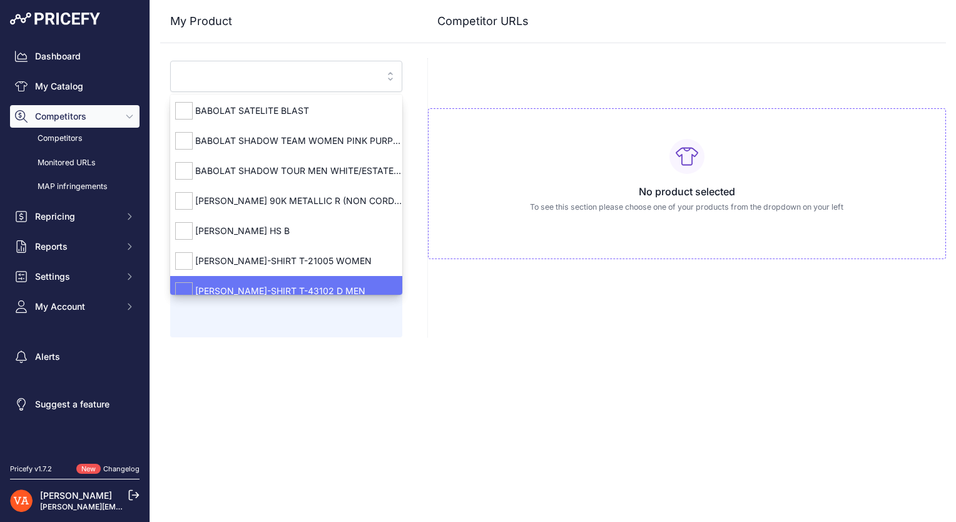
scroll to position [43, 0]
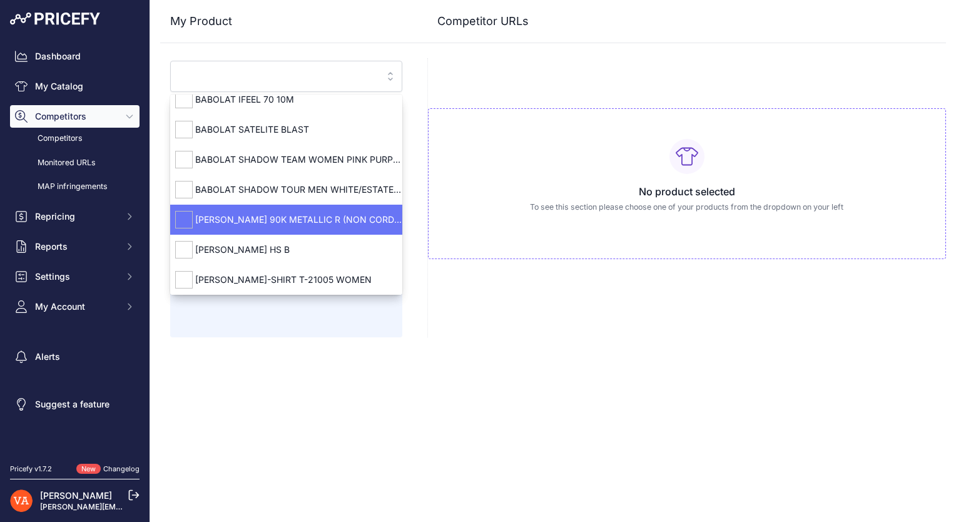
click at [336, 211] on div "[PERSON_NAME] 90K METALLIC R (NON CORDÉE)" at bounding box center [286, 220] width 232 height 20
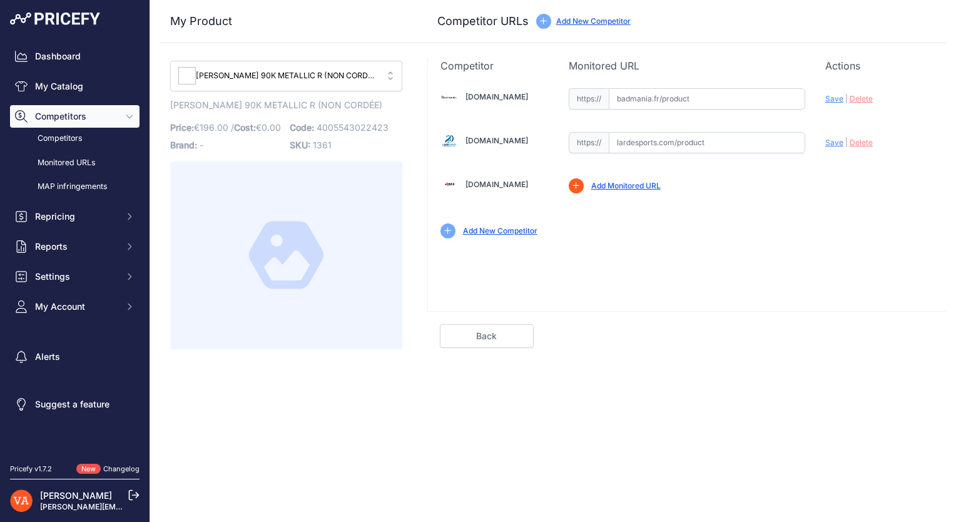
click at [88, 111] on span "Competitors" at bounding box center [76, 116] width 82 height 13
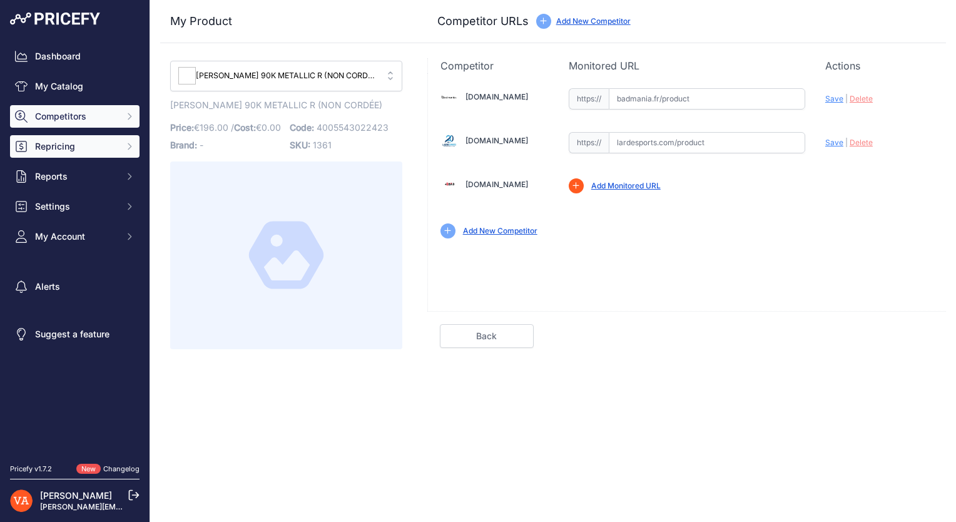
click at [86, 136] on button "Repricing" at bounding box center [74, 146] width 129 height 23
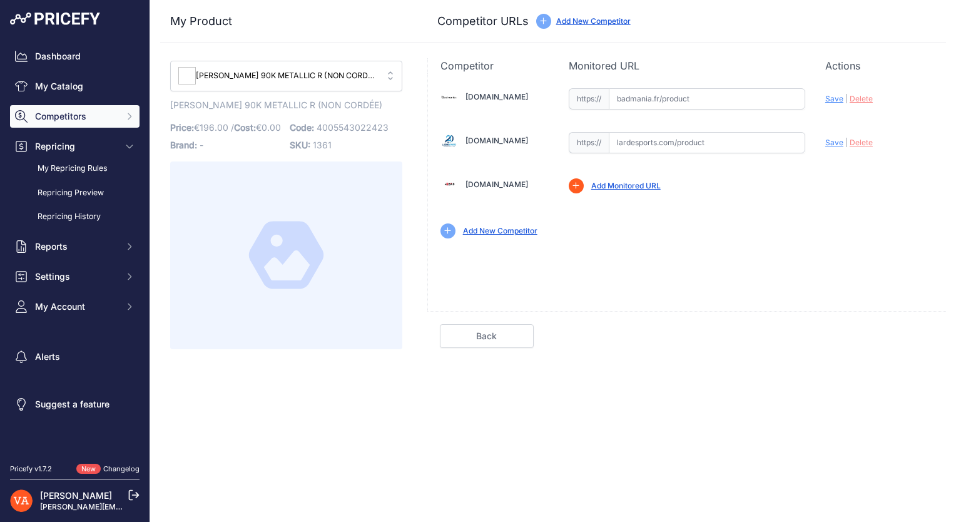
click at [99, 114] on span "Competitors" at bounding box center [76, 116] width 82 height 13
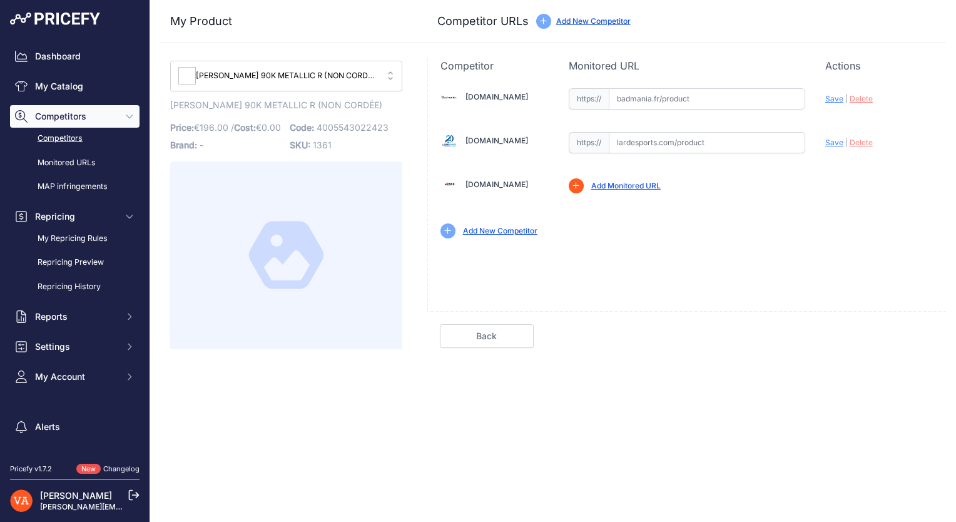
click at [88, 146] on link "Competitors" at bounding box center [74, 139] width 129 height 22
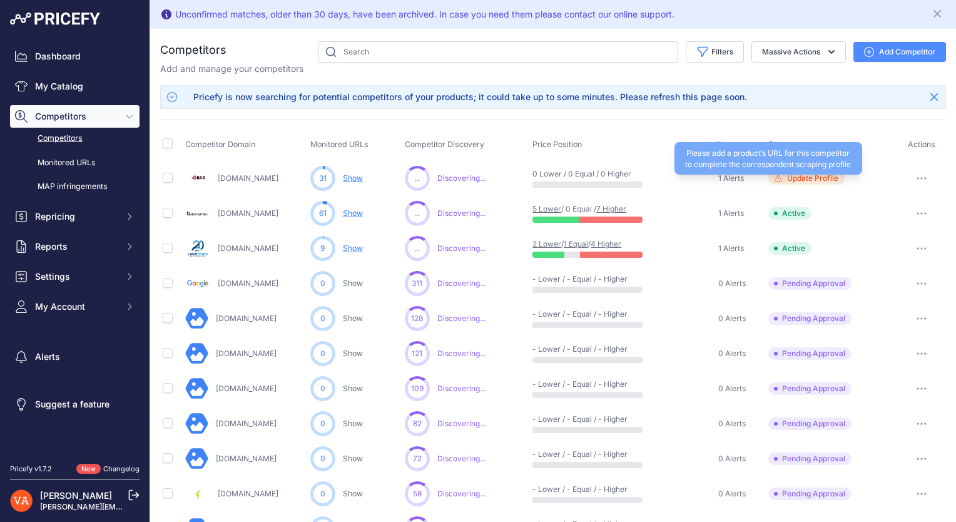
click at [788, 178] on span "Update Profile" at bounding box center [812, 178] width 51 height 10
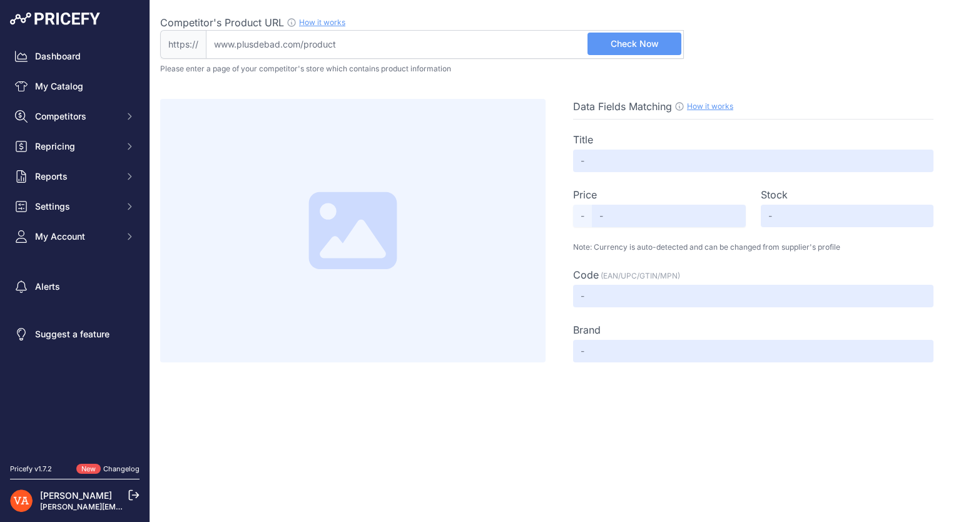
click at [397, 45] on input "Competitor's Product URL How it works In order to create your competitor's extr…" at bounding box center [445, 44] width 478 height 29
paste input "[URL][DOMAIN_NAME]"
type input "[DOMAIN_NAME][URL]"
click at [634, 46] on span "Check Now" at bounding box center [634, 44] width 48 height 13
type input "Yonex Astrox 99 Tour Black Green 4U - raquette badminton"
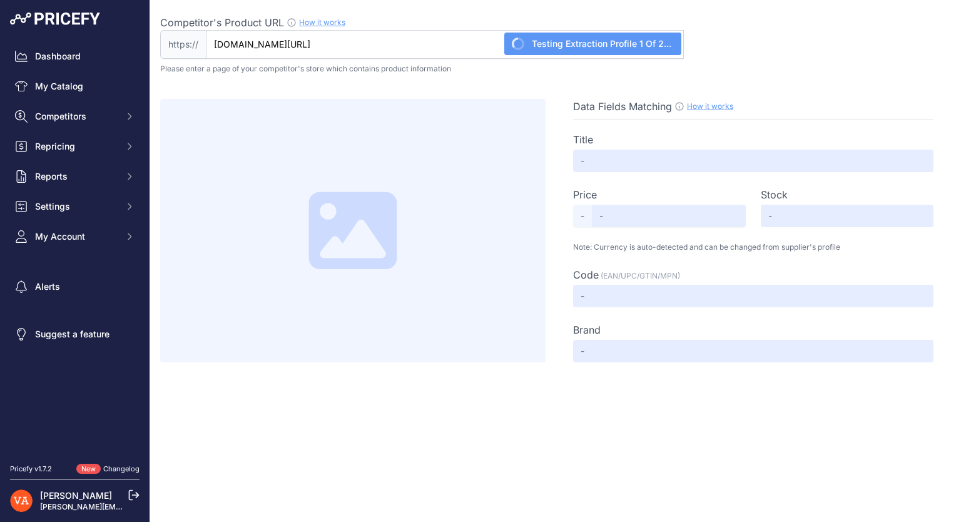
type input "157.42"
type input "Not Found"
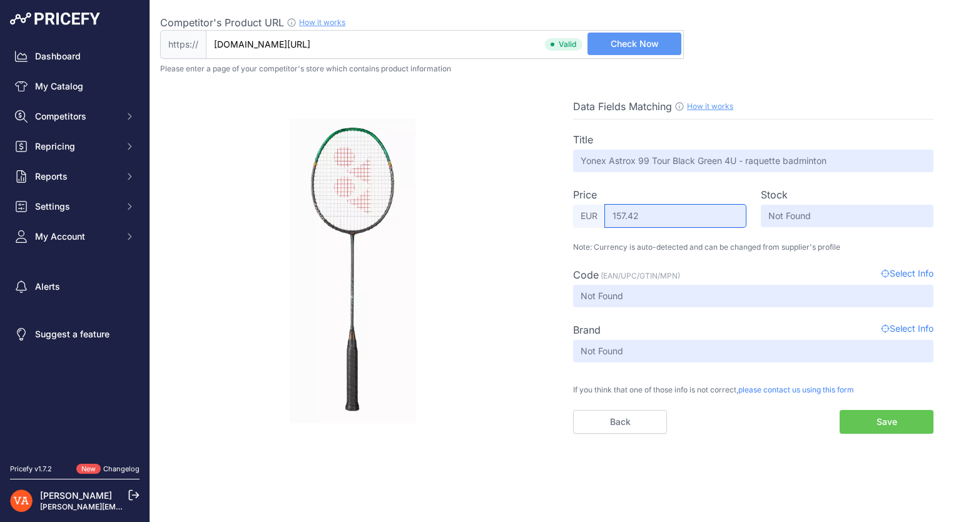
click at [652, 211] on input "157.42" at bounding box center [675, 216] width 141 height 23
drag, startPoint x: 622, startPoint y: 215, endPoint x: 585, endPoint y: 214, distance: 36.3
click at [585, 214] on div "EUR 157.42" at bounding box center [659, 216] width 173 height 23
click at [808, 388] on span "please contact us using this form" at bounding box center [796, 389] width 116 height 9
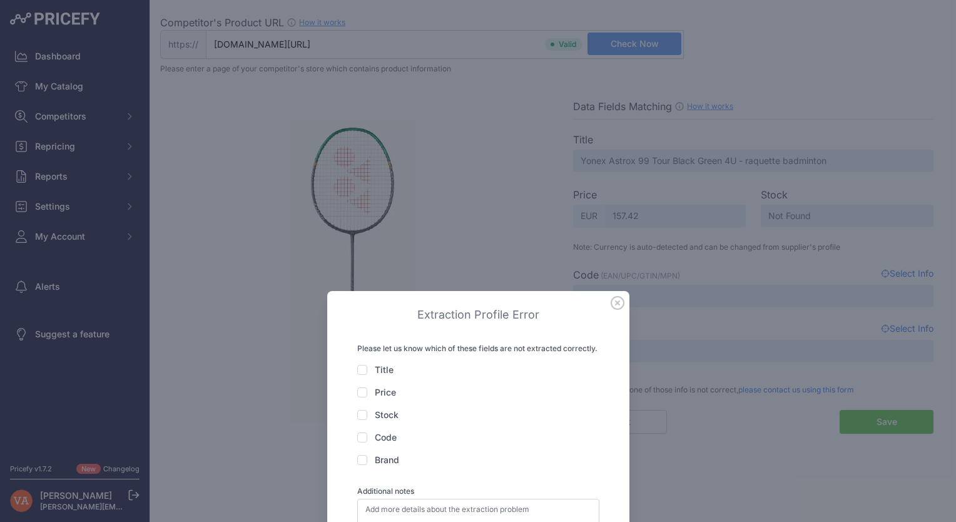
scroll to position [63, 0]
click at [381, 393] on label "Price" at bounding box center [385, 391] width 21 height 11
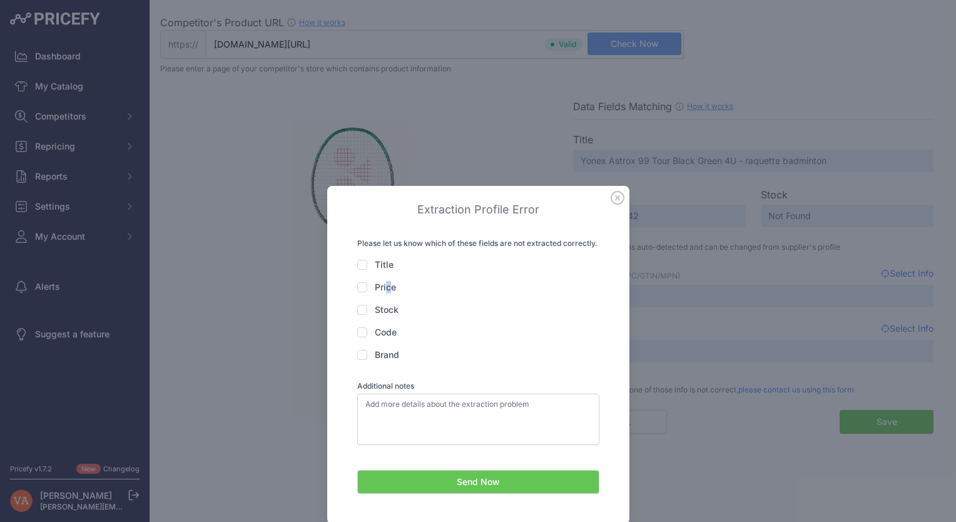
scroll to position [188, 0]
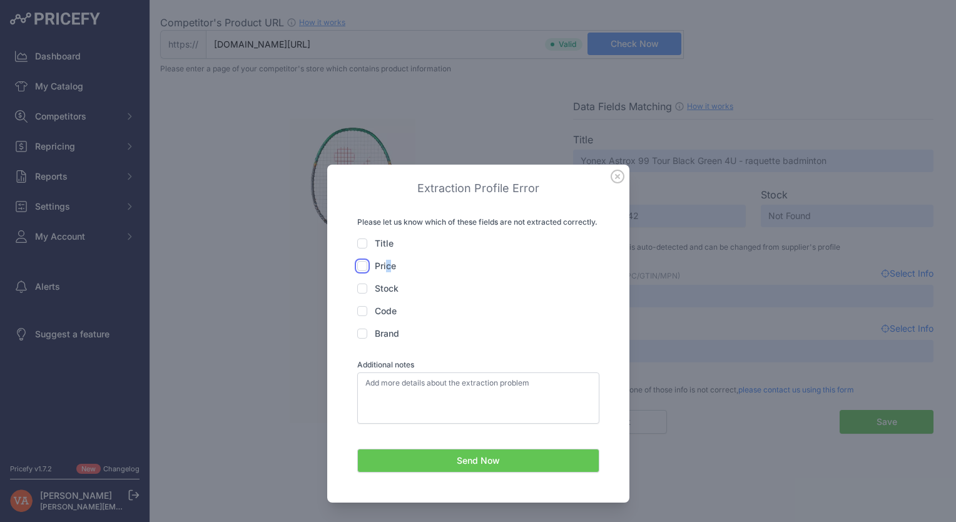
click at [358, 261] on input "Price" at bounding box center [362, 266] width 10 height 10
checkbox input "true"
click at [425, 457] on button "Send Now" at bounding box center [478, 460] width 242 height 24
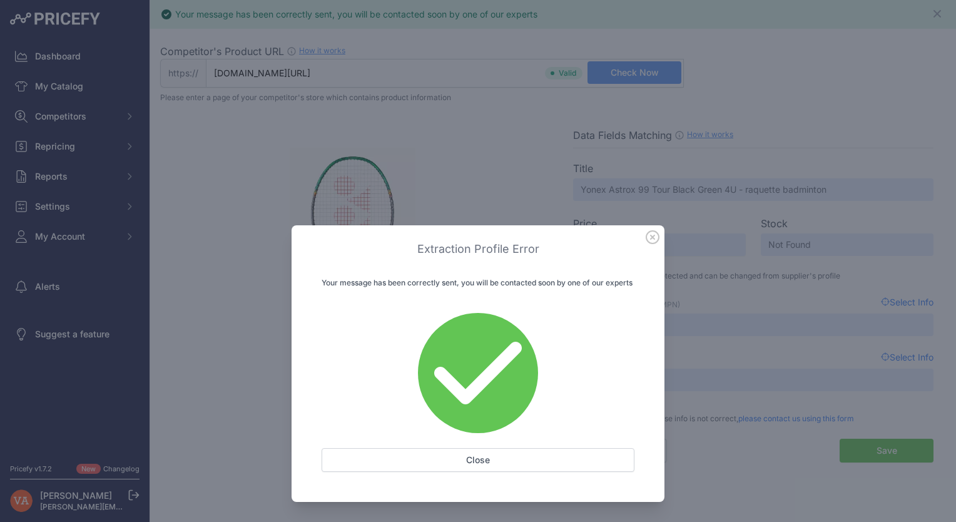
scroll to position [158, 0]
click at [651, 243] on icon at bounding box center [652, 237] width 13 height 13
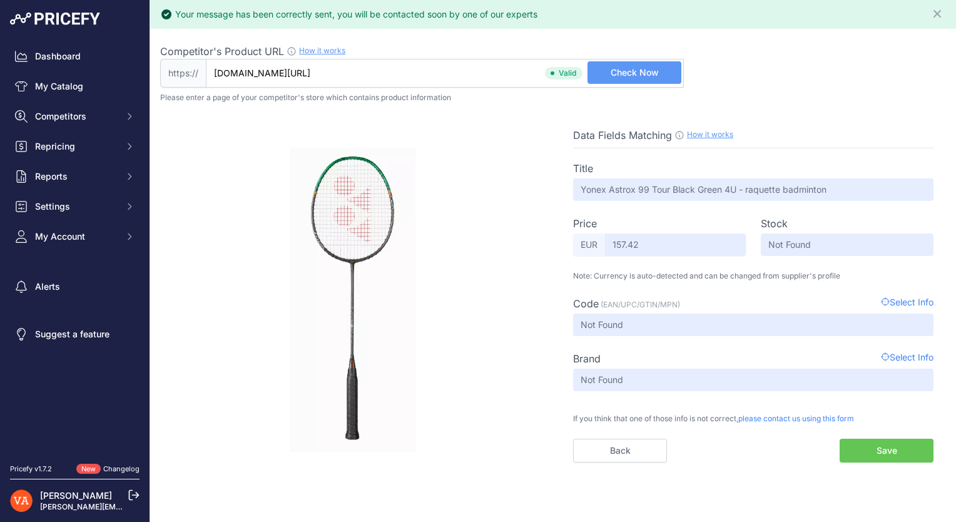
click at [863, 450] on button "Save" at bounding box center [886, 450] width 94 height 24
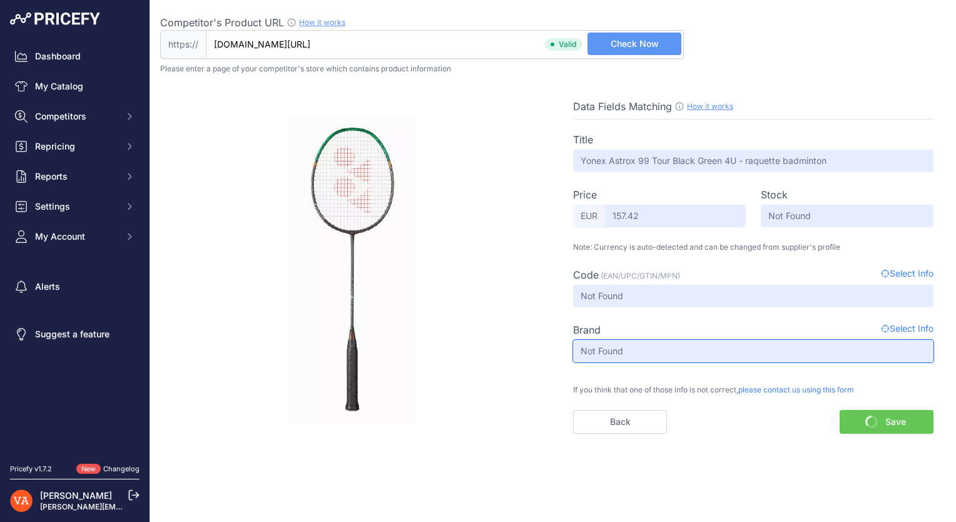
click at [913, 357] on input "Not Found" at bounding box center [753, 351] width 360 height 23
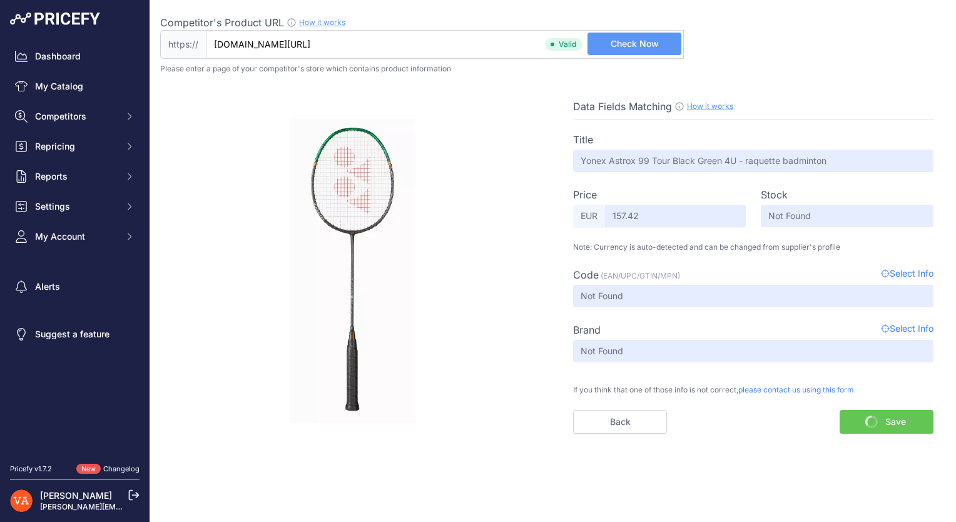
click at [903, 327] on span "Select Info" at bounding box center [907, 329] width 53 height 15
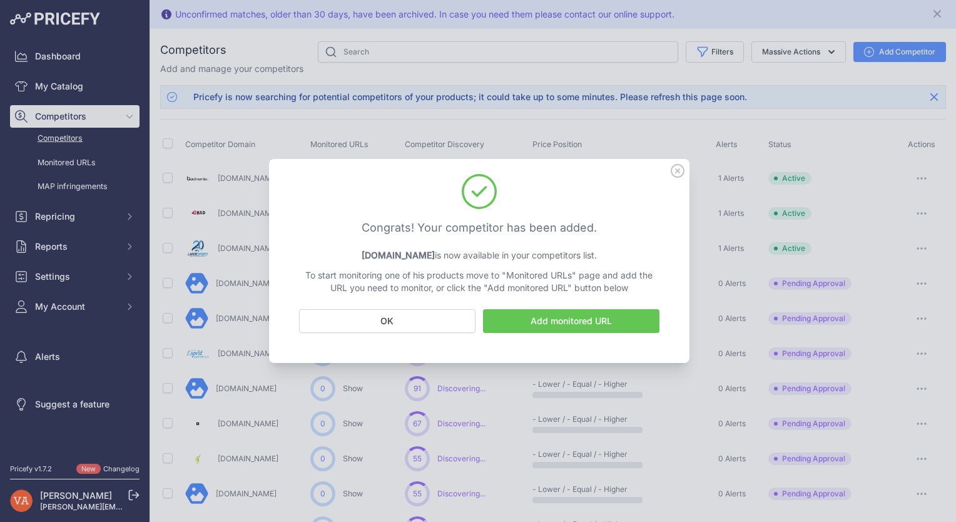
click at [675, 166] on icon at bounding box center [678, 171] width 14 height 14
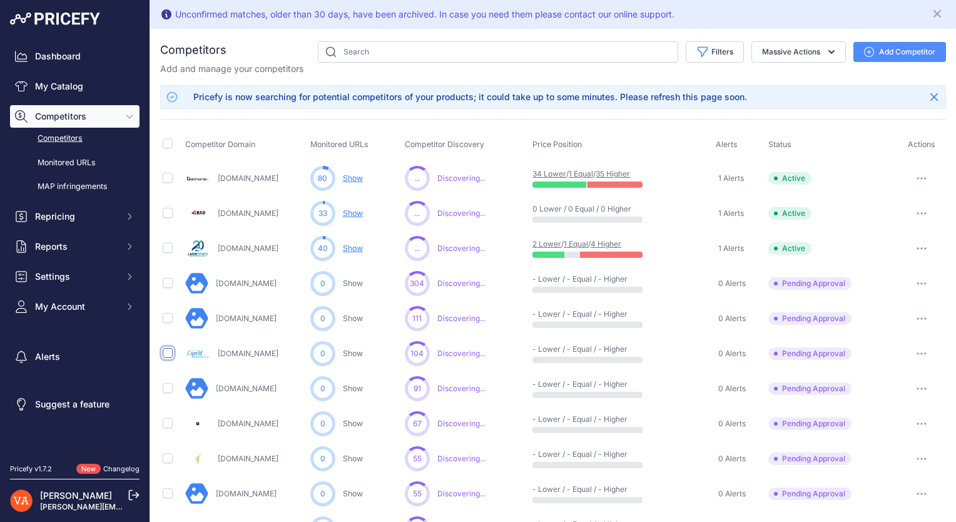
click at [168, 349] on input "checkbox" at bounding box center [168, 353] width 10 height 10
checkbox input "true"
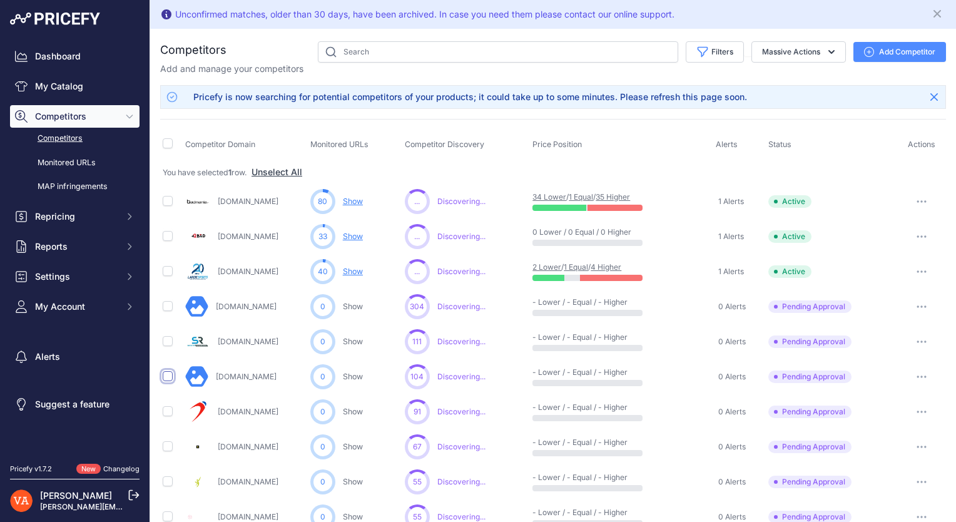
click at [170, 377] on input "checkbox" at bounding box center [168, 376] width 10 height 10
checkbox input "true"
click at [170, 341] on input "checkbox" at bounding box center [168, 341] width 10 height 10
checkbox input "true"
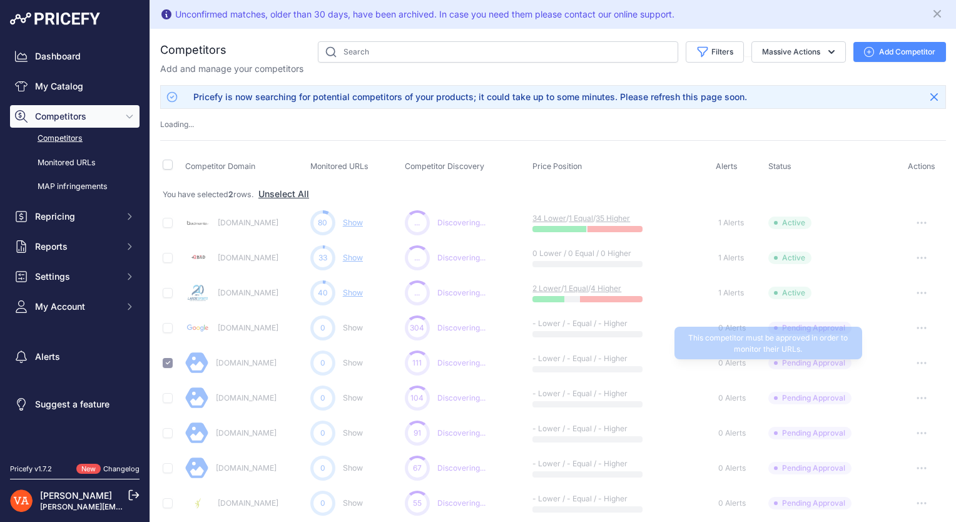
click at [771, 357] on span "Pending Approval" at bounding box center [809, 363] width 83 height 13
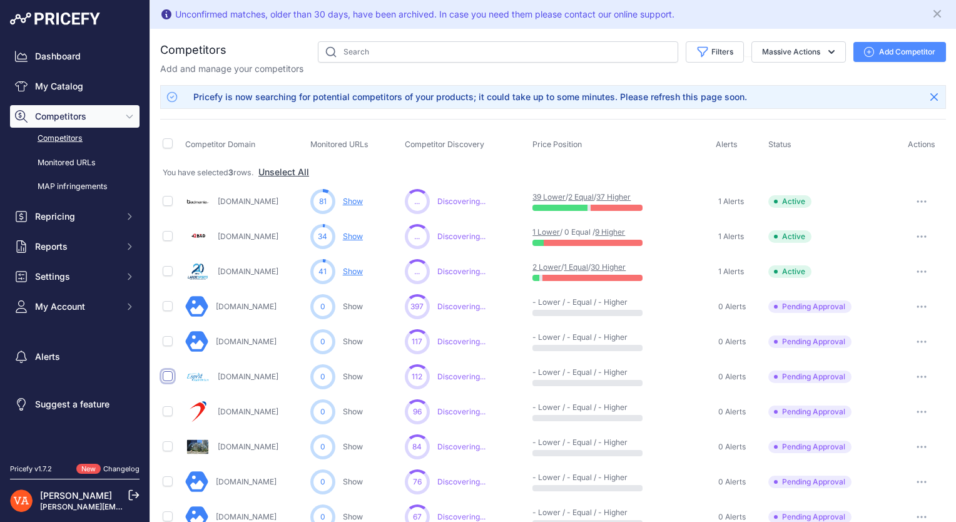
click at [168, 375] on input "checkbox" at bounding box center [168, 376] width 10 height 10
checkbox input "true"
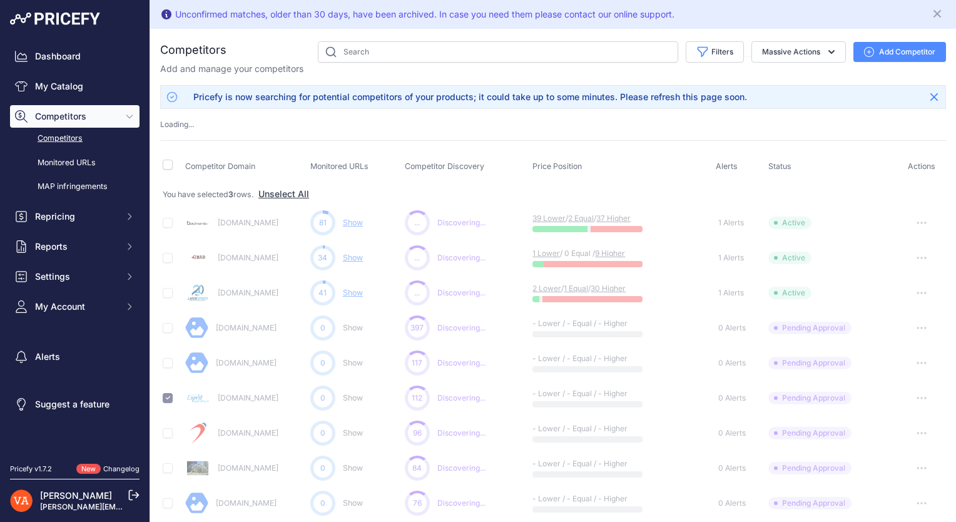
click at [242, 397] on link "[DOMAIN_NAME]" at bounding box center [248, 397] width 61 height 9
click at [83, 111] on span "Competitors" at bounding box center [76, 116] width 82 height 13
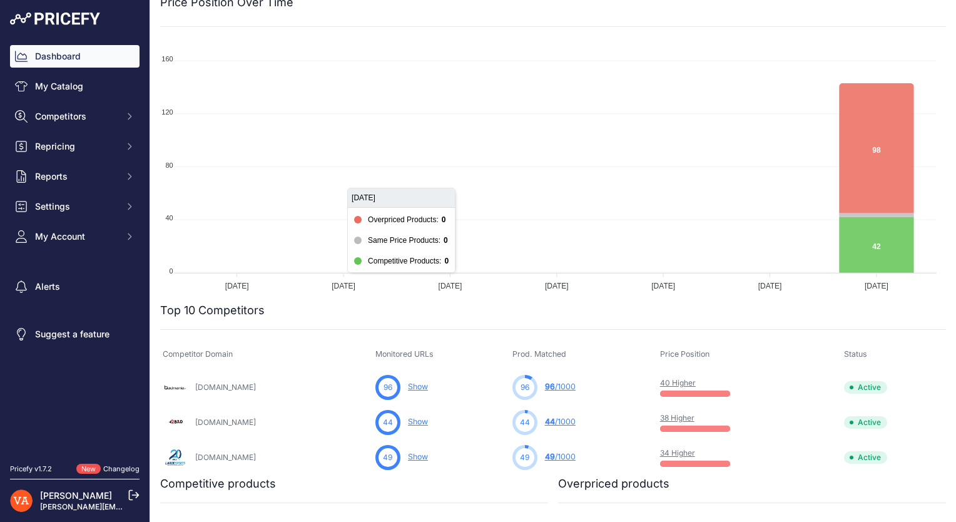
scroll to position [125, 0]
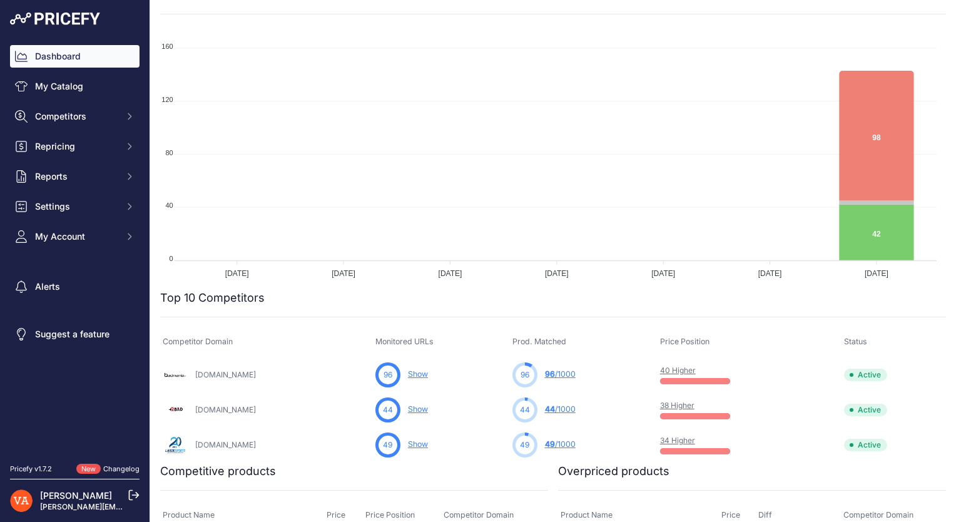
click at [560, 372] on link "96 /1000" at bounding box center [560, 373] width 31 height 9
